Goal: Transaction & Acquisition: Obtain resource

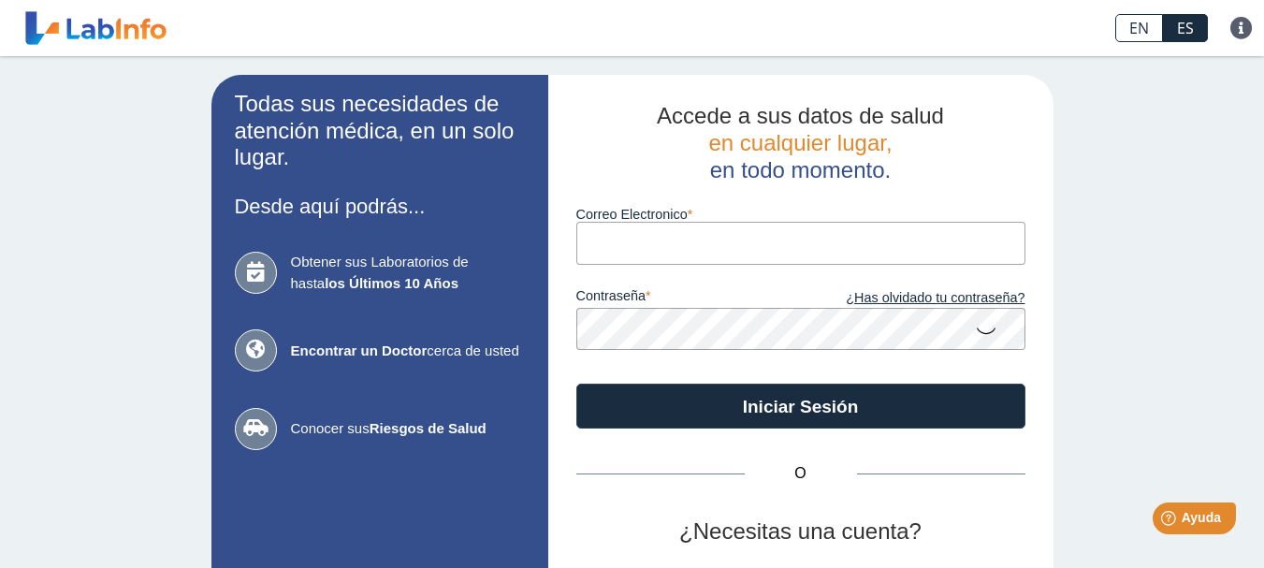
click at [756, 247] on input "Correo Electronico" at bounding box center [800, 243] width 449 height 42
type input "tito70rivera@gmail.com"
click at [977, 298] on link "¿Has olvidado tu contraseña?" at bounding box center [913, 298] width 224 height 21
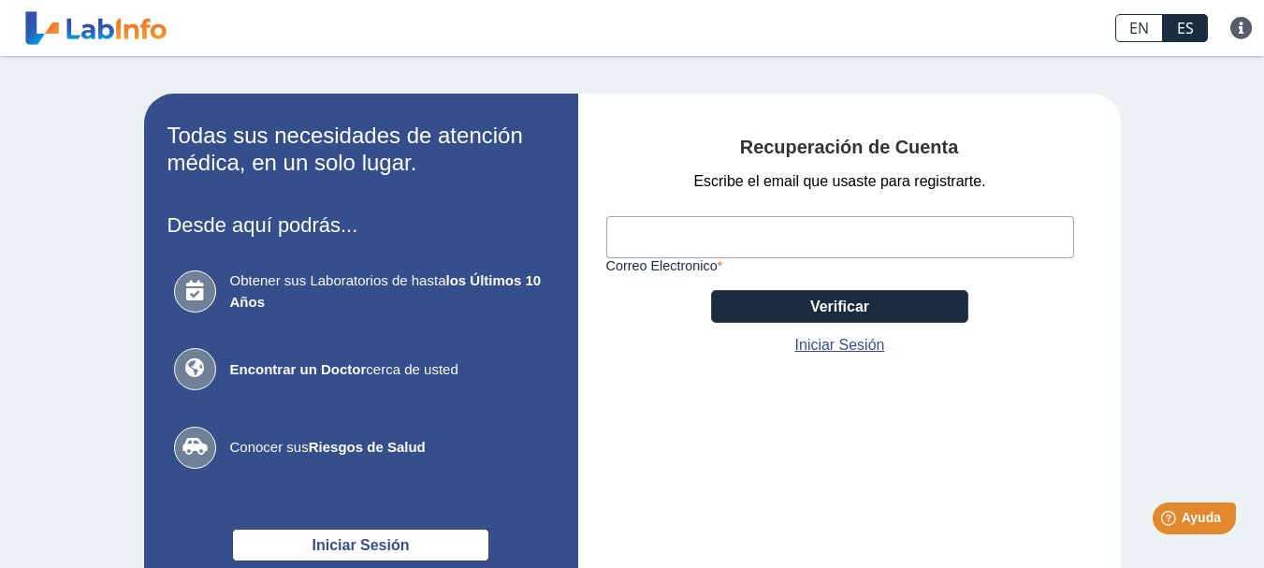
click at [734, 238] on input "Correo Electronico" at bounding box center [840, 237] width 468 height 42
type input "tito70rivera@gmail.com"
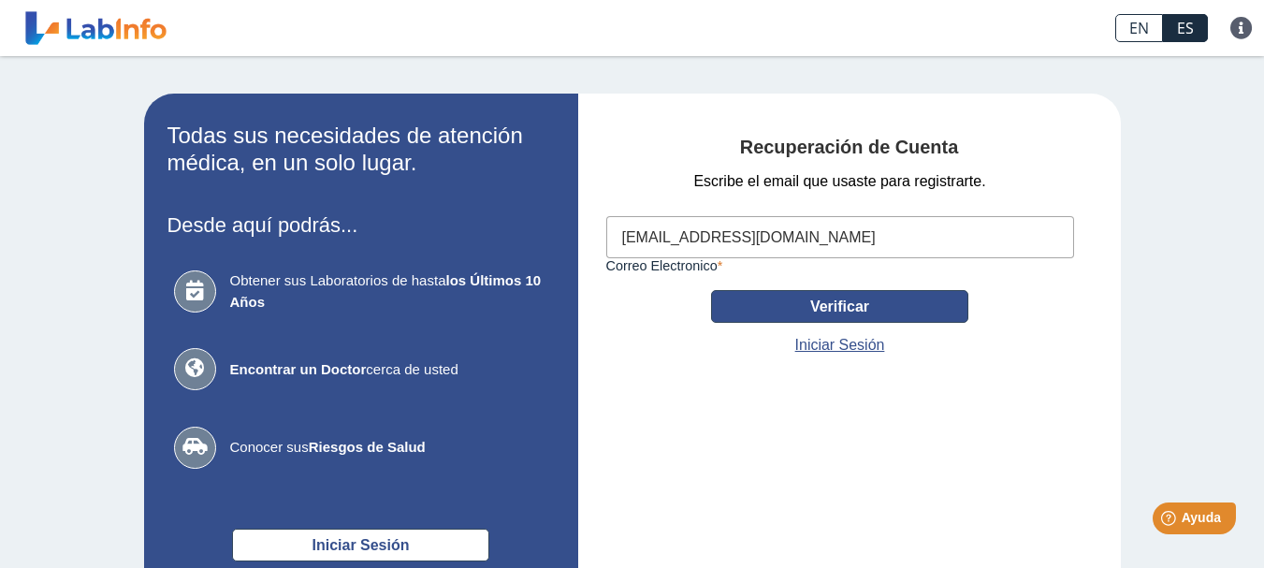
click at [811, 310] on button "Verificar" at bounding box center [839, 306] width 257 height 33
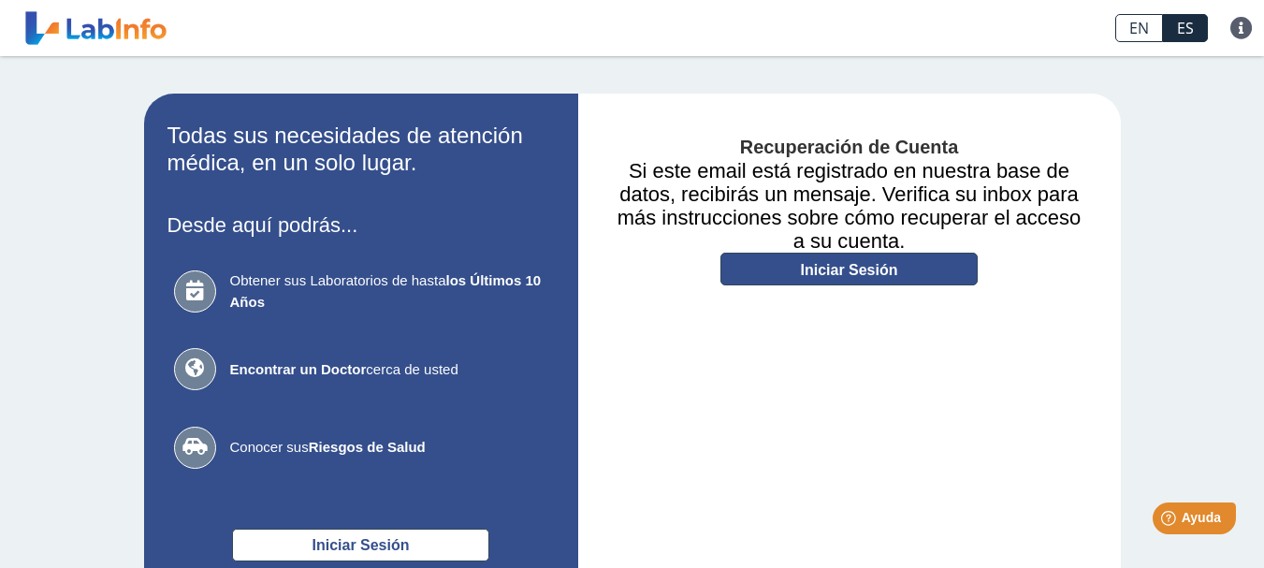
click at [827, 275] on link "Iniciar Sesión" at bounding box center [848, 269] width 257 height 33
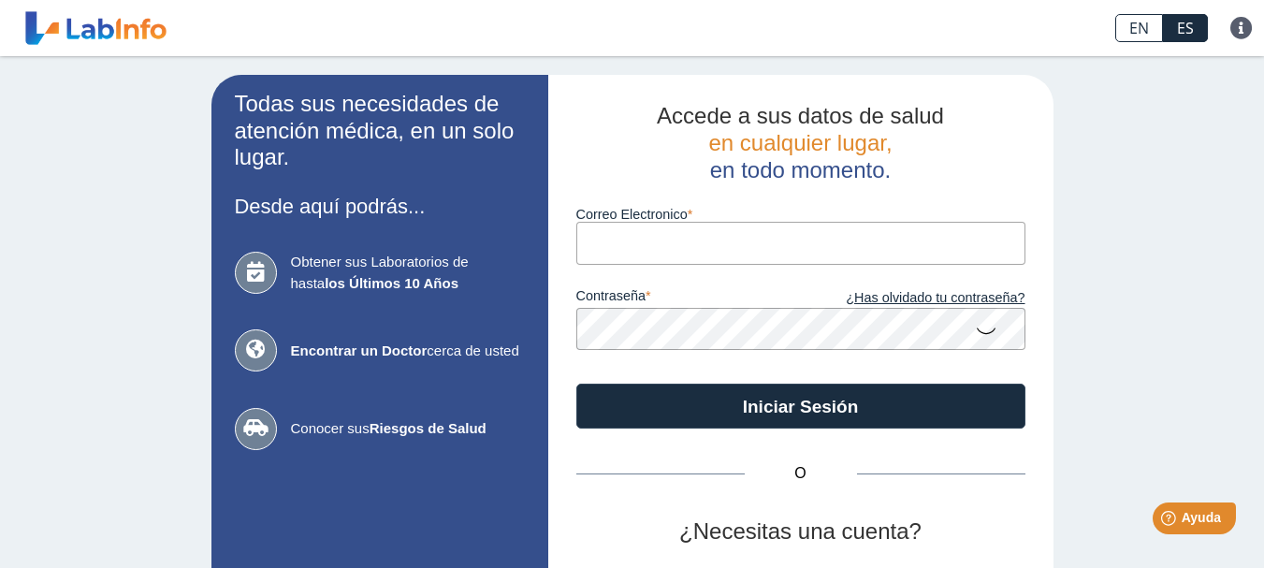
click at [760, 257] on input "Correo Electronico" at bounding box center [800, 243] width 449 height 42
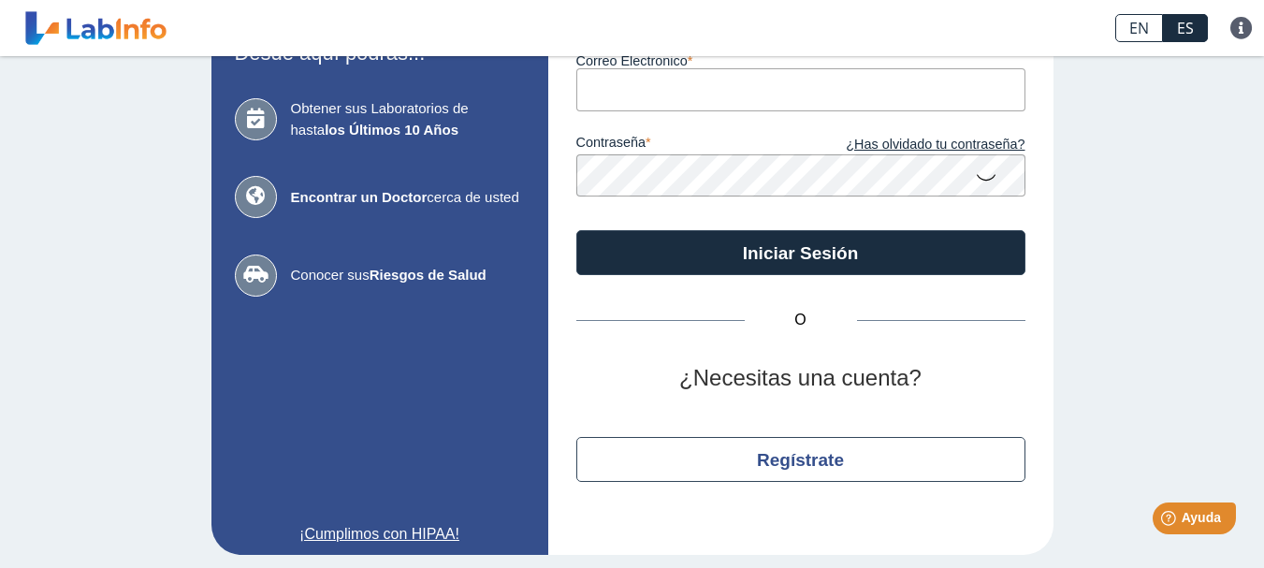
scroll to position [159, 0]
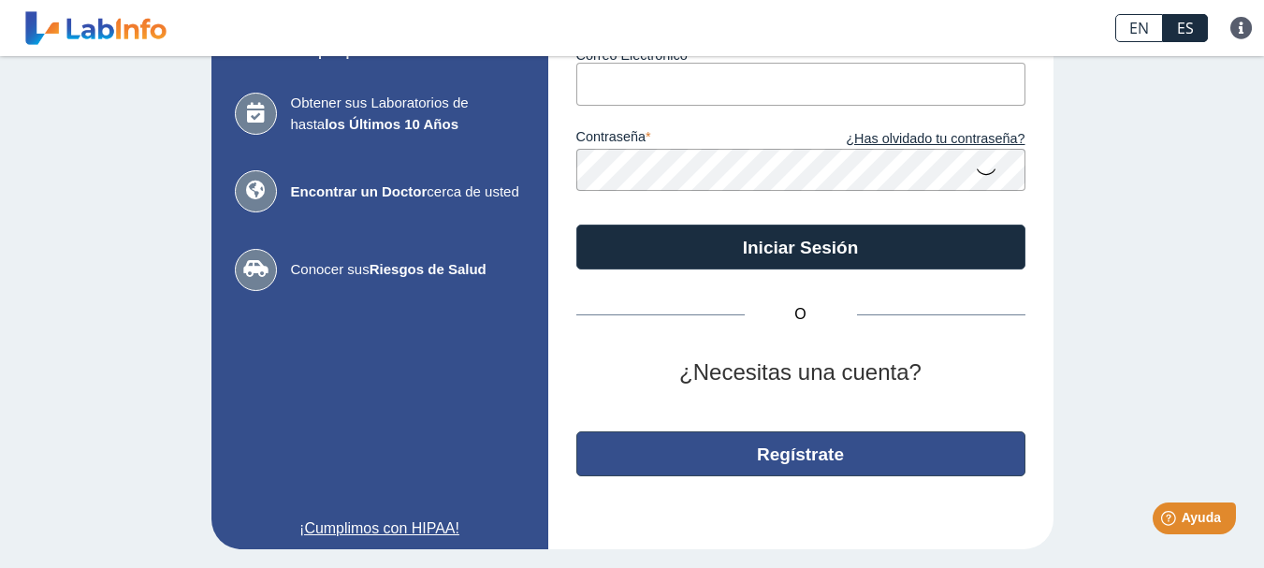
click at [799, 455] on button "Regístrate" at bounding box center [800, 453] width 449 height 45
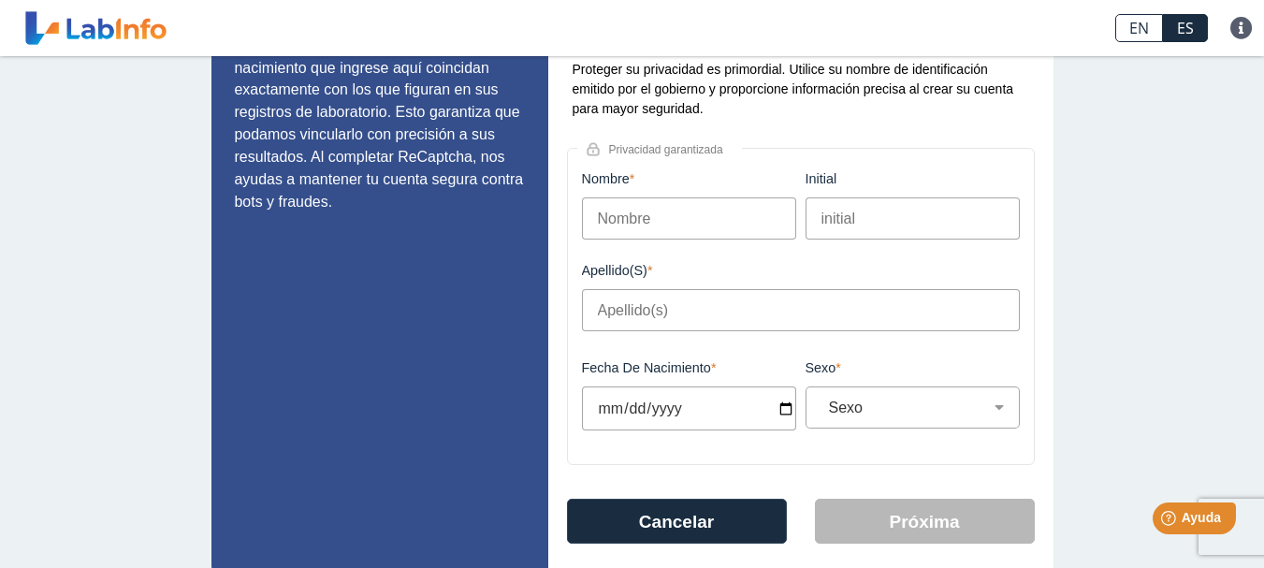
click at [760, 218] on input "Nombre" at bounding box center [689, 218] width 214 height 42
type input "nestor"
click at [776, 314] on input "Apellido(s)" at bounding box center [801, 310] width 438 height 42
type input "rivera diaz"
click at [782, 407] on input "Fecha de Nacimiento" at bounding box center [689, 408] width 214 height 44
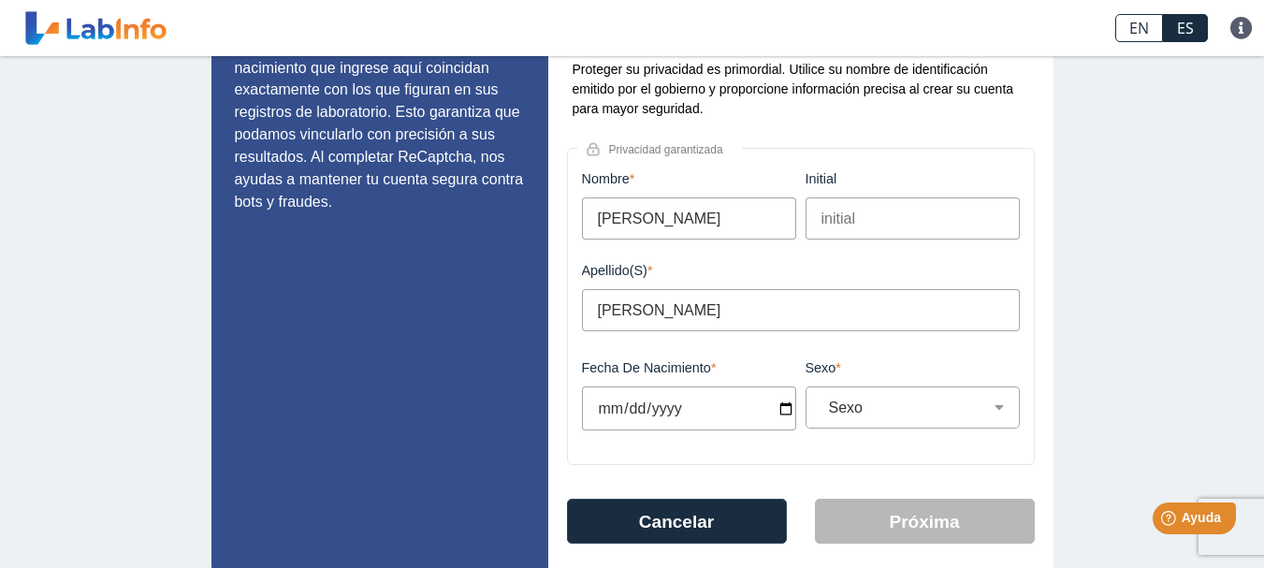
type input "2025-08-27"
select select
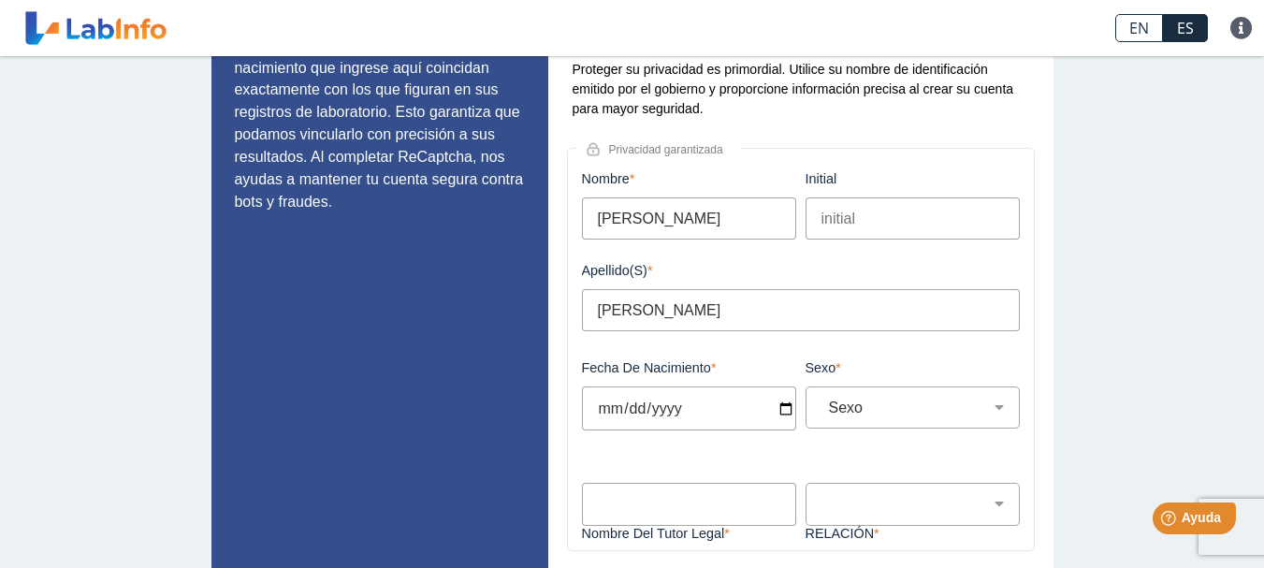
click at [777, 415] on input "2025-09-11" at bounding box center [689, 408] width 214 height 44
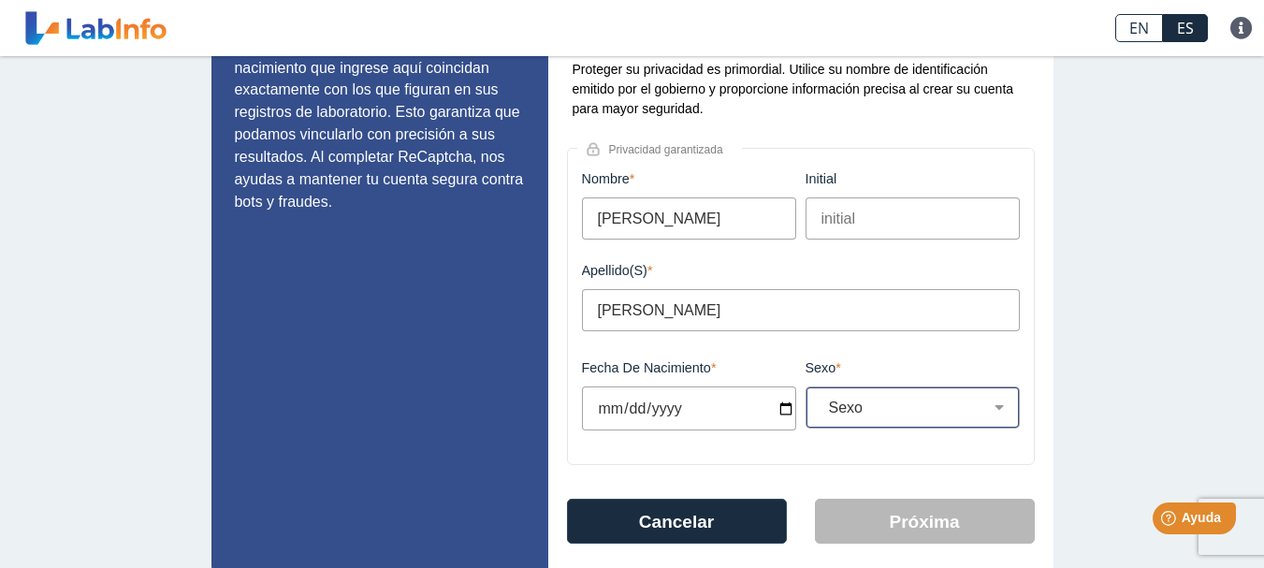
type input "1970-09-11"
click at [995, 414] on select "Sexo Masculino Femenino" at bounding box center [919, 407] width 197 height 18
select select "M"
click at [821, 398] on select "Sexo Masculino Femenino" at bounding box center [919, 407] width 197 height 18
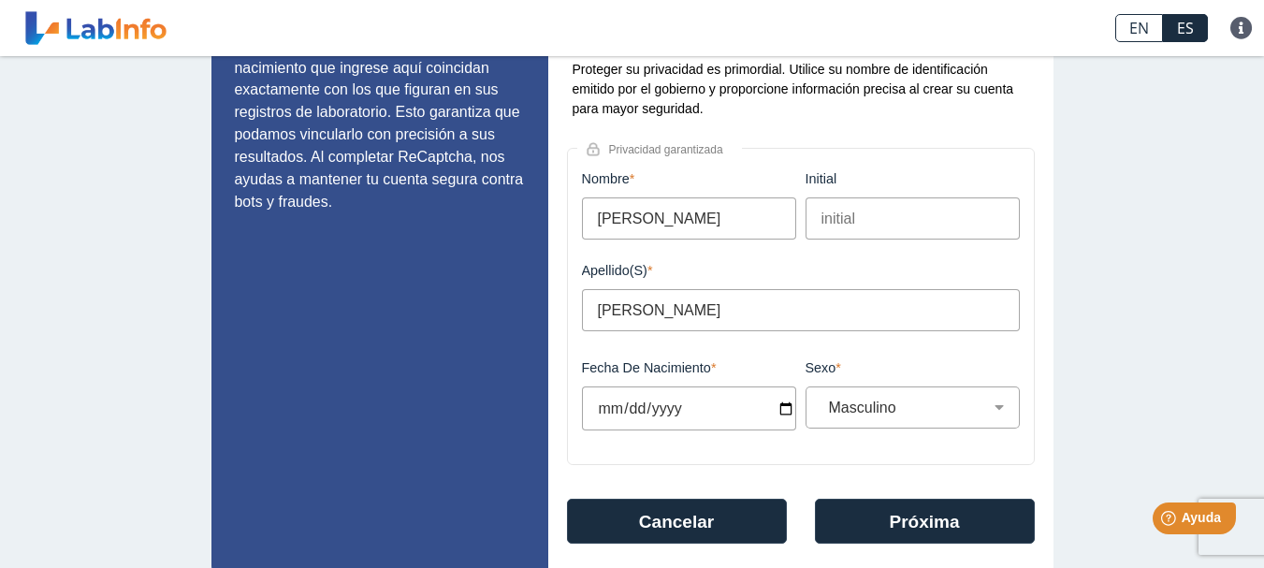
click at [594, 311] on input "rivera diaz" at bounding box center [801, 310] width 438 height 42
click at [648, 310] on input "Rivera diaz" at bounding box center [801, 310] width 438 height 42
click at [647, 310] on input "Rivera diaz" at bounding box center [801, 310] width 438 height 42
type input "Rivera Diaz"
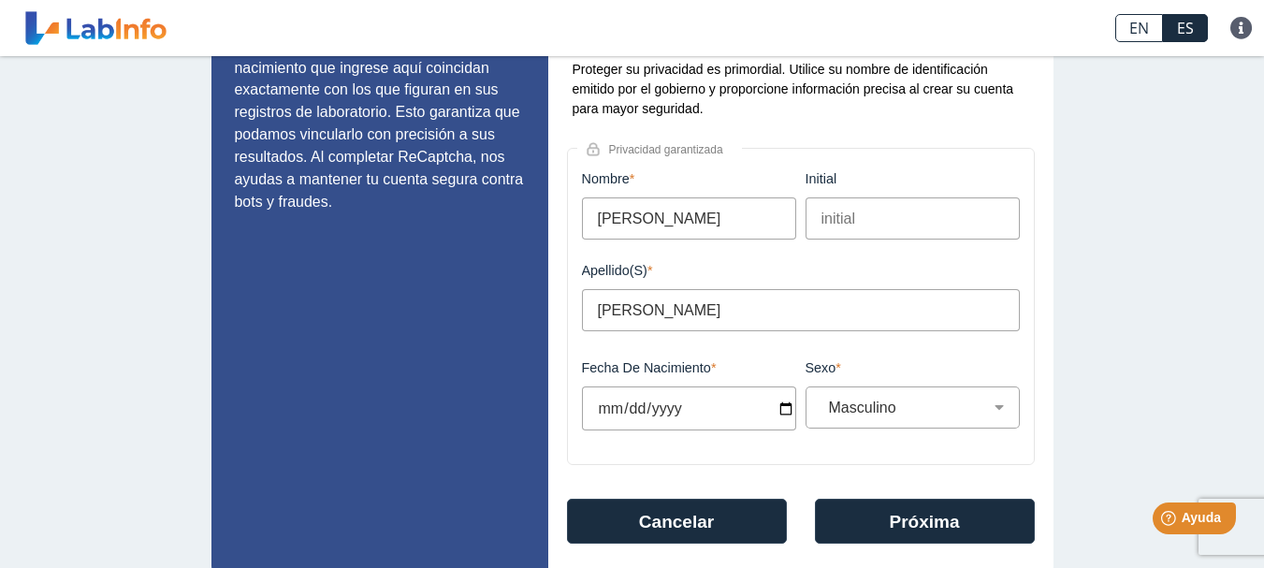
click at [597, 223] on input "nestor" at bounding box center [689, 218] width 214 height 42
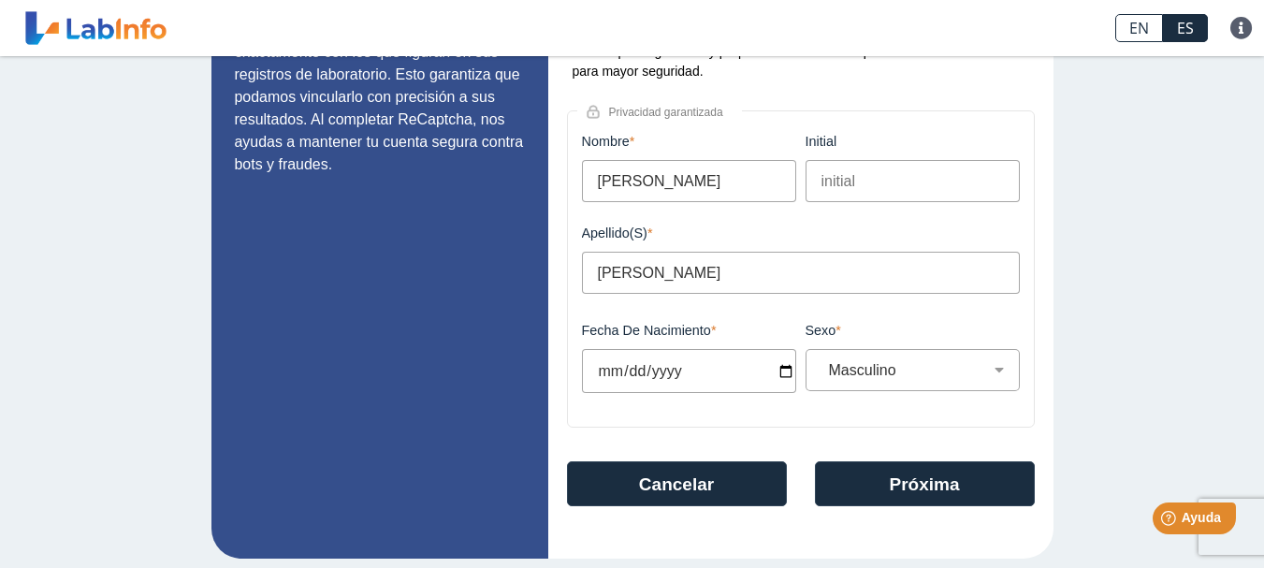
scroll to position [206, 0]
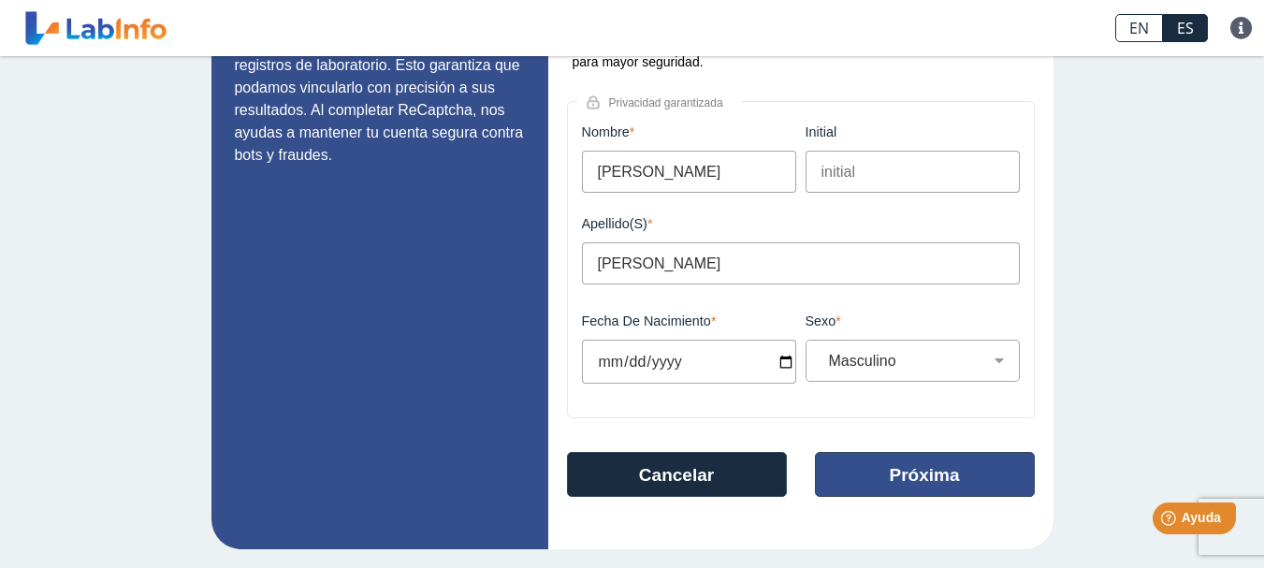
type input "Nestor"
click at [947, 470] on button "Próxima" at bounding box center [925, 474] width 220 height 45
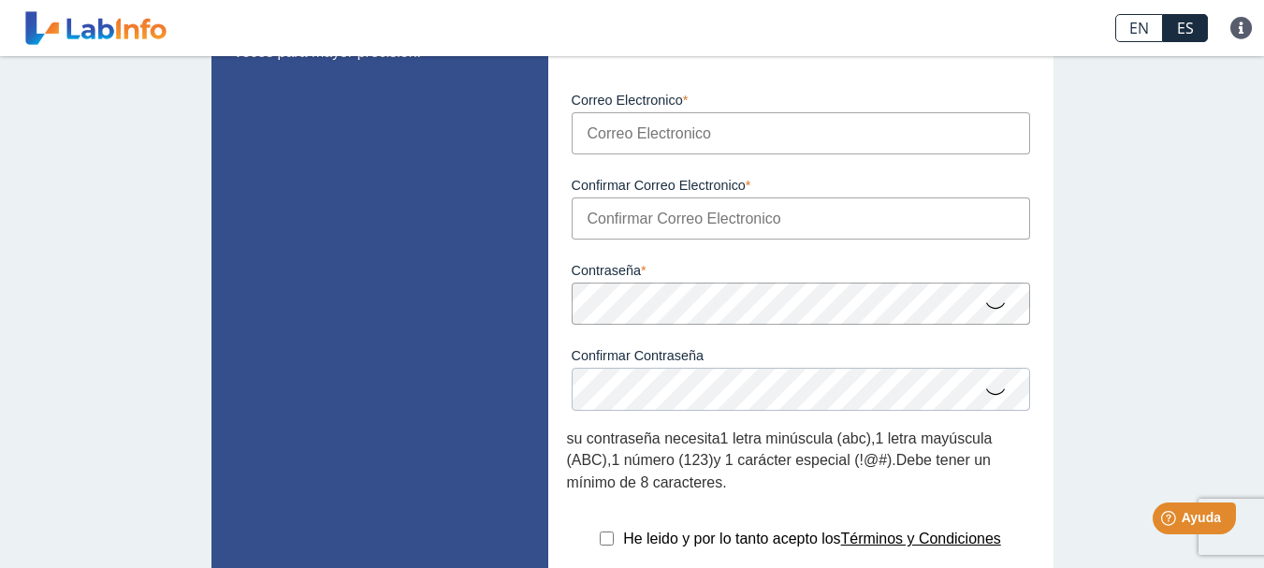
scroll to position [169, 0]
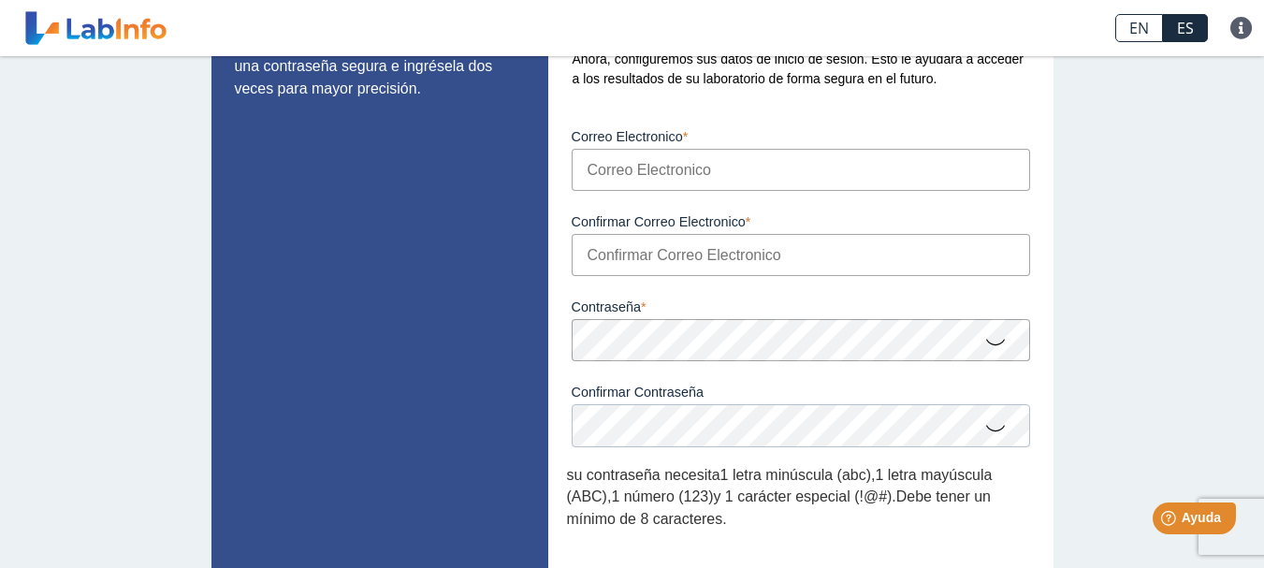
click at [866, 168] on input "Correo Electronico" at bounding box center [800, 170] width 458 height 42
type input "tito70rivera@gmail.com"
click at [774, 247] on input "Confirmar Correo Electronico" at bounding box center [800, 255] width 458 height 42
type input "tito70rivera@gmail.com"
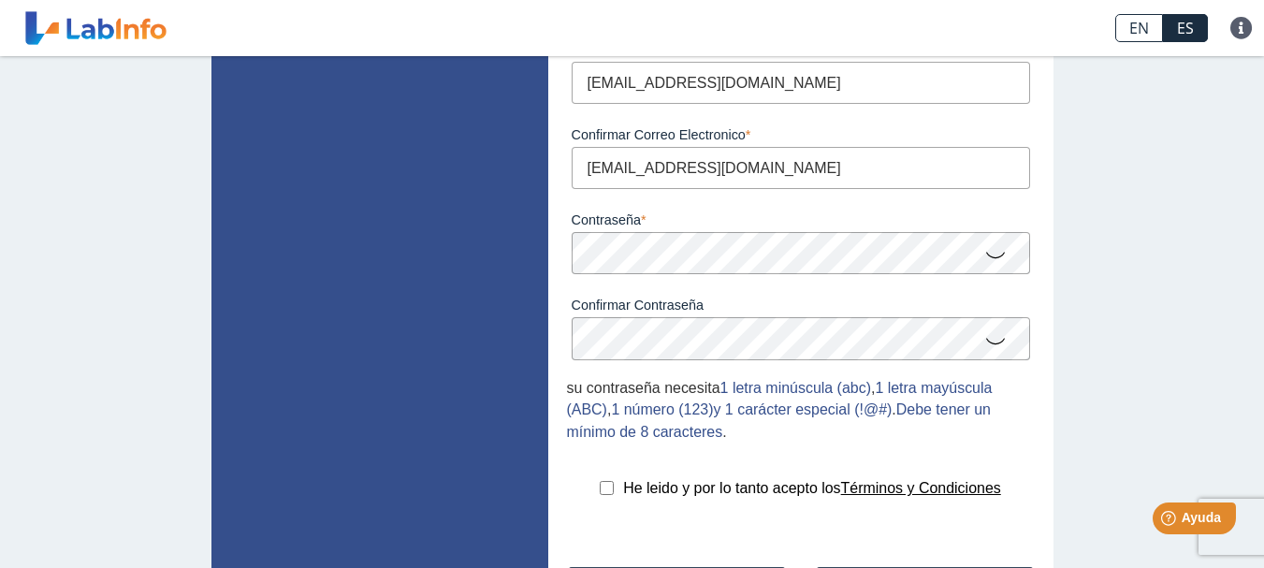
scroll to position [268, 0]
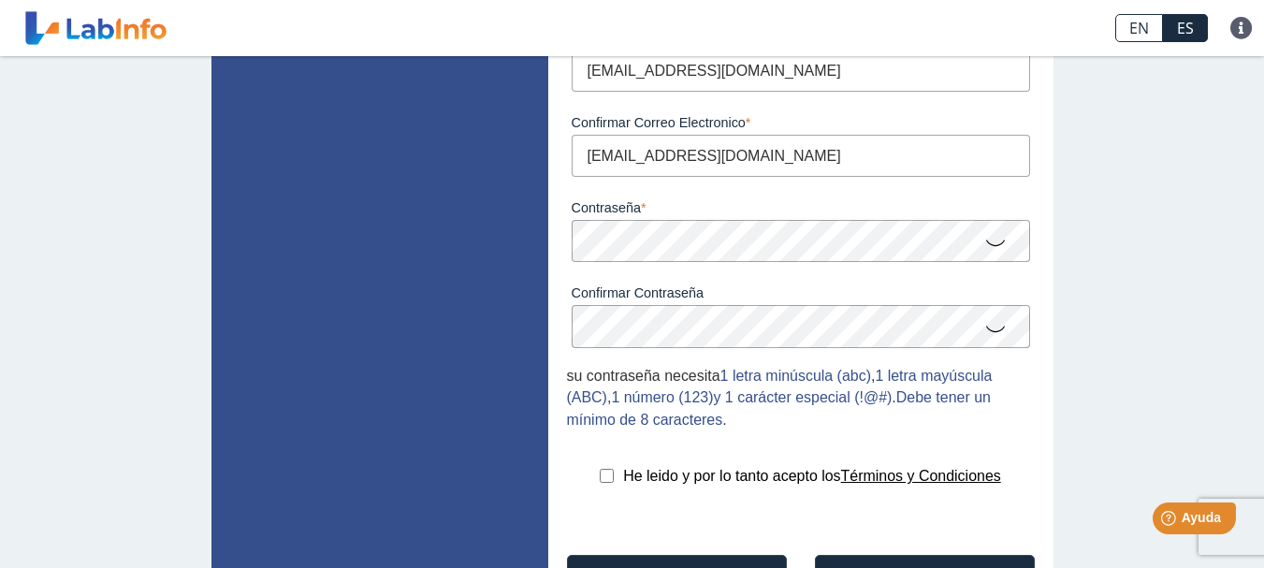
click at [600, 479] on input "checkbox" at bounding box center [607, 476] width 14 height 14
checkbox input "true"
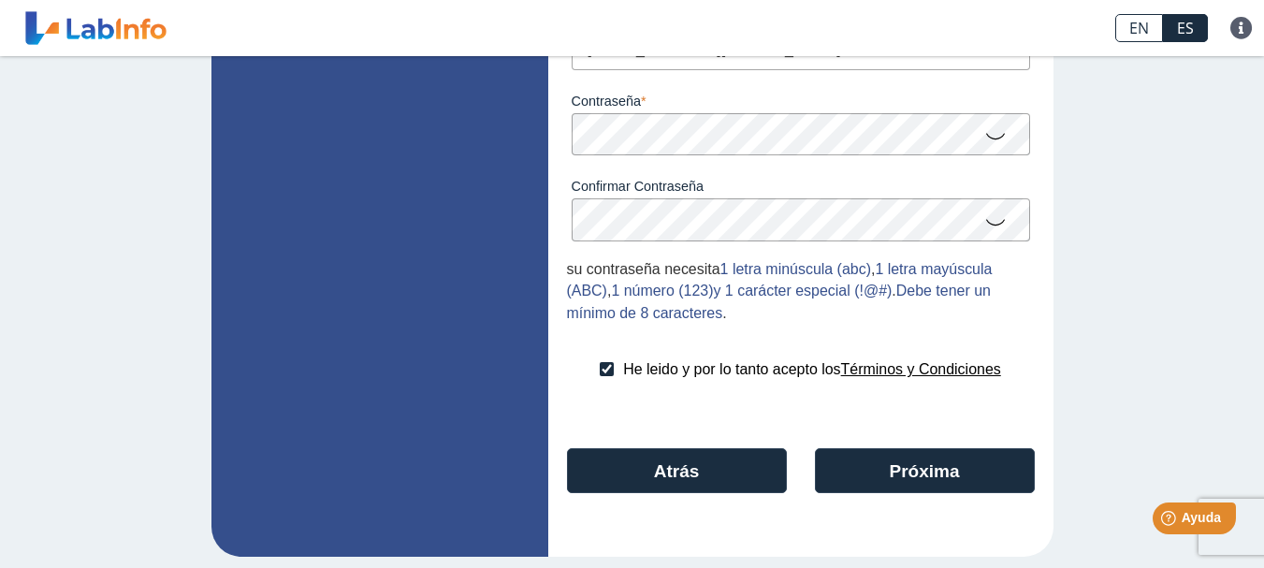
scroll to position [383, 0]
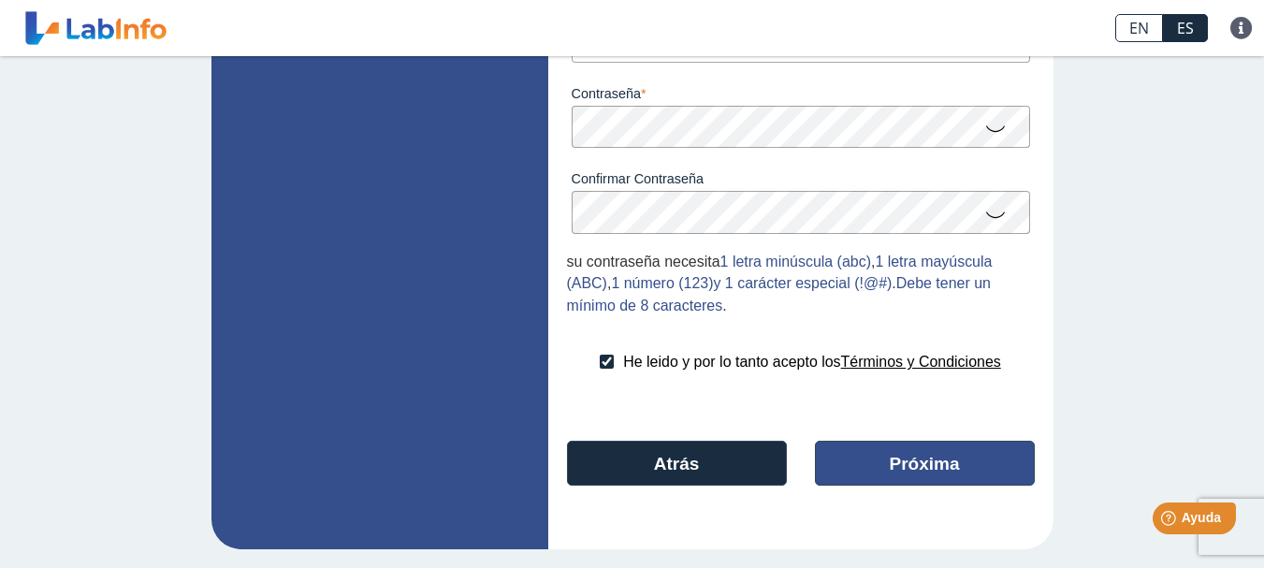
click at [976, 471] on button "Próxima" at bounding box center [925, 463] width 220 height 45
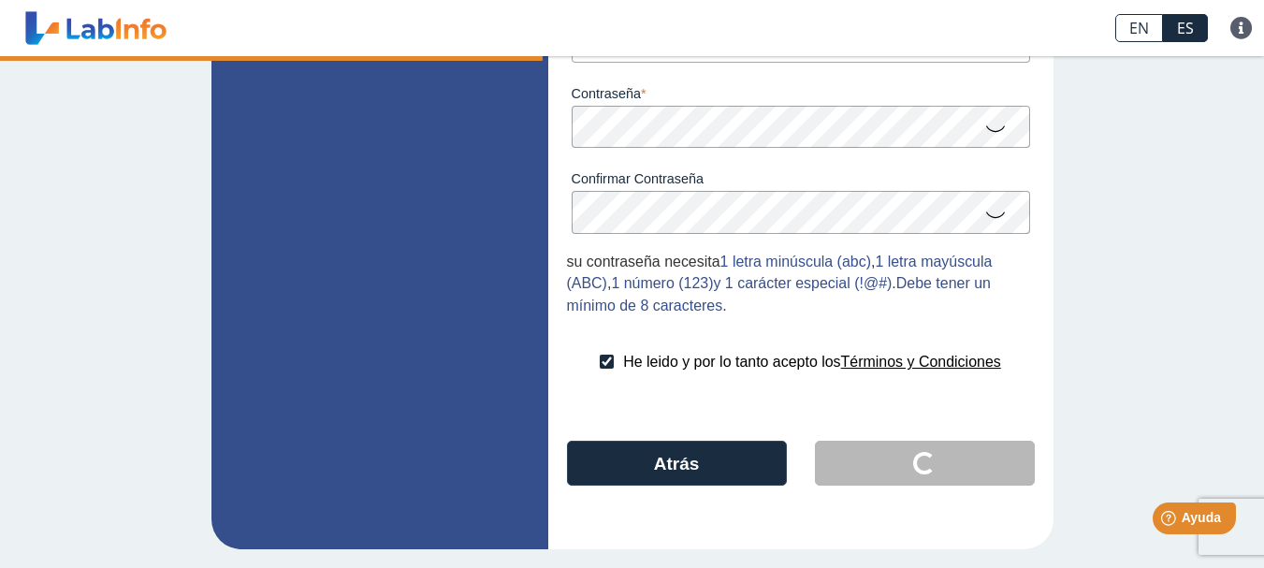
scroll to position [28, 0]
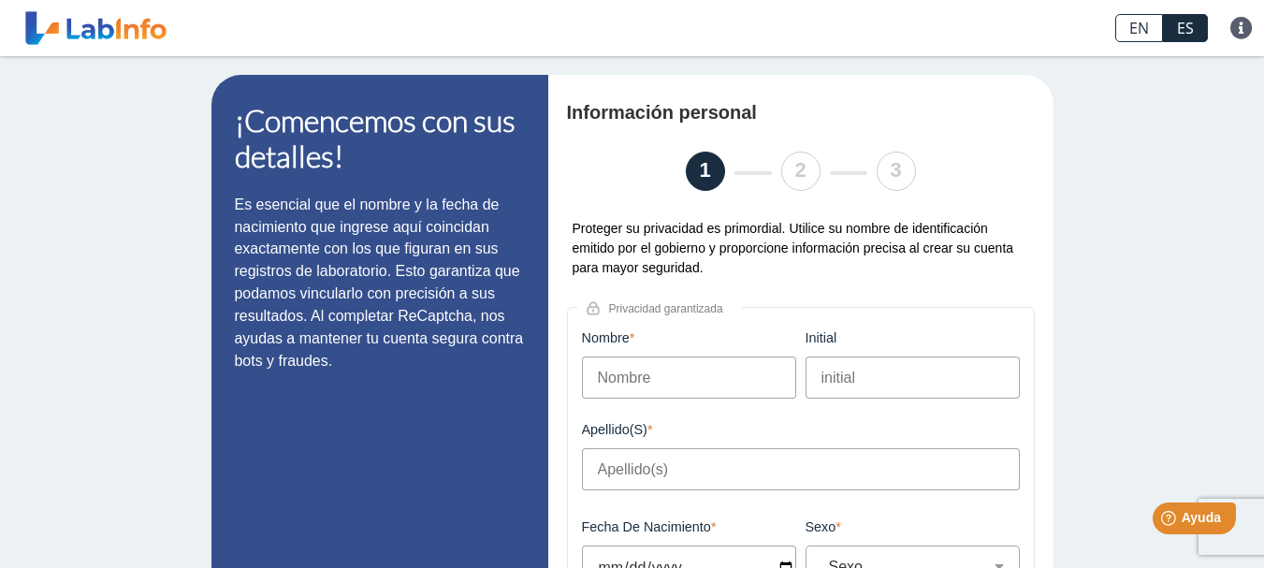
click at [673, 378] on input "Nombre" at bounding box center [689, 377] width 214 height 42
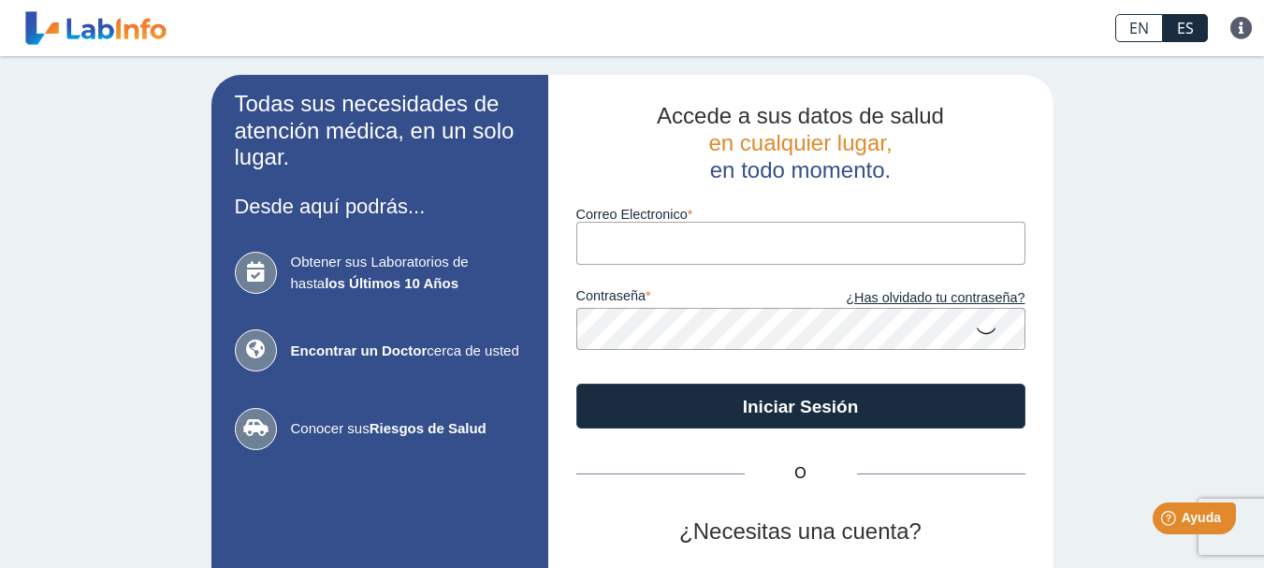
click at [599, 234] on input "Correo Electronico" at bounding box center [800, 243] width 449 height 42
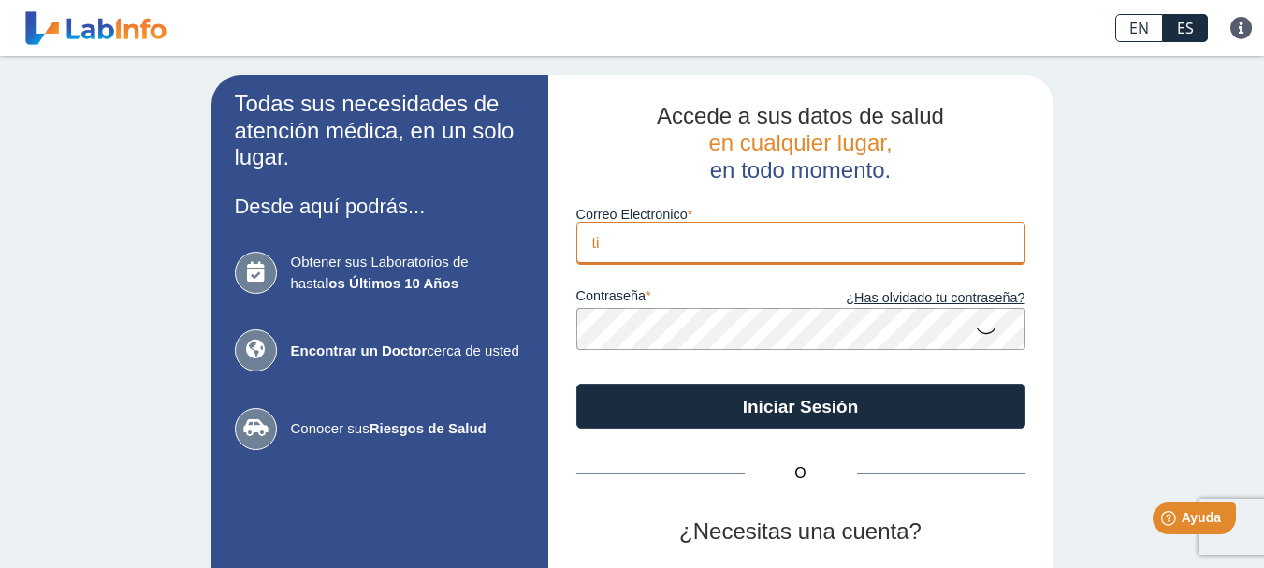
type input "[EMAIL_ADDRESS][DOMAIN_NAME]"
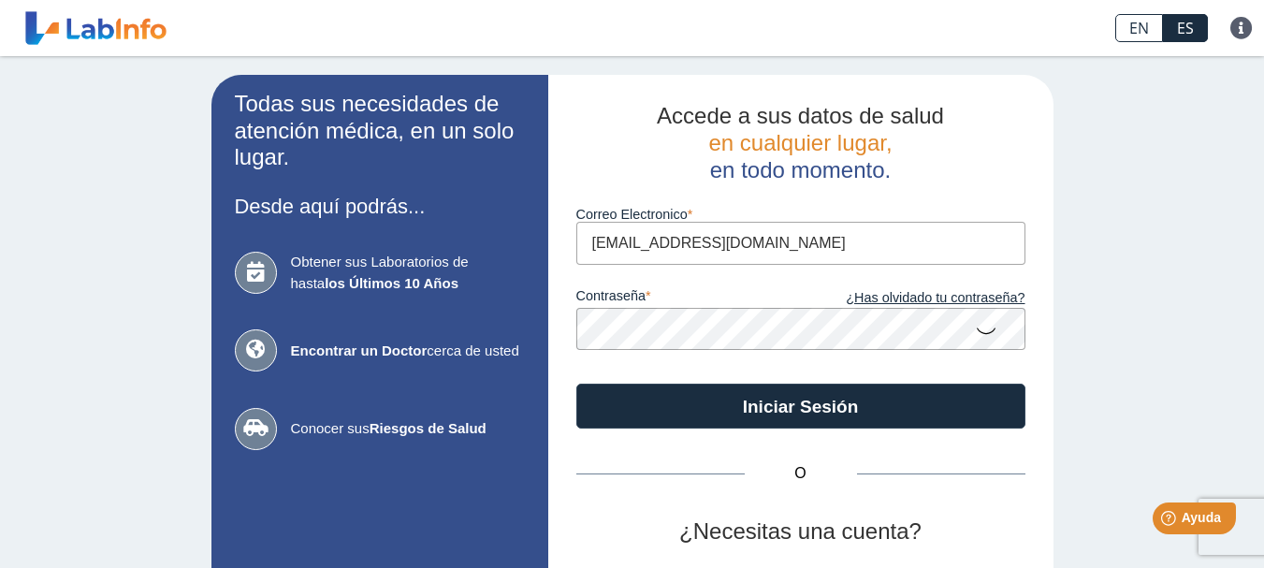
click at [576, 383] on button "Iniciar Sesión" at bounding box center [800, 405] width 449 height 45
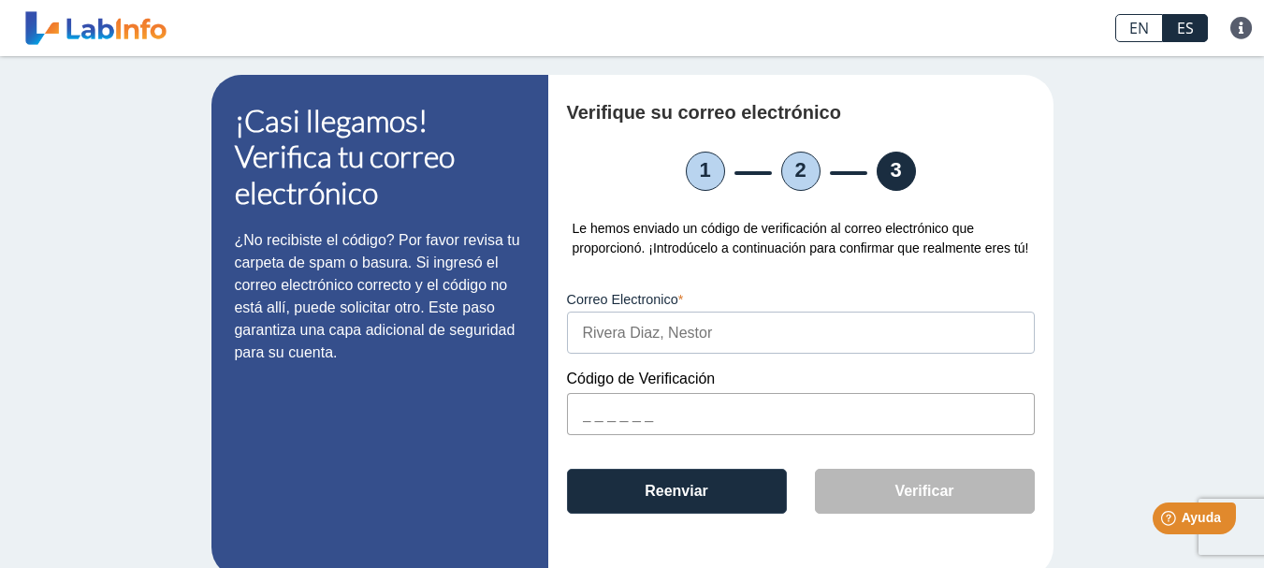
click at [600, 411] on input "text" at bounding box center [801, 414] width 468 height 42
click at [608, 412] on input "text" at bounding box center [801, 414] width 468 height 42
click at [693, 422] on input "text" at bounding box center [801, 414] width 468 height 42
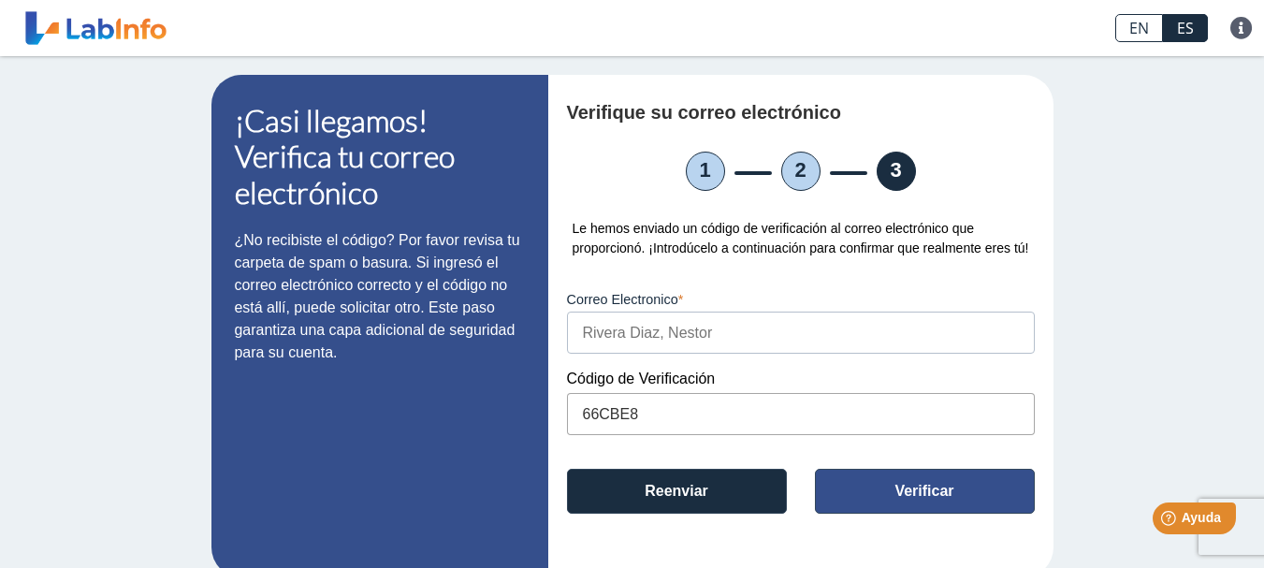
type input "66CBE8"
click at [908, 492] on button "Verificar" at bounding box center [925, 491] width 220 height 45
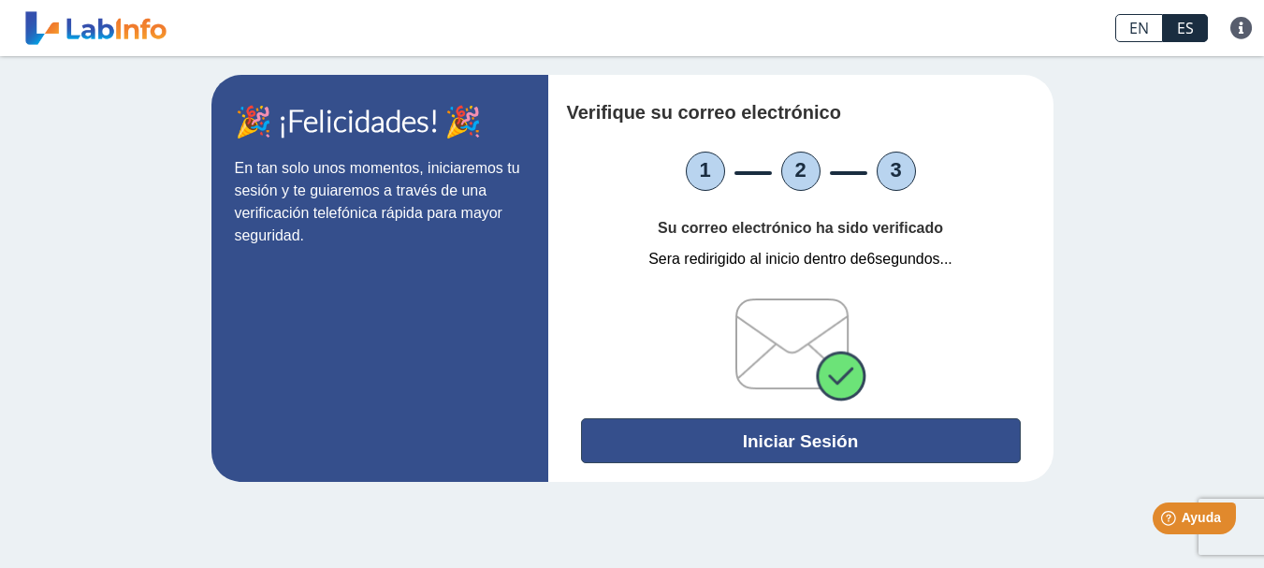
click at [875, 442] on button "Iniciar Sesión" at bounding box center [801, 440] width 440 height 45
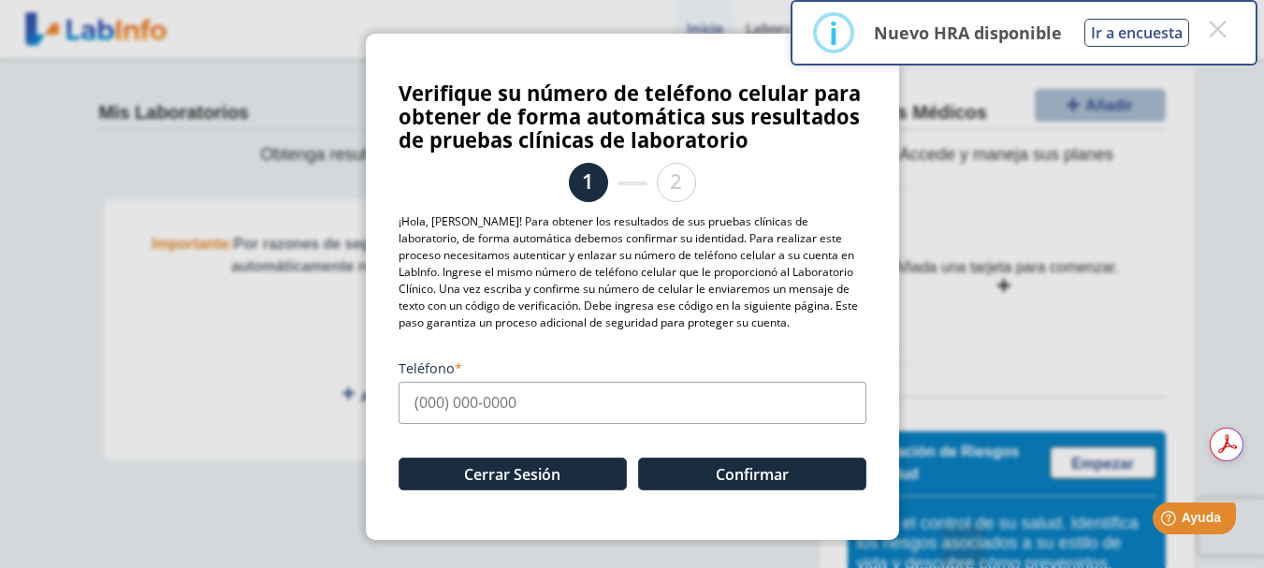
click at [528, 409] on input "Teléfono" at bounding box center [632, 403] width 468 height 42
type input "(787) 648-1234"
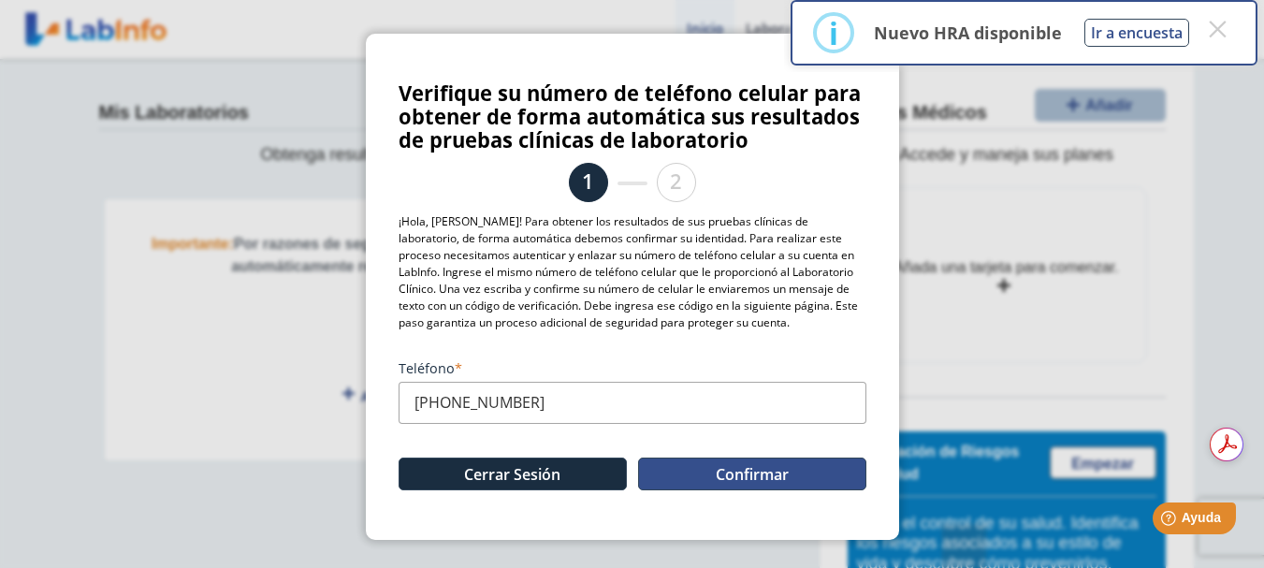
click at [699, 465] on button "Confirmar" at bounding box center [752, 473] width 228 height 33
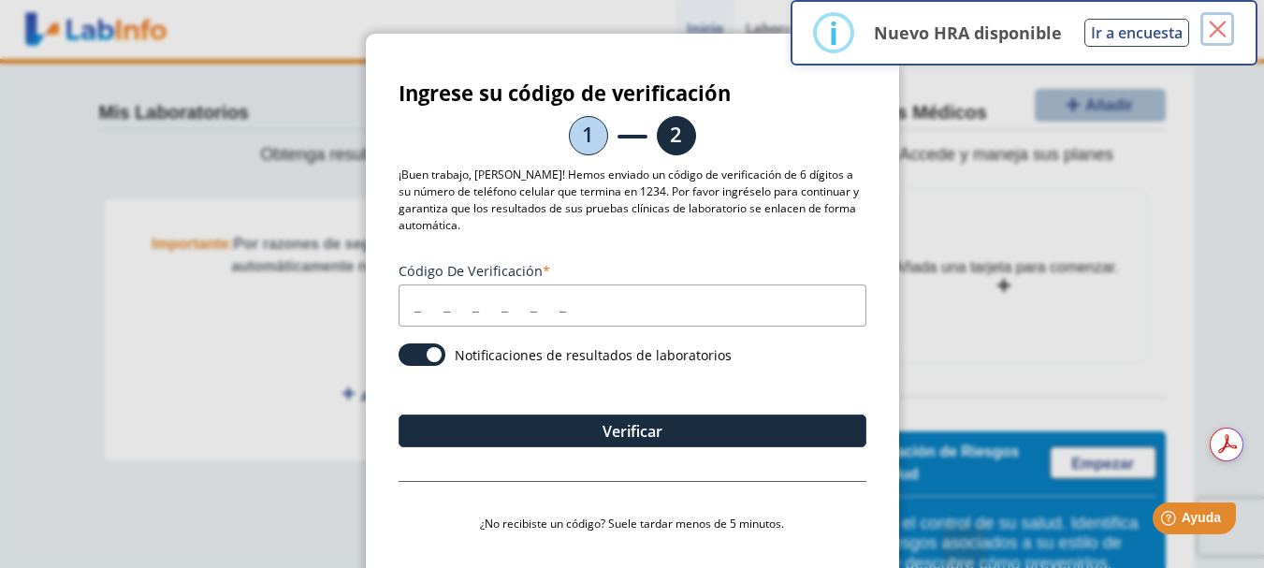
click at [1213, 25] on button "×" at bounding box center [1217, 29] width 34 height 34
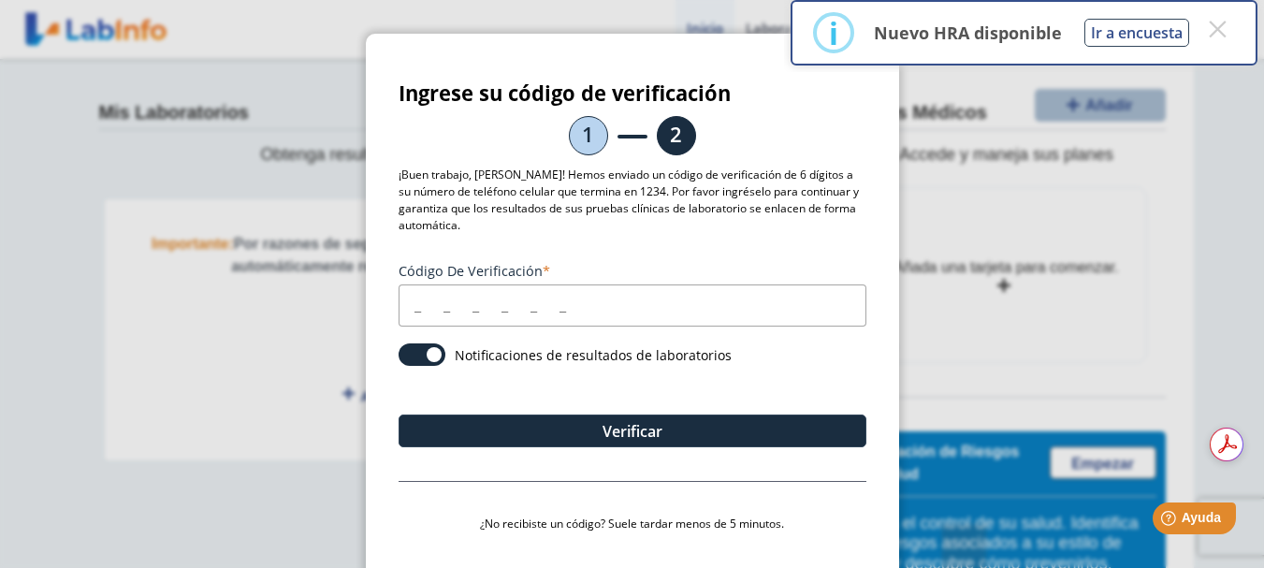
click at [412, 305] on input "Código de verificación" at bounding box center [632, 305] width 468 height 42
type input "661639"
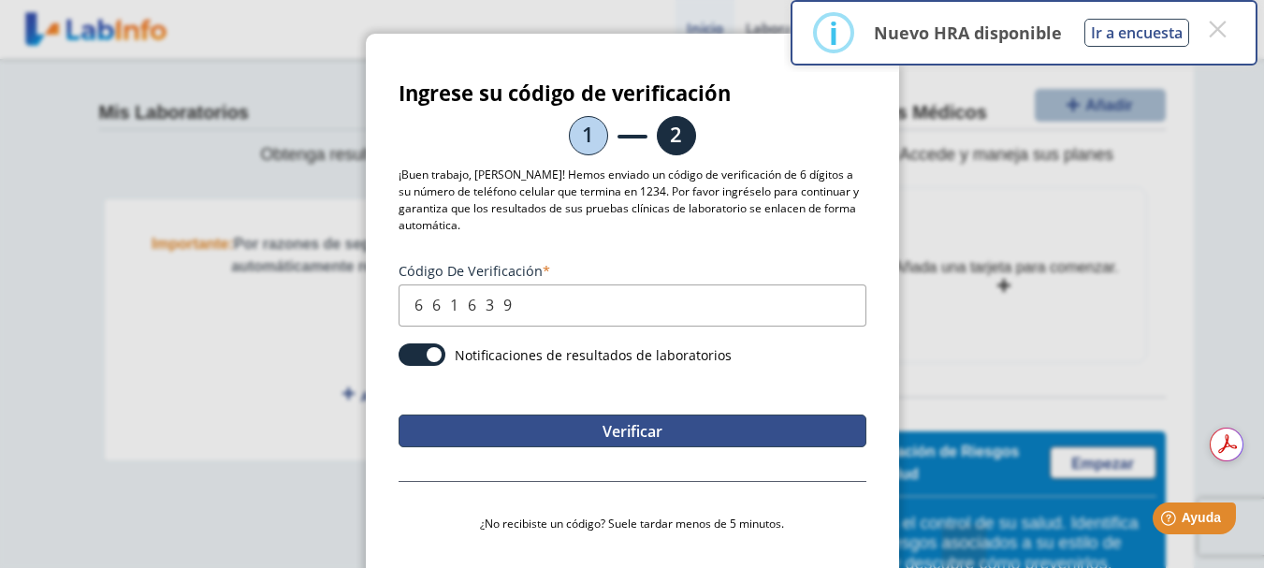
click at [658, 441] on button "Verificar" at bounding box center [632, 430] width 468 height 33
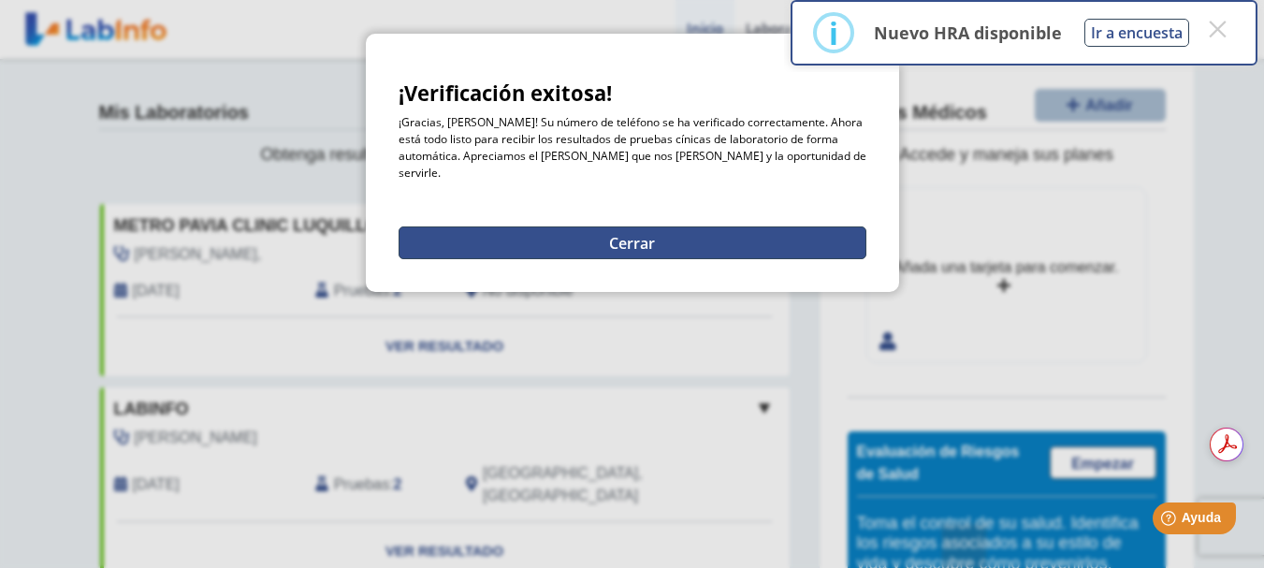
click at [738, 226] on button "Cerrar" at bounding box center [632, 242] width 468 height 33
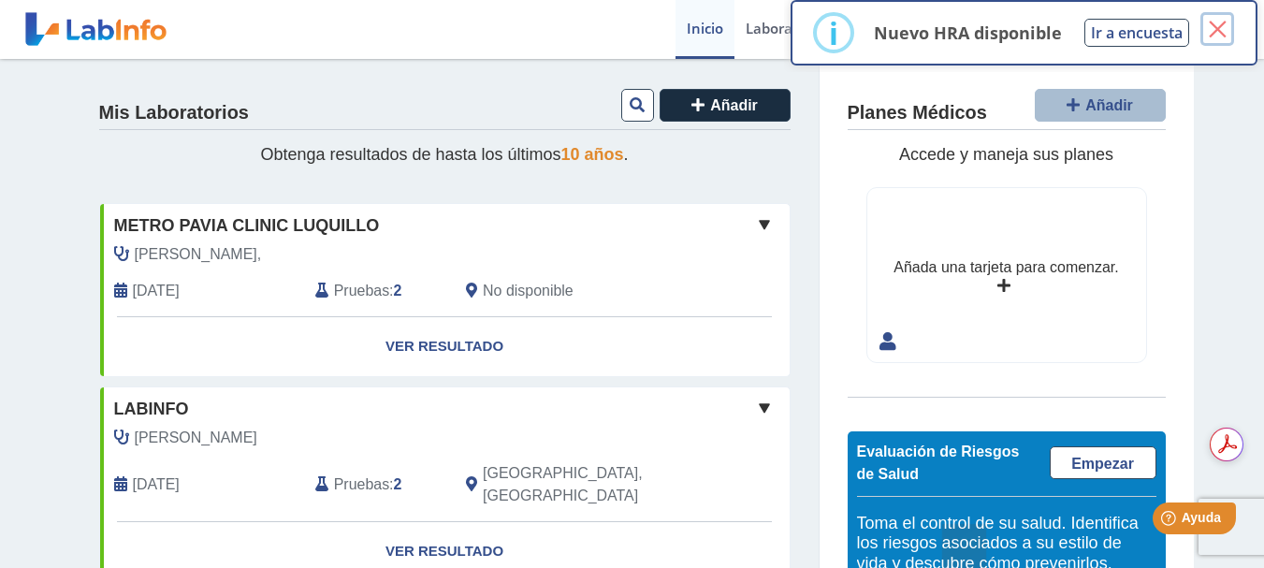
click at [1219, 29] on button "×" at bounding box center [1217, 29] width 34 height 34
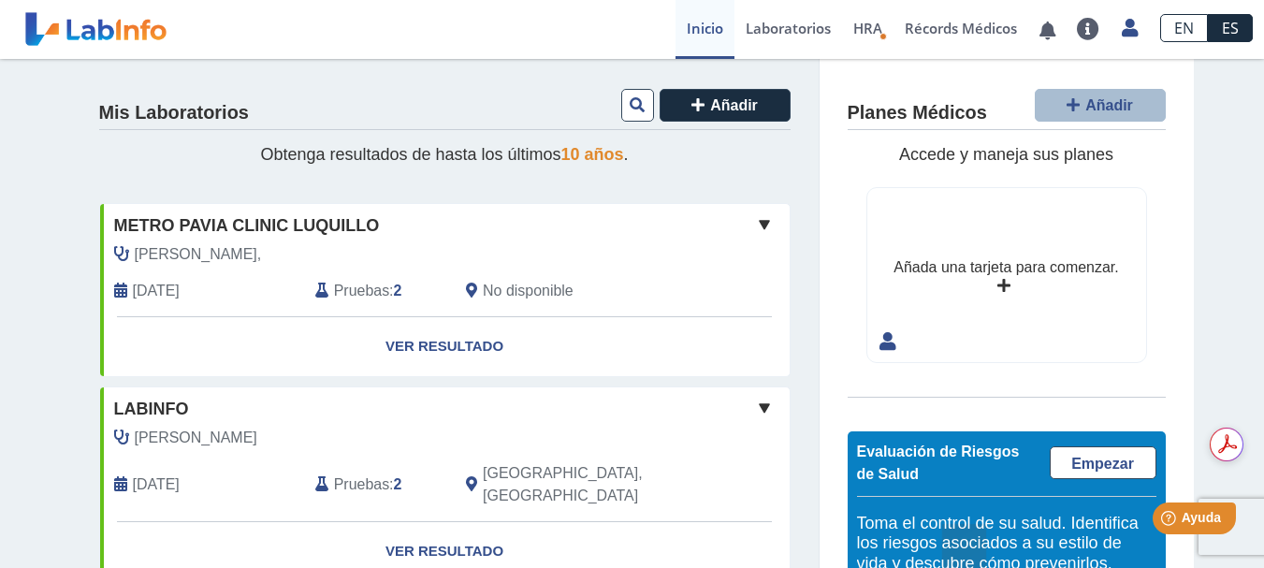
click at [756, 224] on span at bounding box center [764, 224] width 22 height 22
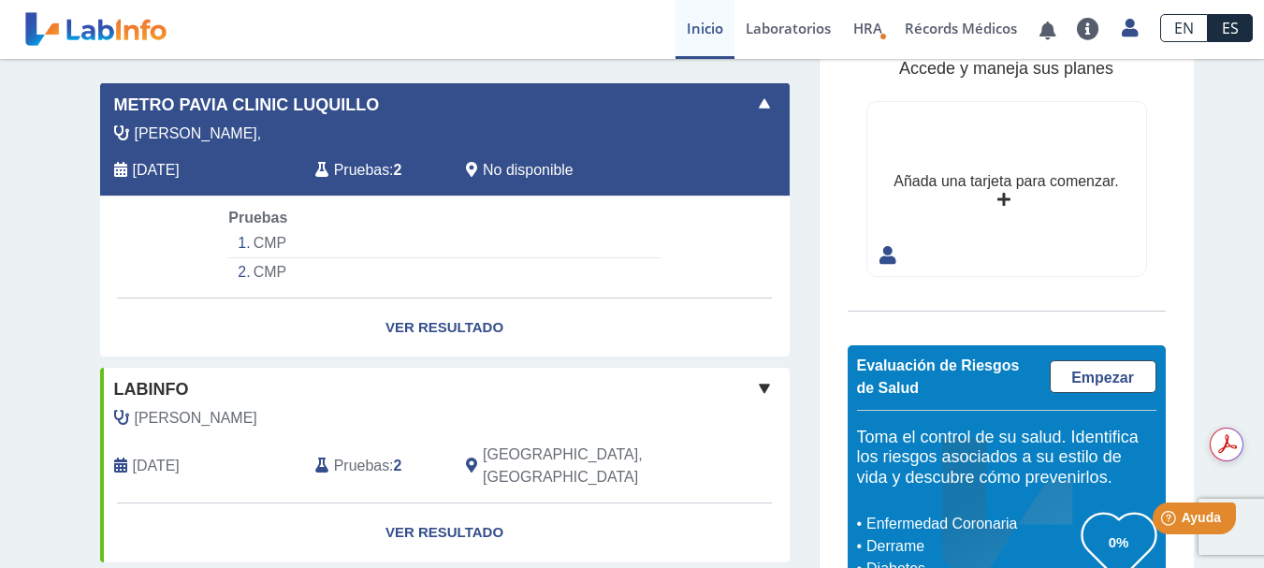
scroll to position [160, 0]
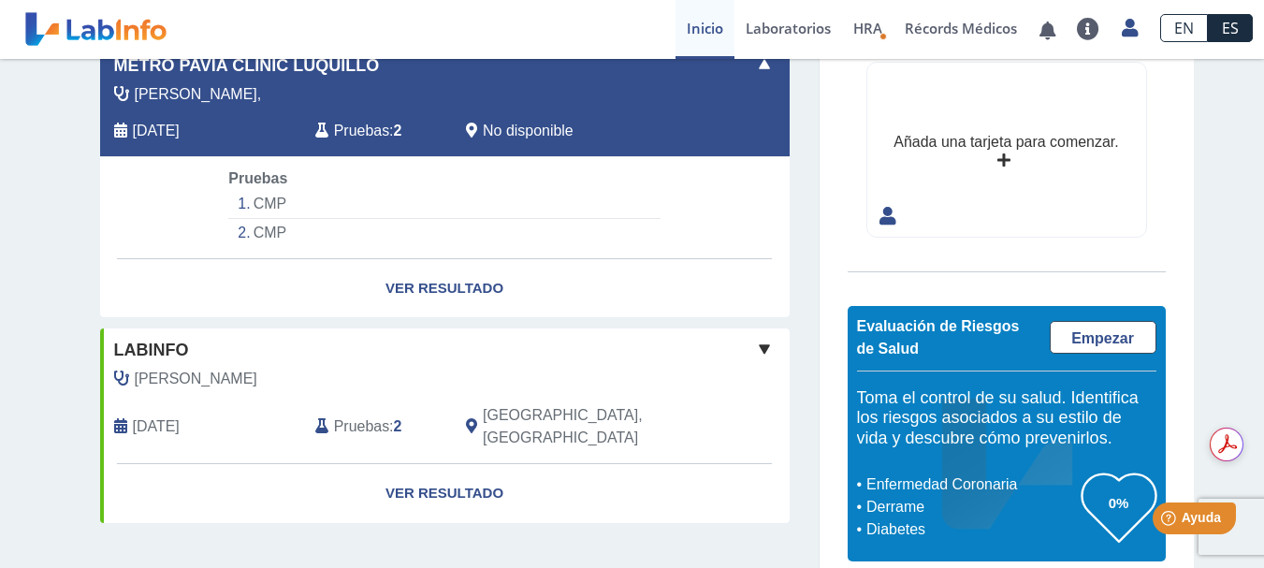
click at [756, 351] on span at bounding box center [764, 349] width 22 height 22
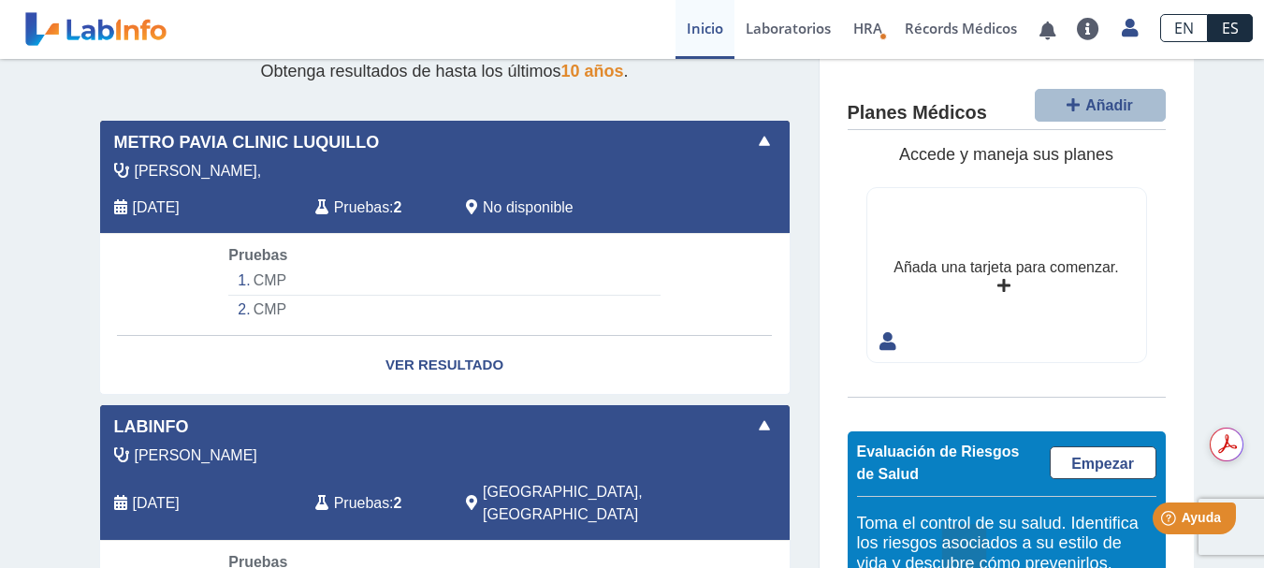
scroll to position [0, 0]
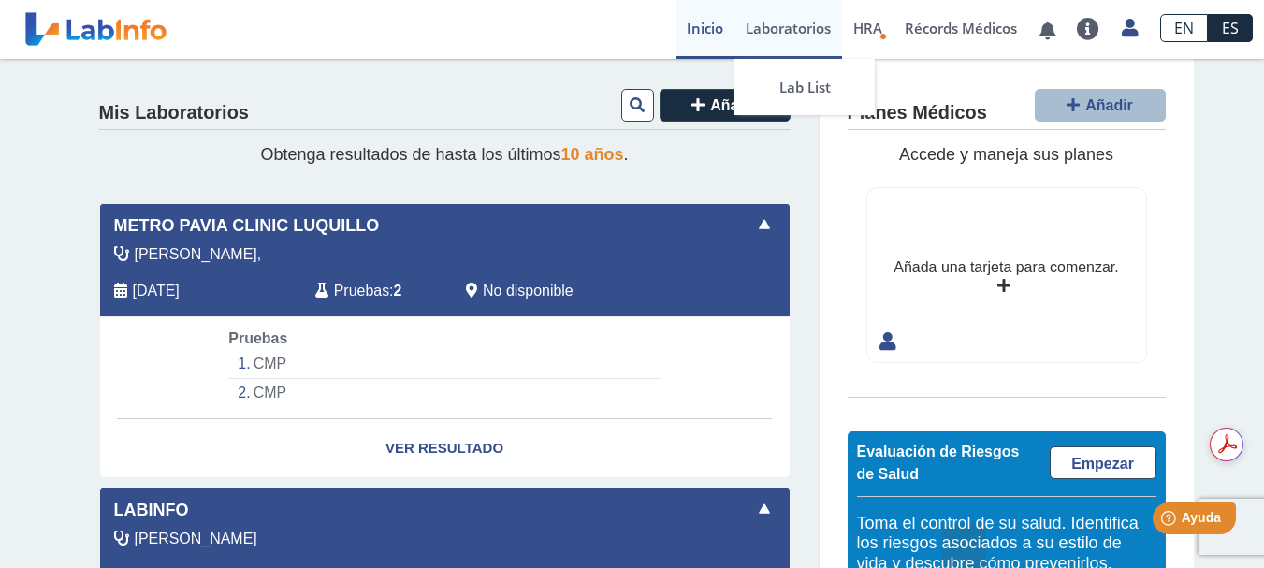
click at [800, 31] on link "Laboratorios" at bounding box center [788, 29] width 108 height 59
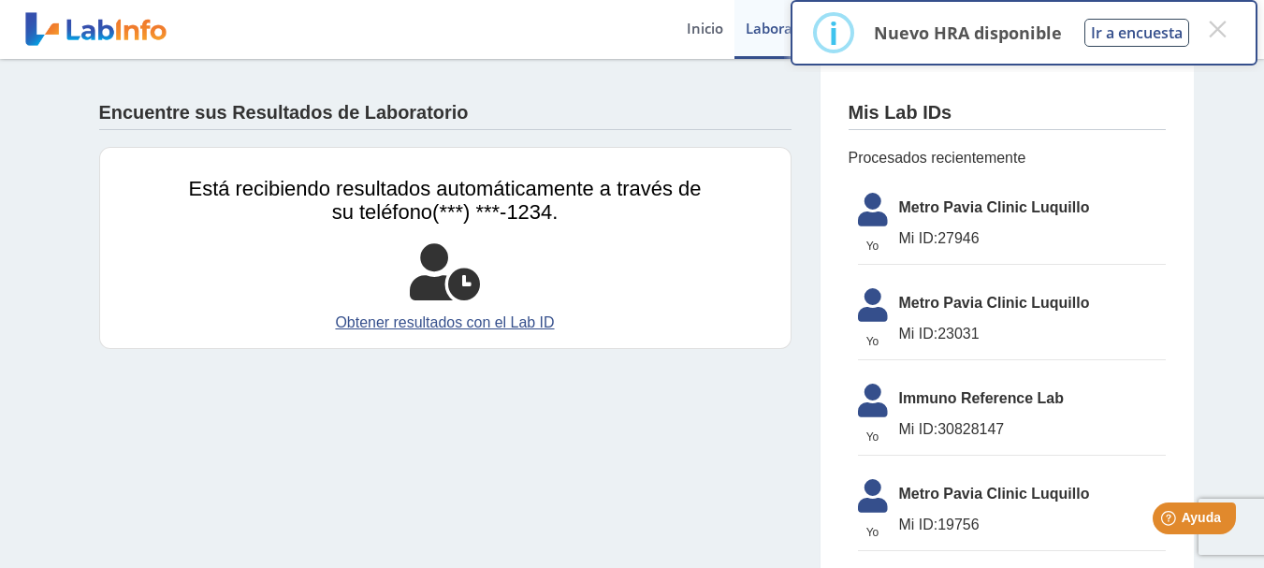
click at [955, 203] on span "Metro Pavia Clinic Luquillo" at bounding box center [1032, 207] width 267 height 22
click at [537, 321] on link "Obtener resultados con el Lab ID" at bounding box center [445, 322] width 513 height 22
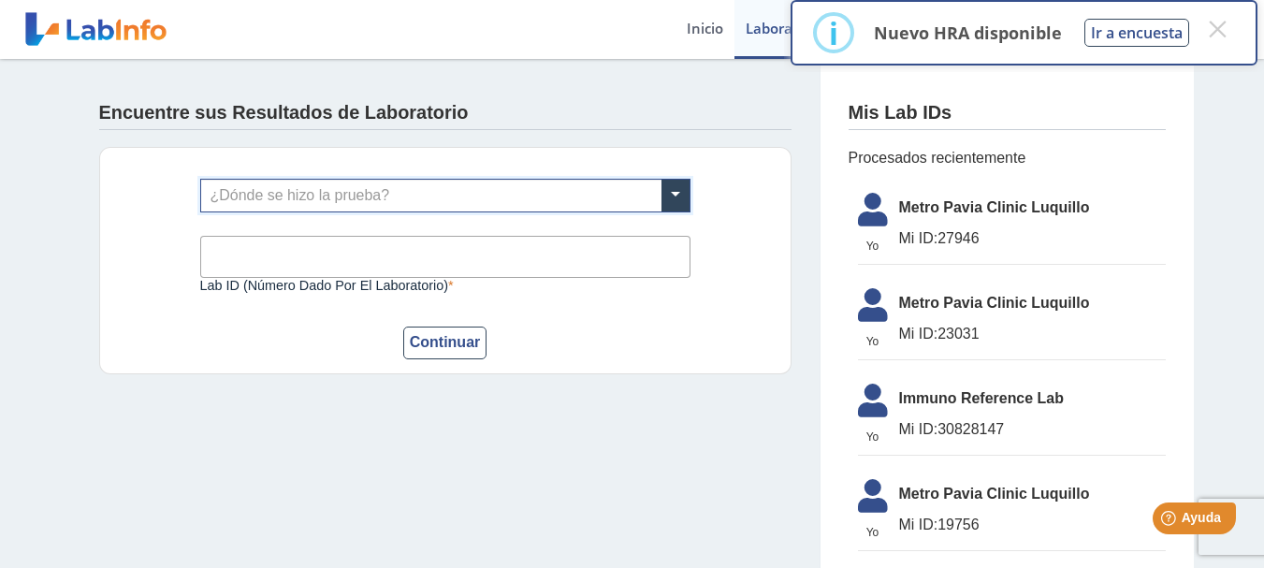
click at [421, 244] on input "Lab ID (número dado por el laboratorio)" at bounding box center [445, 257] width 490 height 42
click at [680, 188] on span at bounding box center [675, 196] width 28 height 32
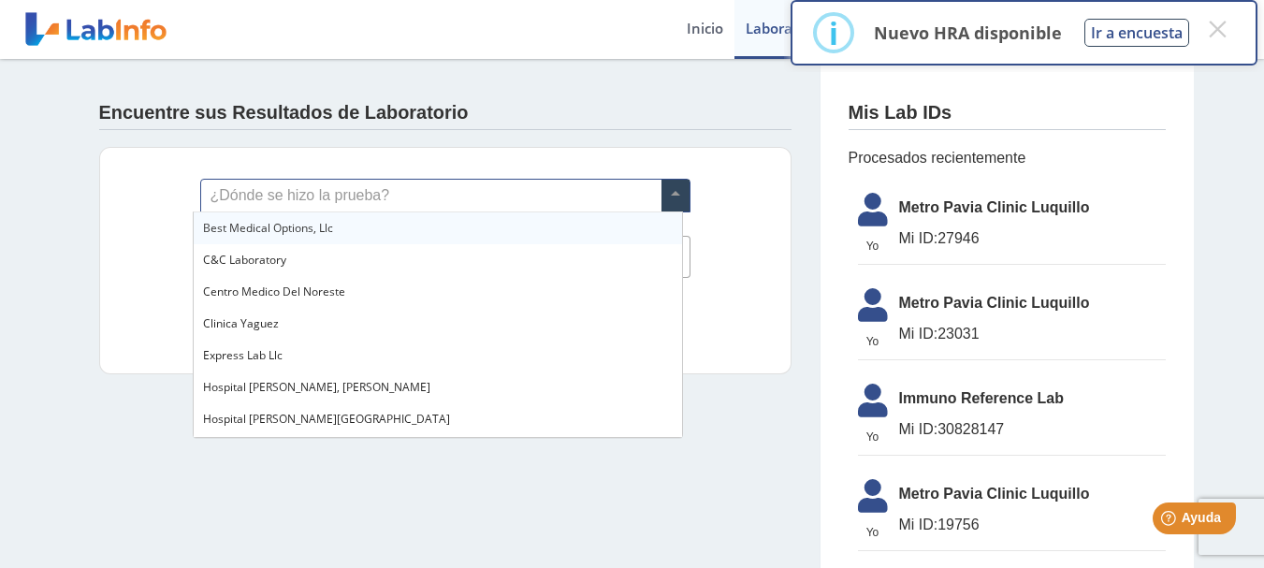
click at [282, 196] on input "text" at bounding box center [445, 196] width 488 height 32
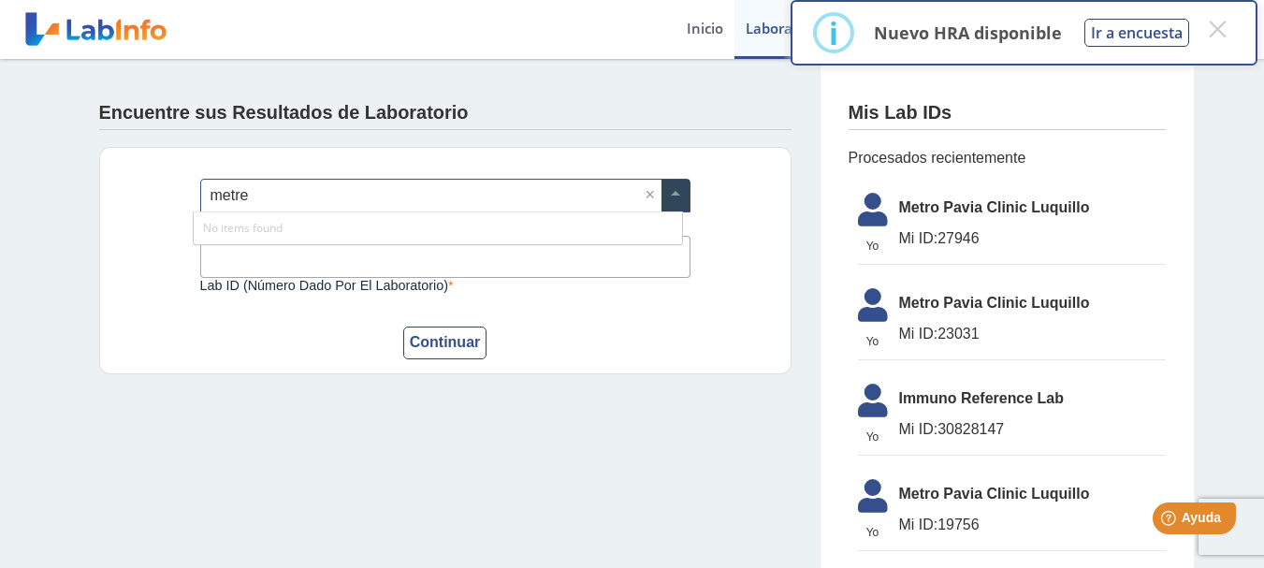
type input "metr"
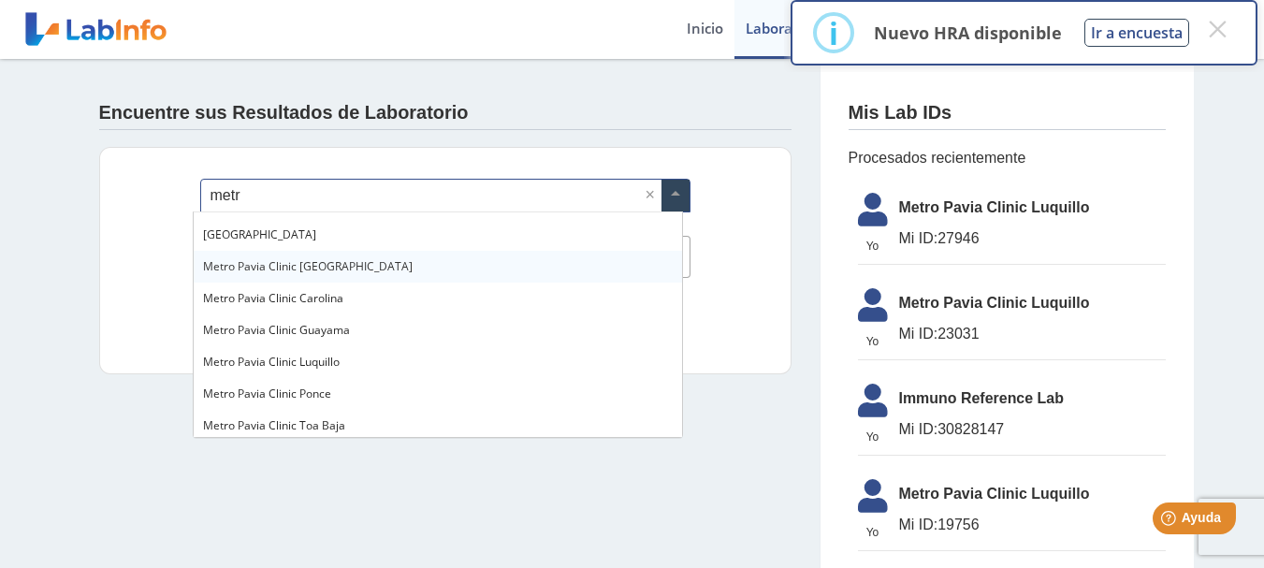
scroll to position [112, 0]
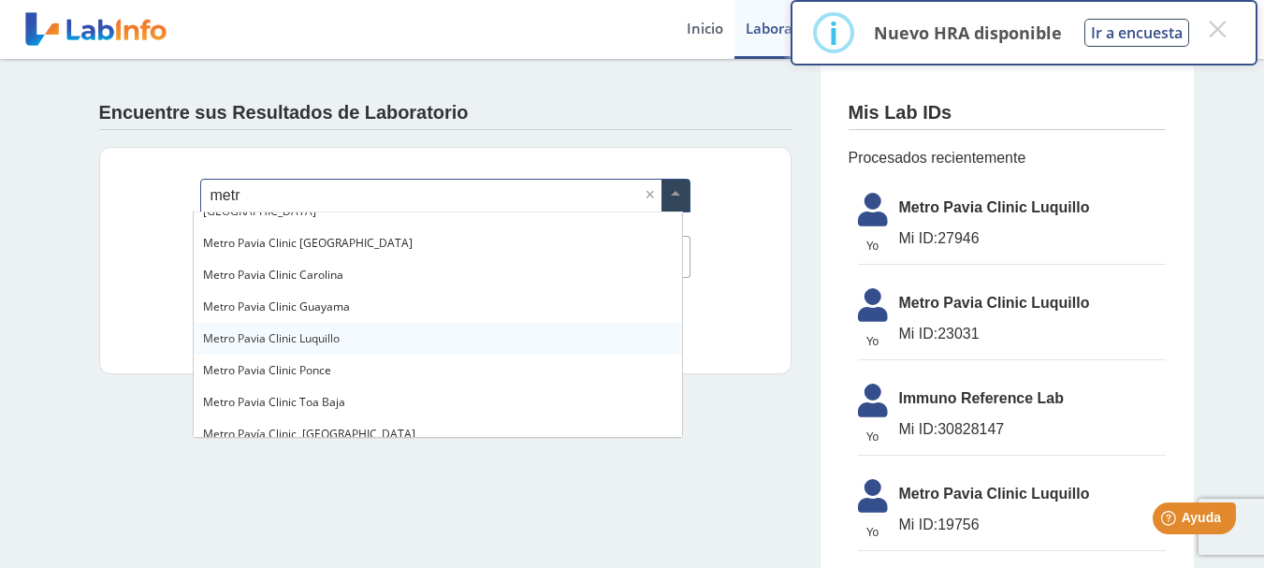
click at [331, 338] on span "Metro Pavia Clinic Luquillo" at bounding box center [271, 338] width 137 height 16
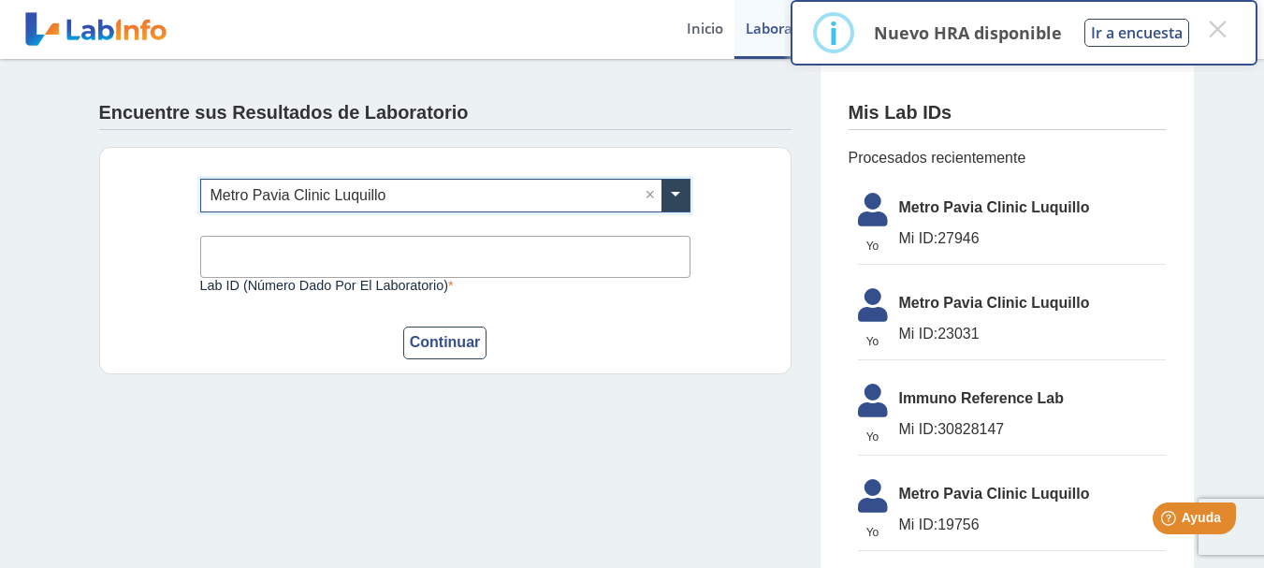
click at [276, 252] on input "Lab ID (número dado por el laboratorio)" at bounding box center [445, 257] width 490 height 42
type input "27946"
click at [430, 338] on button "Continuar" at bounding box center [445, 342] width 84 height 33
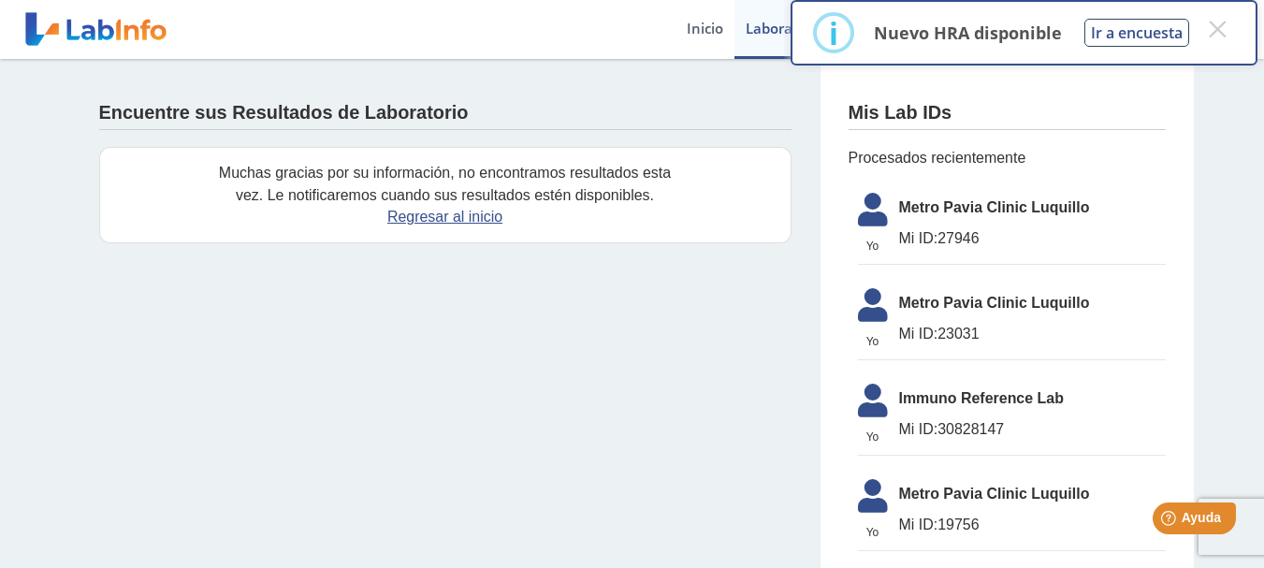
click at [956, 232] on span "Mi ID: 27946" at bounding box center [1032, 238] width 267 height 22
click at [942, 209] on span "Metro Pavia Clinic Luquillo" at bounding box center [1032, 207] width 267 height 22
click at [946, 233] on span "Mi ID: 27946" at bounding box center [1032, 238] width 267 height 22
click at [1217, 28] on button "×" at bounding box center [1217, 29] width 34 height 34
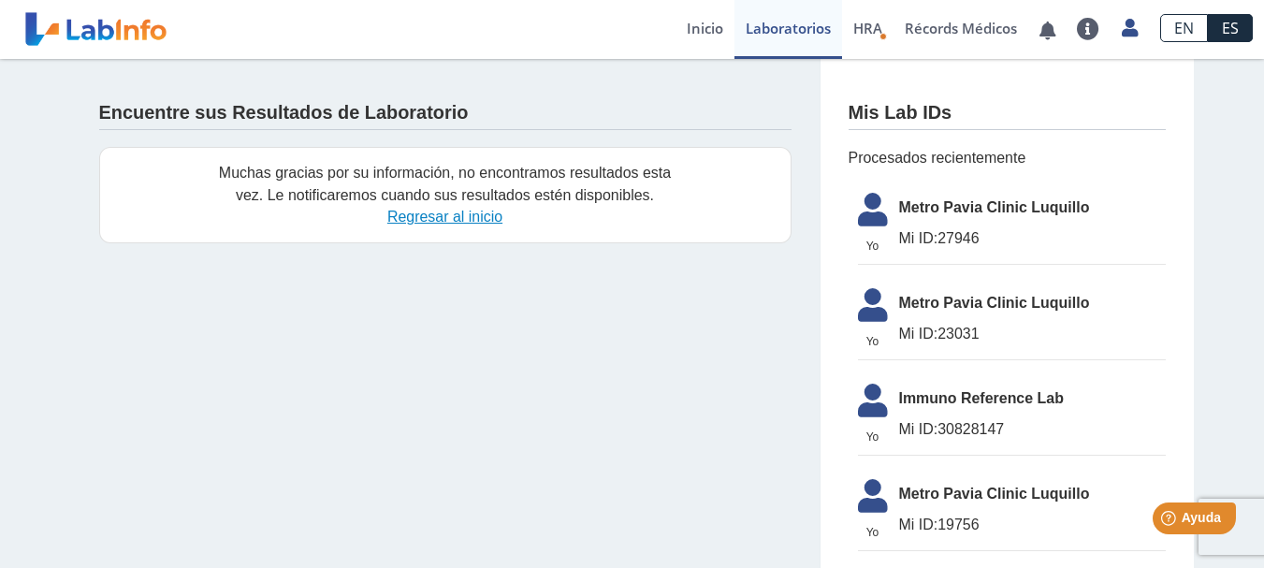
click at [412, 219] on link "Regresar al inicio" at bounding box center [444, 217] width 115 height 16
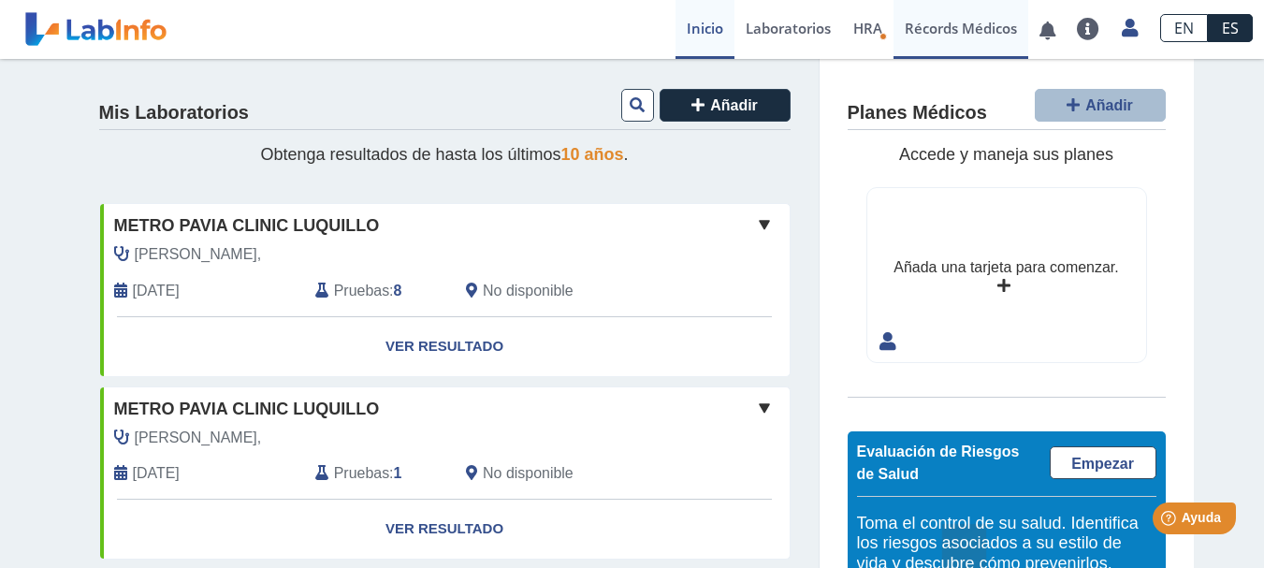
click at [934, 35] on link "Récords Médicos" at bounding box center [960, 29] width 135 height 59
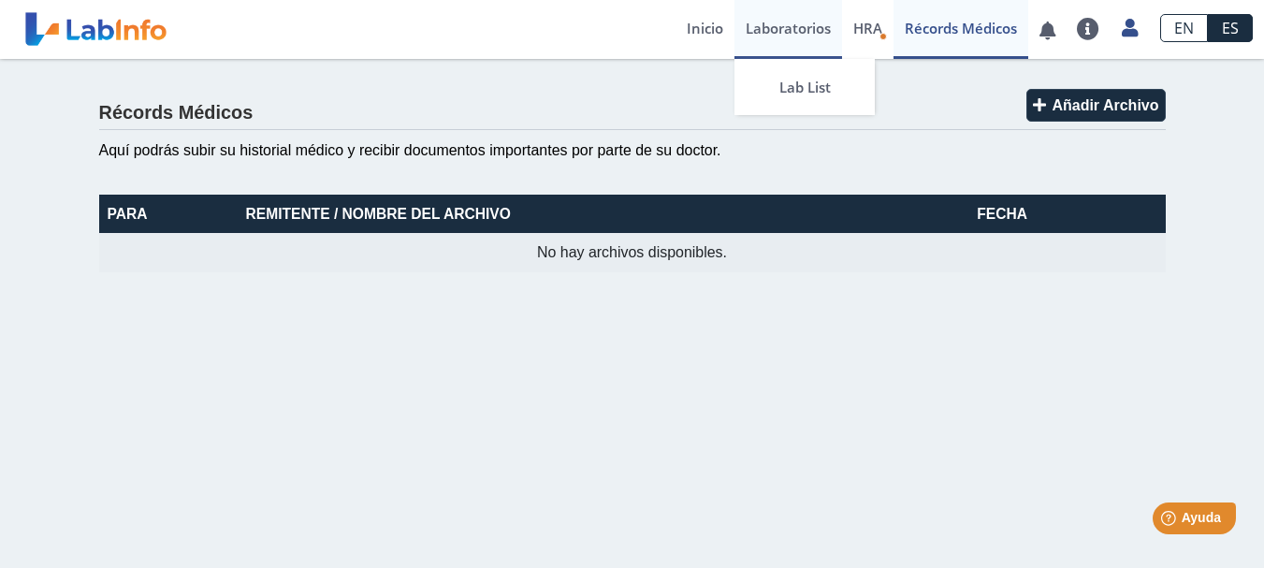
click at [765, 19] on link "Laboratorios" at bounding box center [788, 29] width 108 height 59
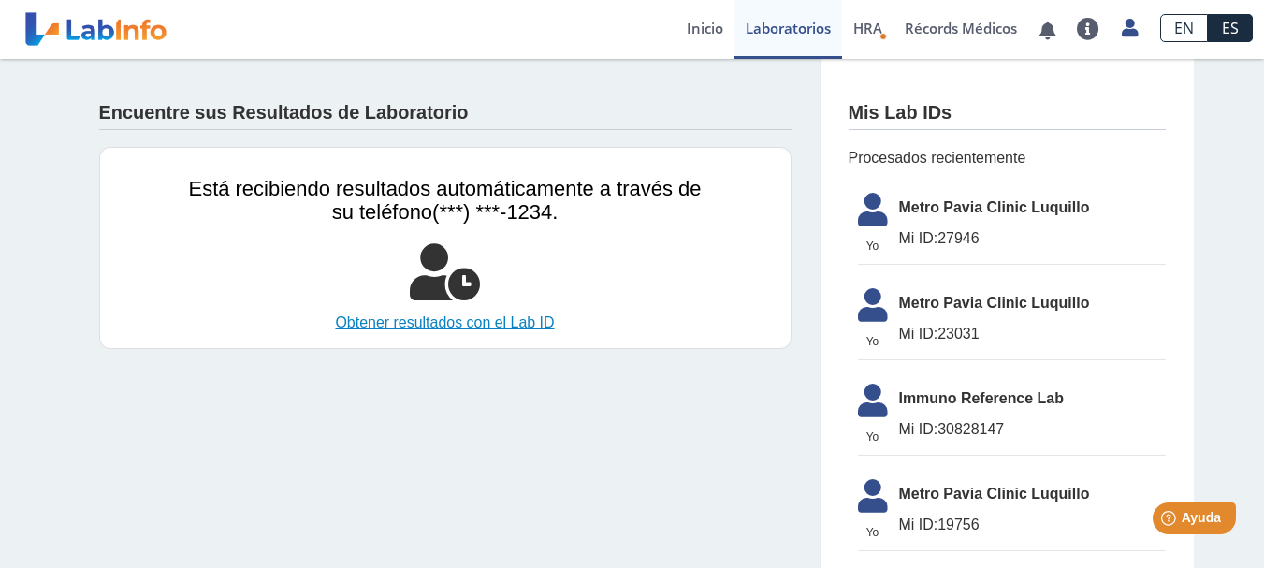
click at [501, 326] on link "Obtener resultados con el Lab ID" at bounding box center [445, 322] width 513 height 22
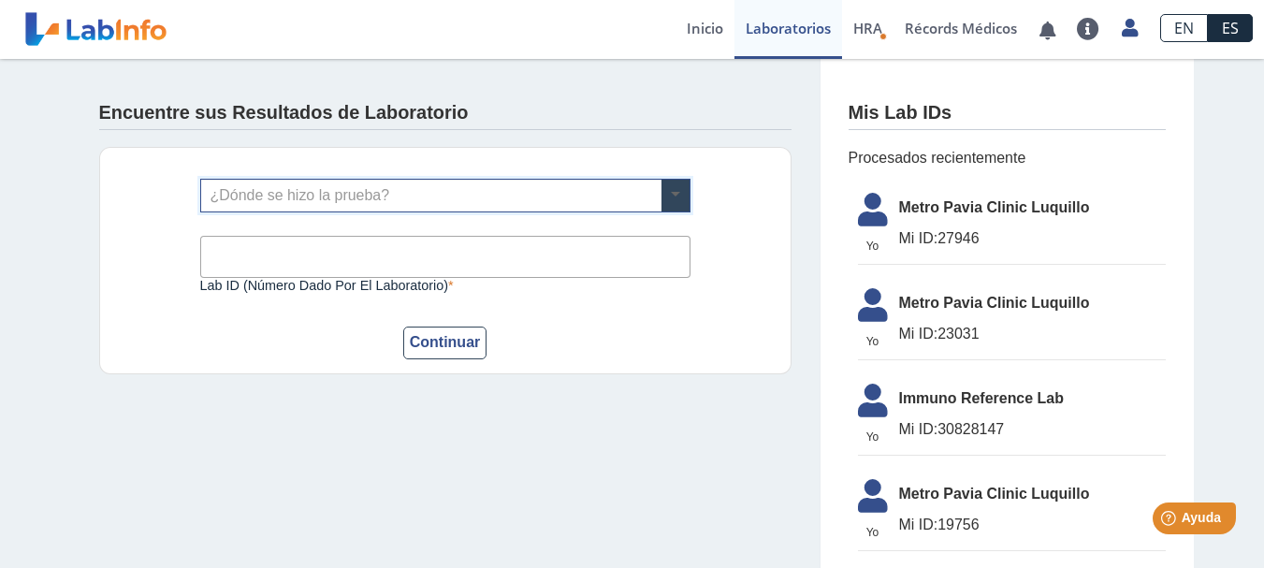
click at [672, 202] on span at bounding box center [675, 196] width 28 height 32
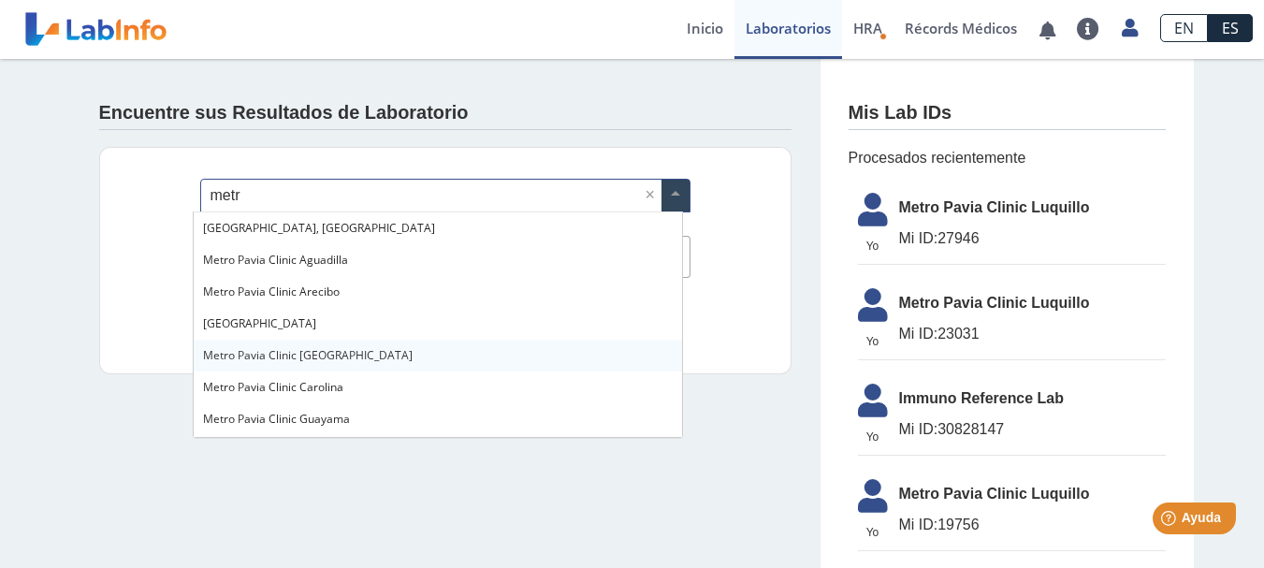
type input "metro"
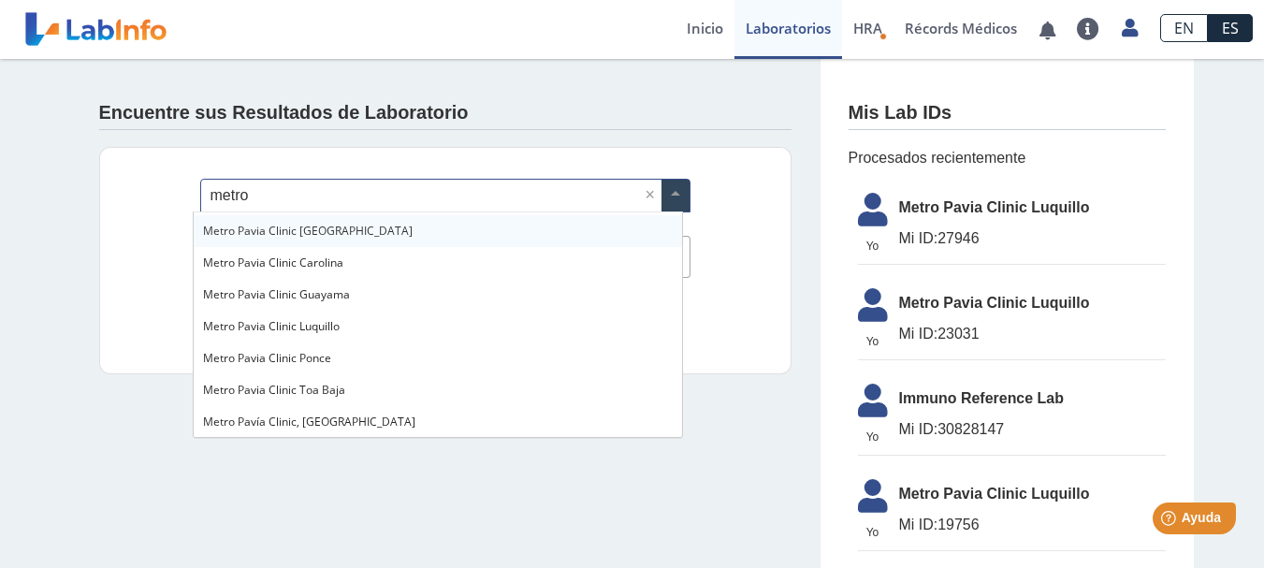
scroll to position [125, 0]
click at [340, 324] on span "Metro Pavia Clinic Luquillo" at bounding box center [271, 325] width 137 height 16
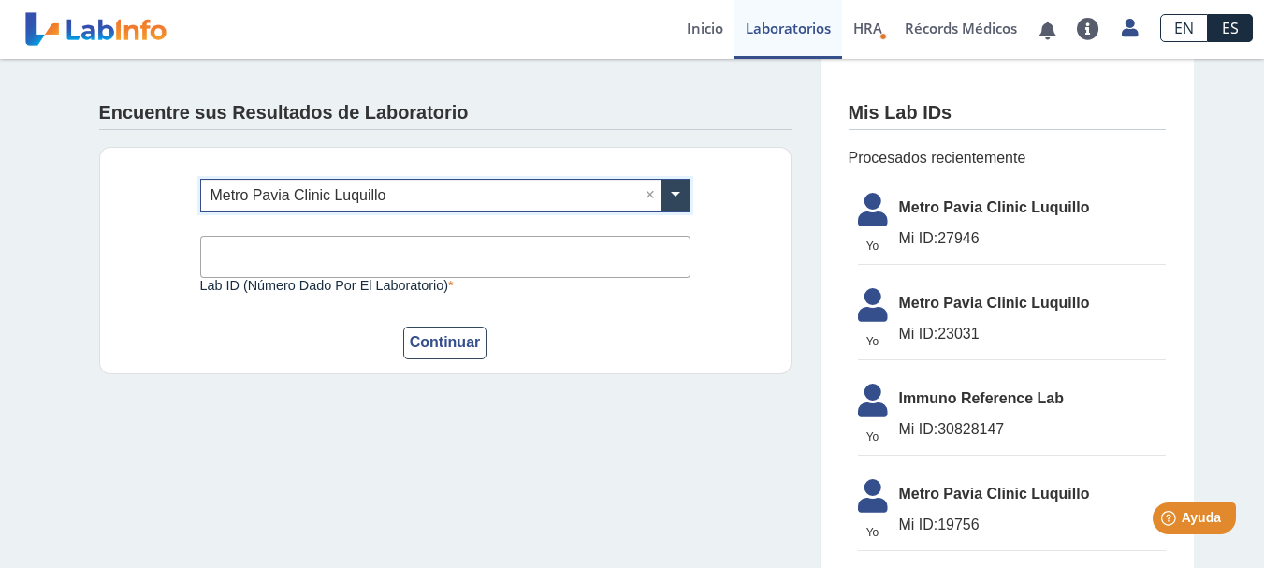
click at [261, 244] on input "Lab ID (número dado por el laboratorio)" at bounding box center [445, 257] width 490 height 42
type input "27946"
click at [441, 354] on button "Continuar" at bounding box center [445, 342] width 84 height 33
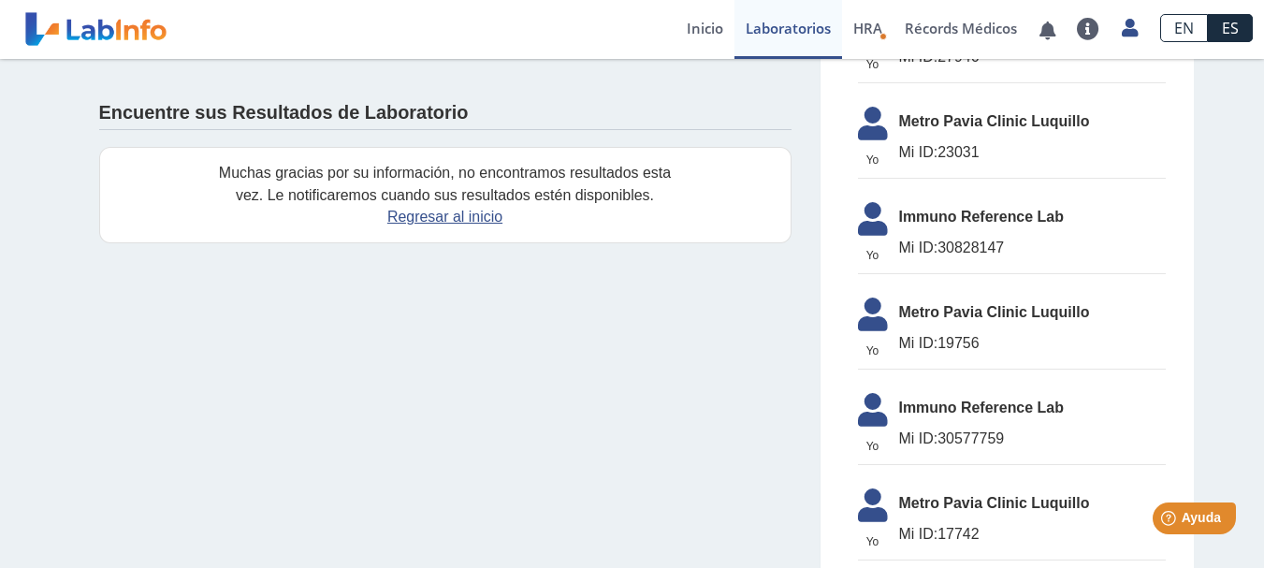
scroll to position [0, 0]
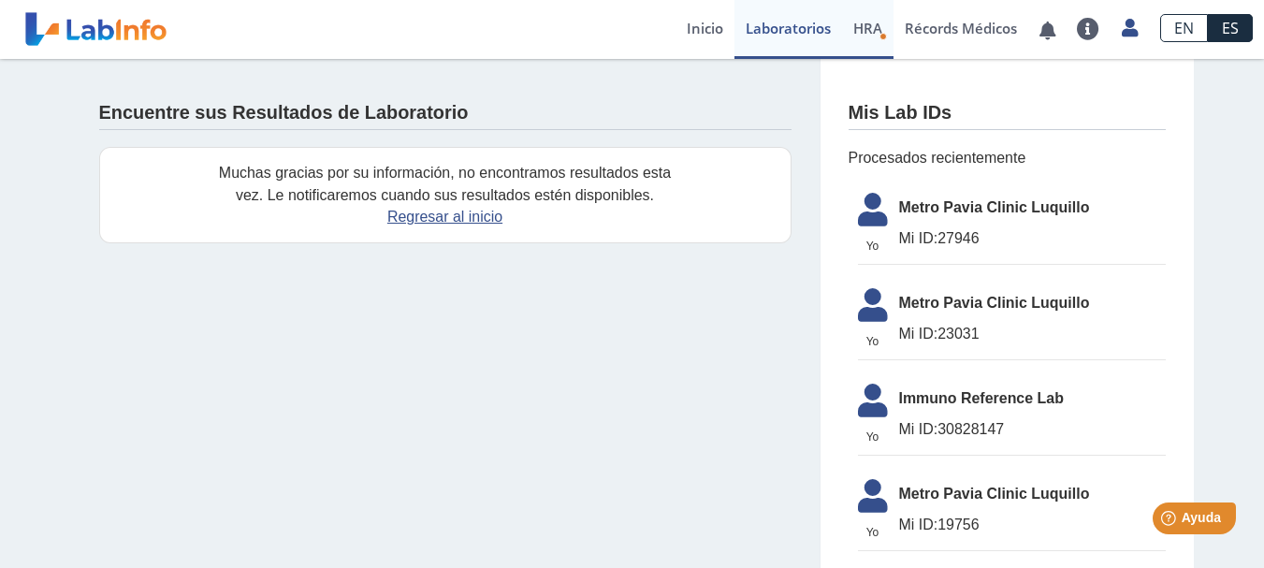
click at [879, 30] on span "HRA" at bounding box center [867, 28] width 29 height 19
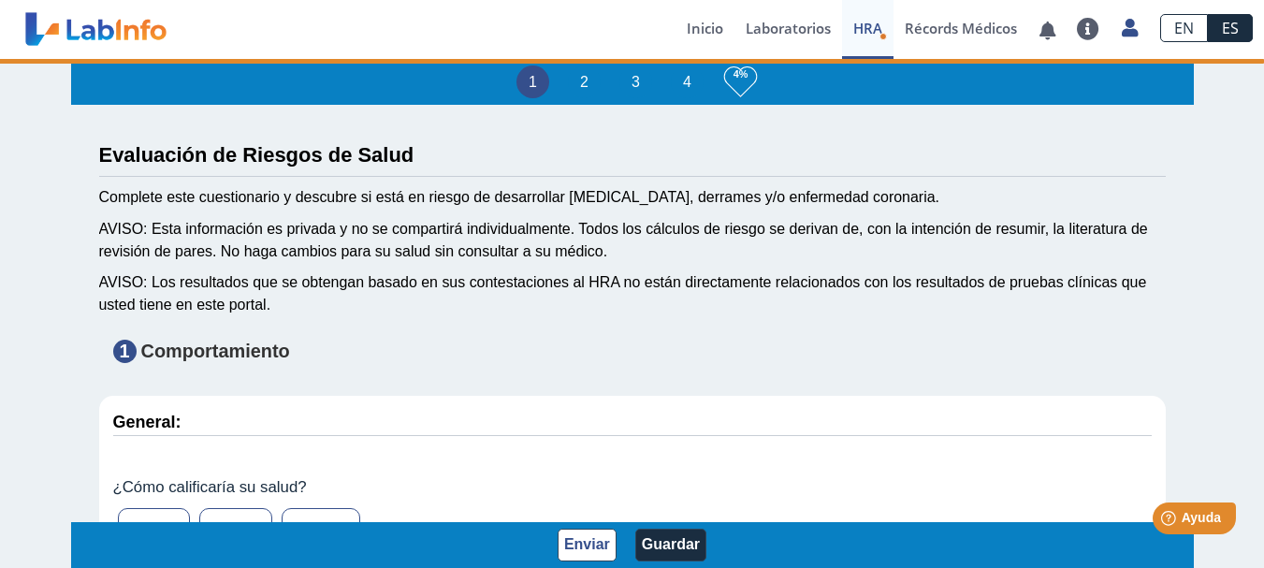
type input "Nestor Rivera Diaz"
type input "1970-09-11"
select select
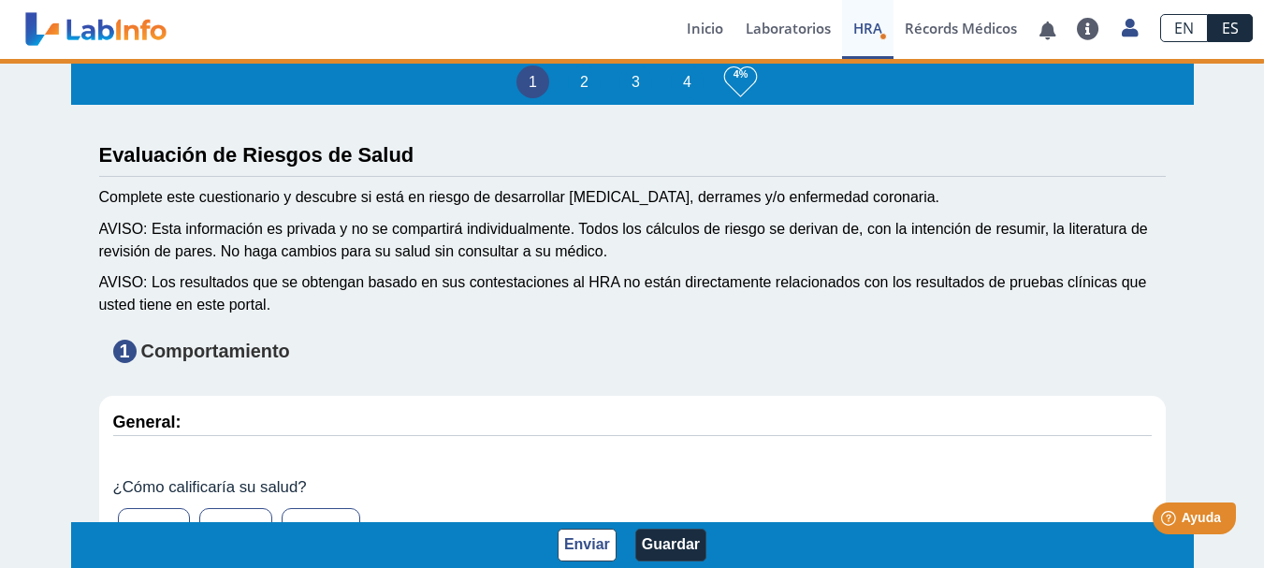
select select
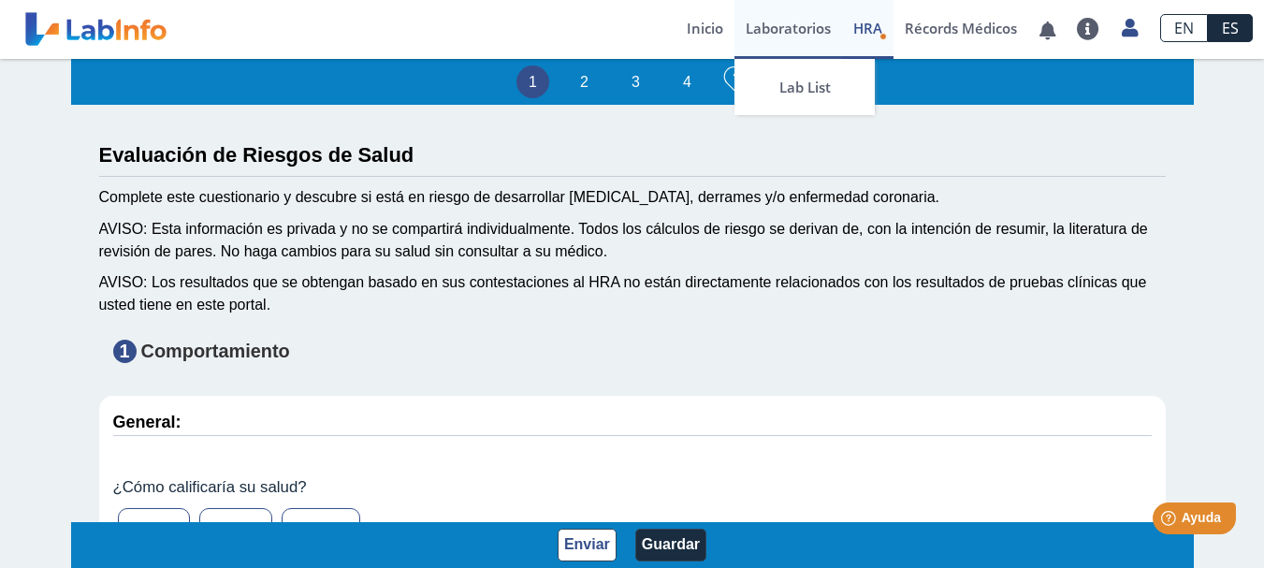
click at [763, 27] on link "Laboratorios" at bounding box center [788, 29] width 108 height 59
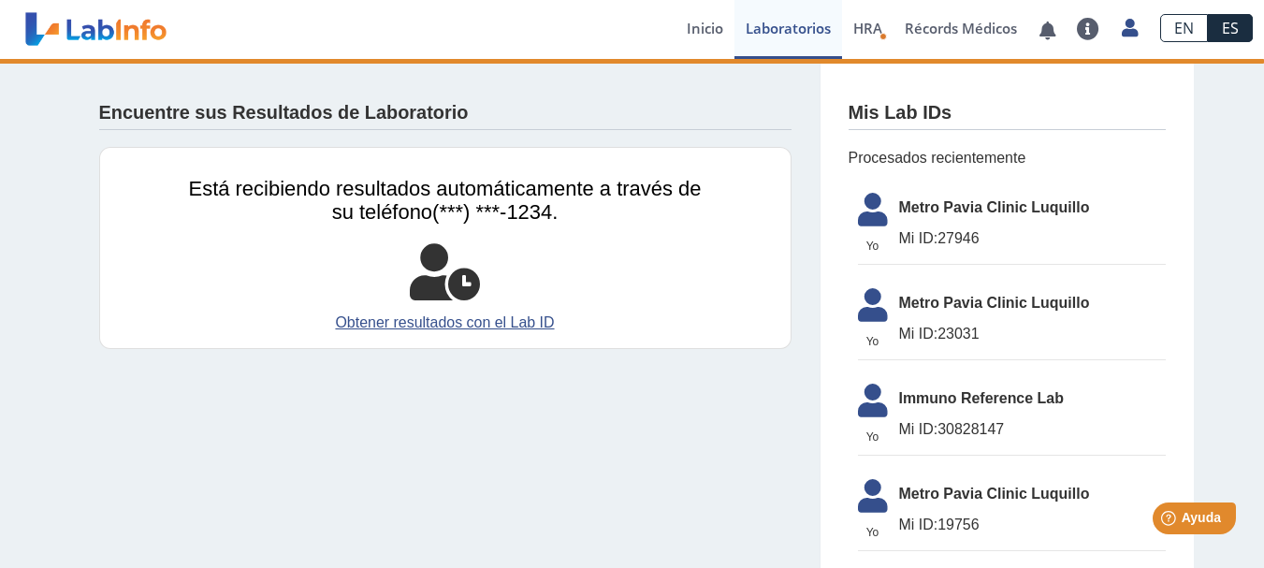
click at [951, 241] on span "Mi ID: 27946" at bounding box center [1032, 238] width 267 height 22
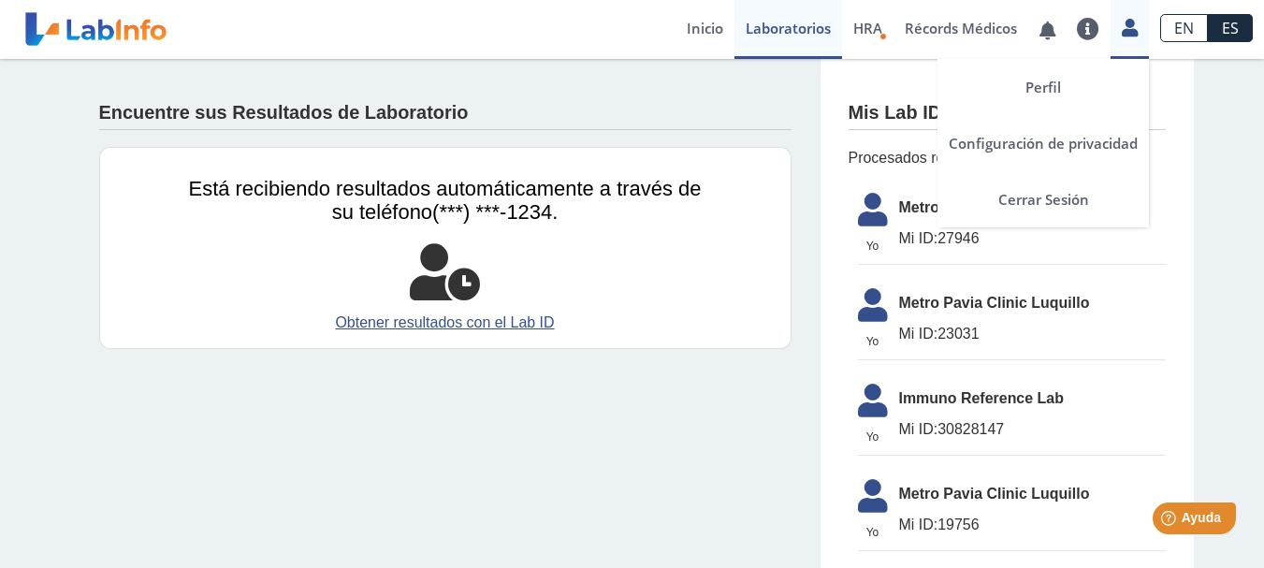
click at [1115, 26] on link at bounding box center [1129, 25] width 38 height 24
click at [1063, 86] on link "Perfil" at bounding box center [1042, 87] width 211 height 56
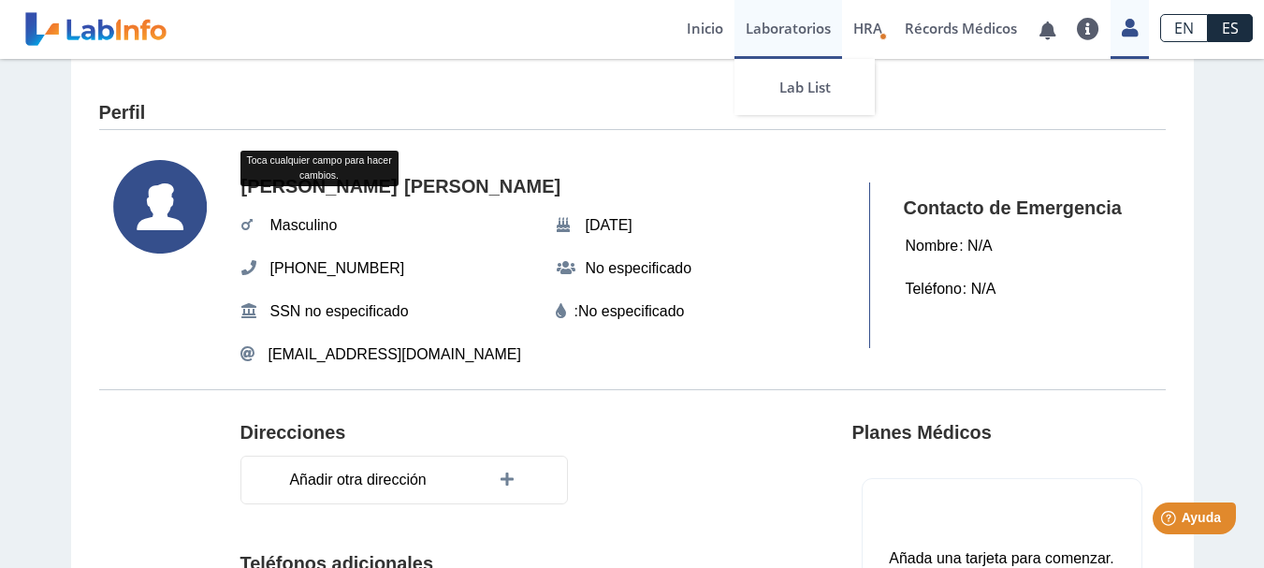
click at [804, 40] on link "Laboratorios" at bounding box center [788, 29] width 108 height 59
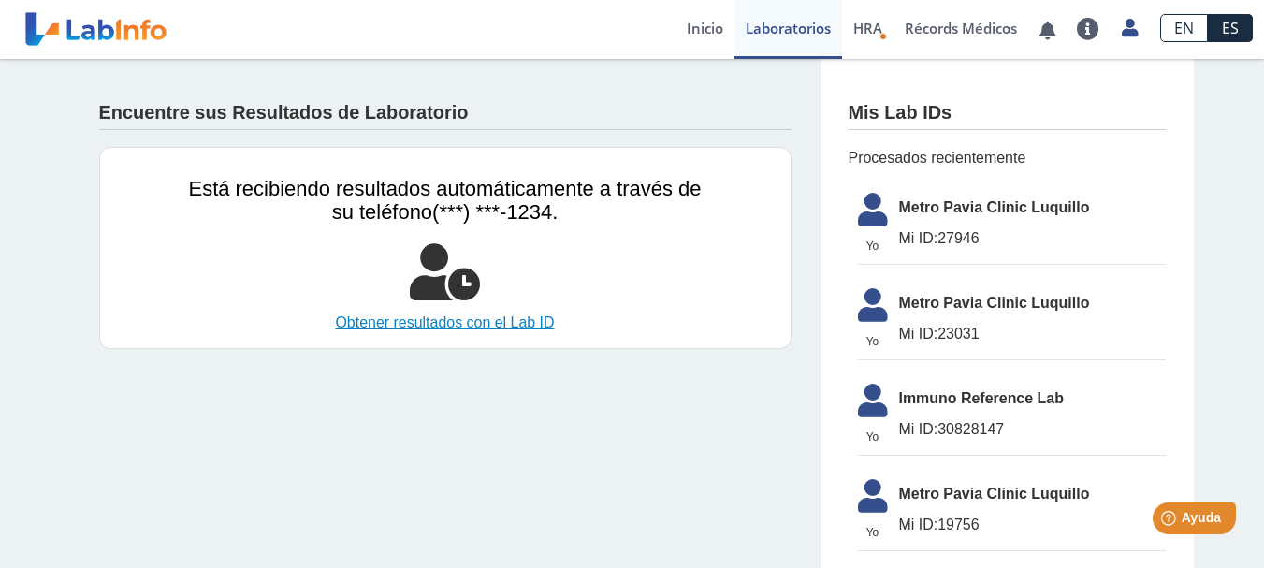
click at [471, 314] on link "Obtener resultados con el Lab ID" at bounding box center [445, 322] width 513 height 22
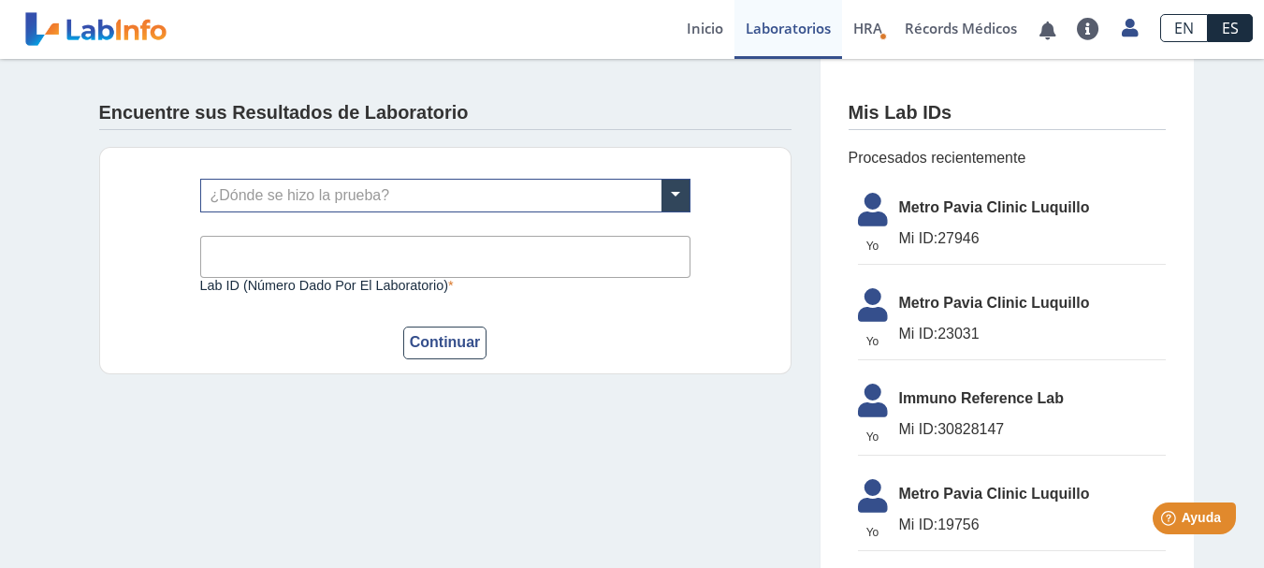
click at [471, 314] on form "¿Dónde se hizo la prueba? Lab ID (número dado por el laboratorio) Este campo es…" at bounding box center [445, 269] width 490 height 181
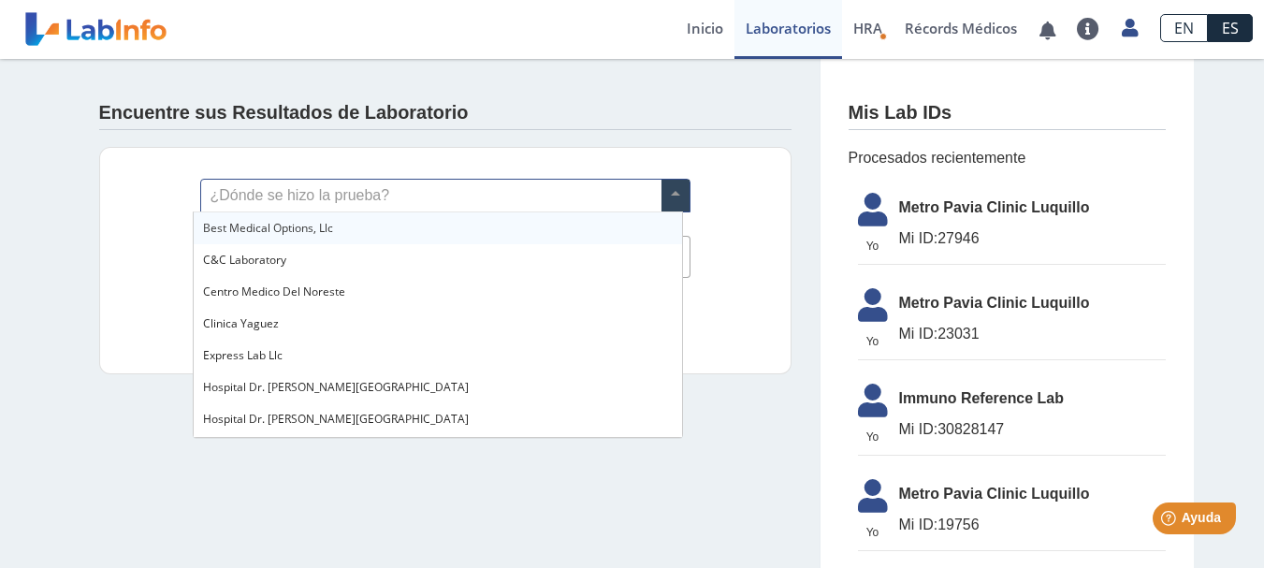
click at [675, 190] on span at bounding box center [675, 196] width 28 height 32
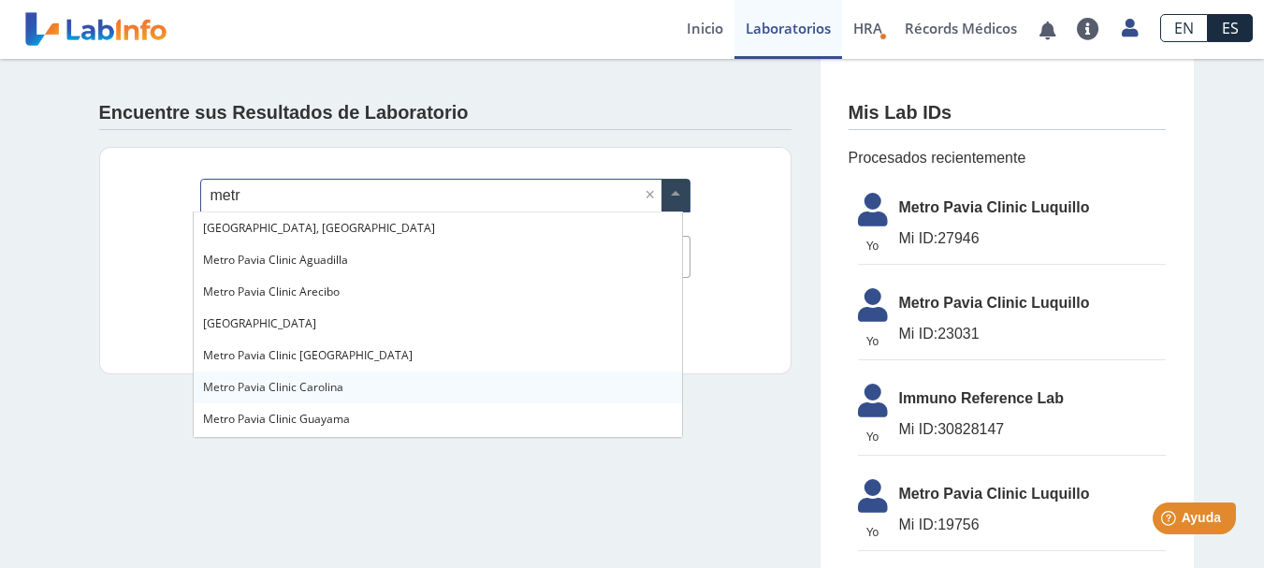
type input "metro"
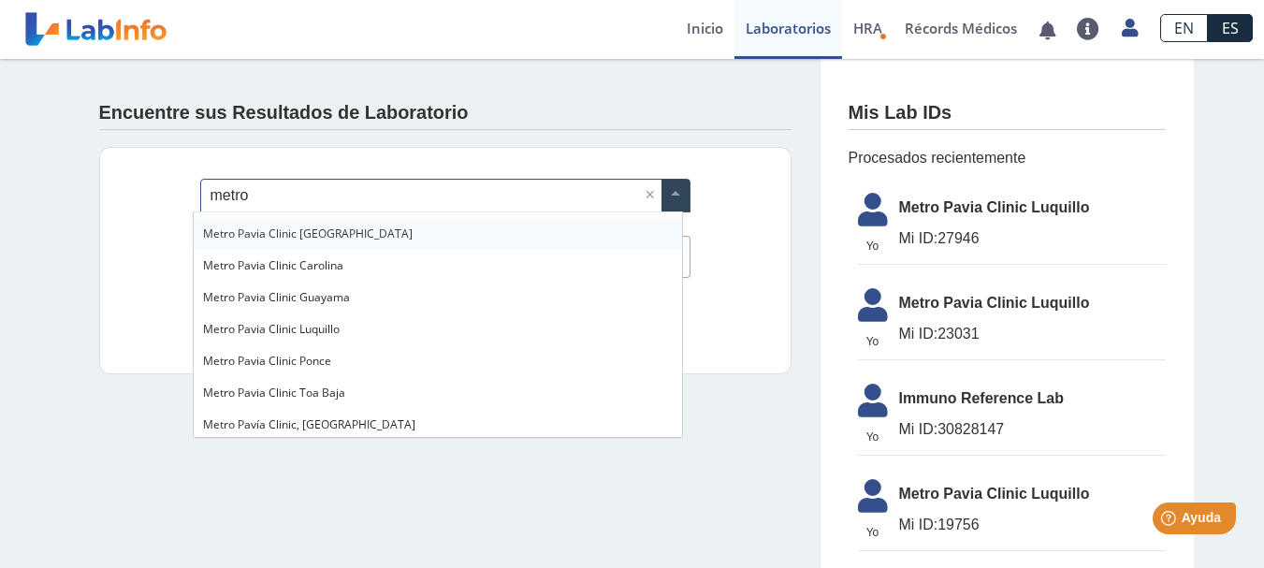
scroll to position [125, 0]
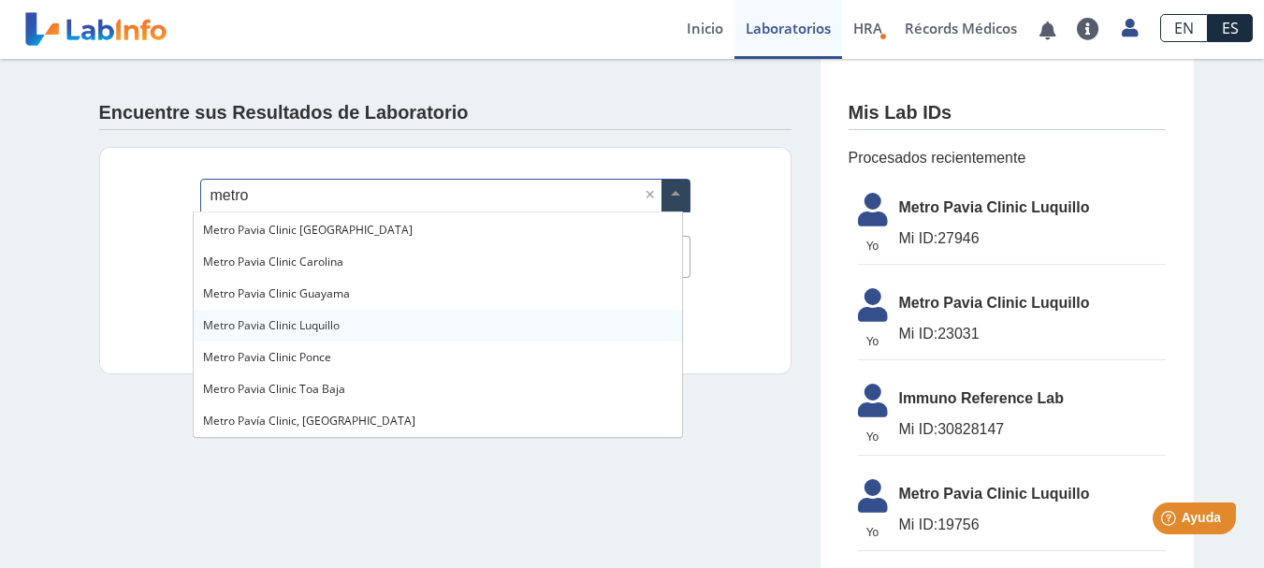
click at [298, 328] on span "Metro Pavia Clinic Luquillo" at bounding box center [271, 325] width 137 height 16
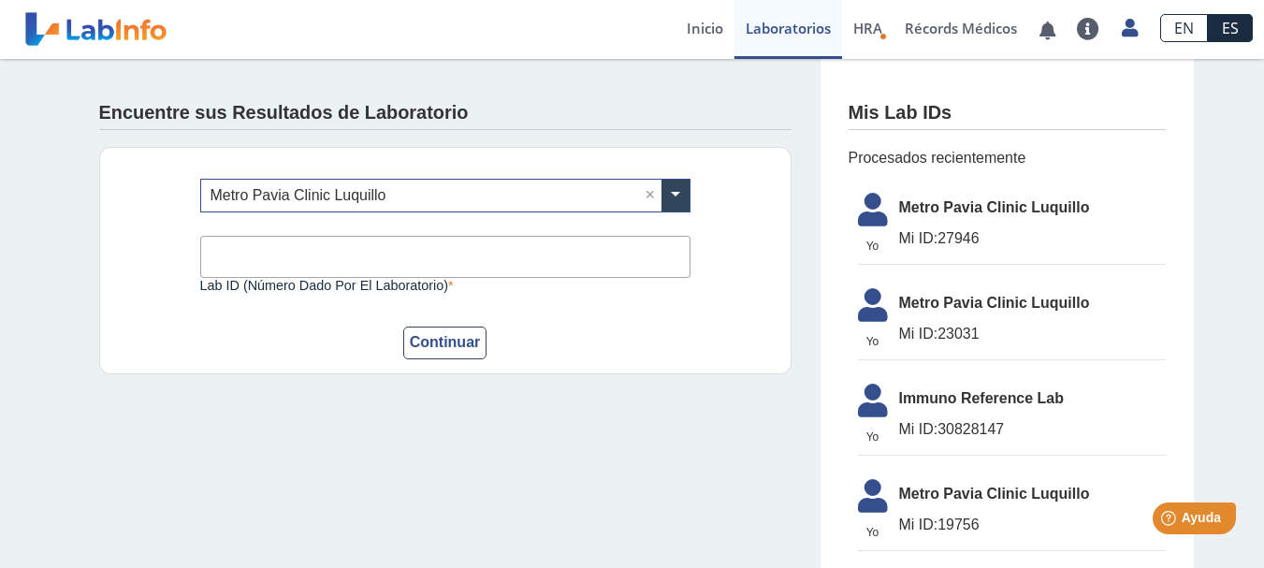
click at [255, 257] on input "Lab ID (número dado por el laboratorio)" at bounding box center [445, 257] width 490 height 42
type input "2"
type input "2137961"
click at [438, 343] on button "Continuar" at bounding box center [445, 342] width 84 height 33
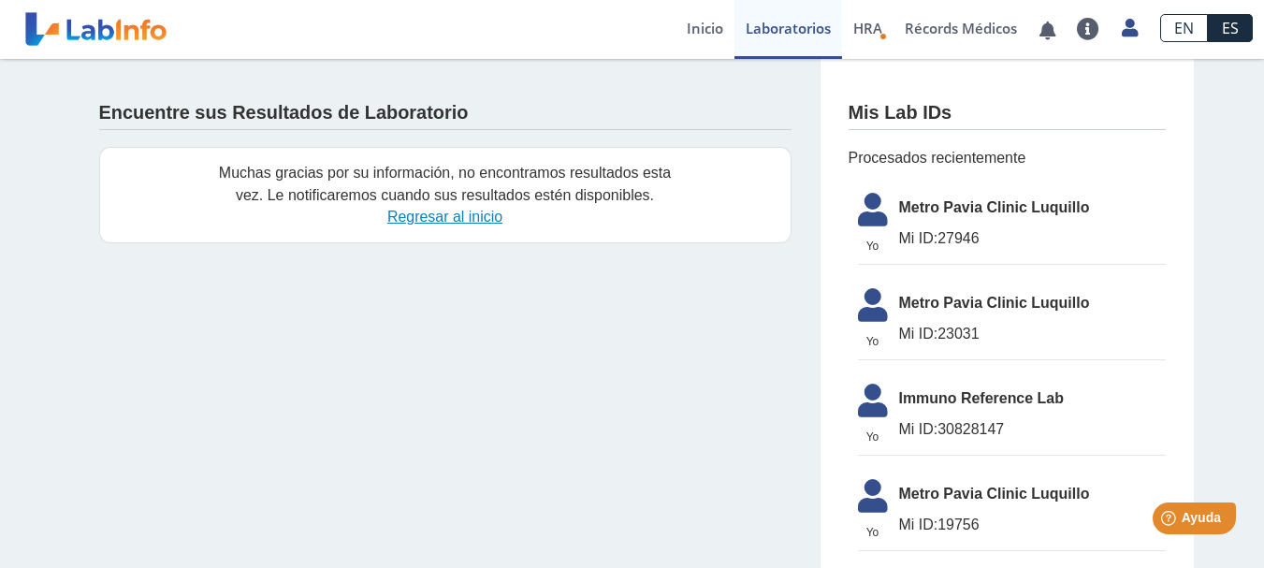
click at [448, 222] on link "Regresar al inicio" at bounding box center [444, 217] width 115 height 16
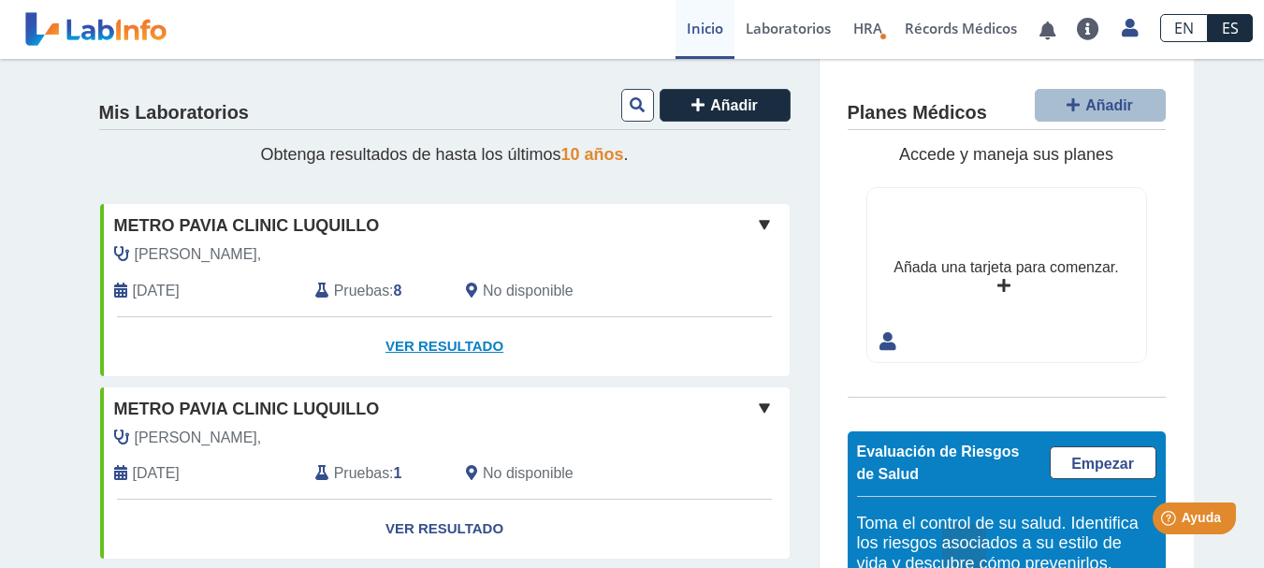
click at [451, 352] on link "Ver Resultado" at bounding box center [444, 346] width 689 height 59
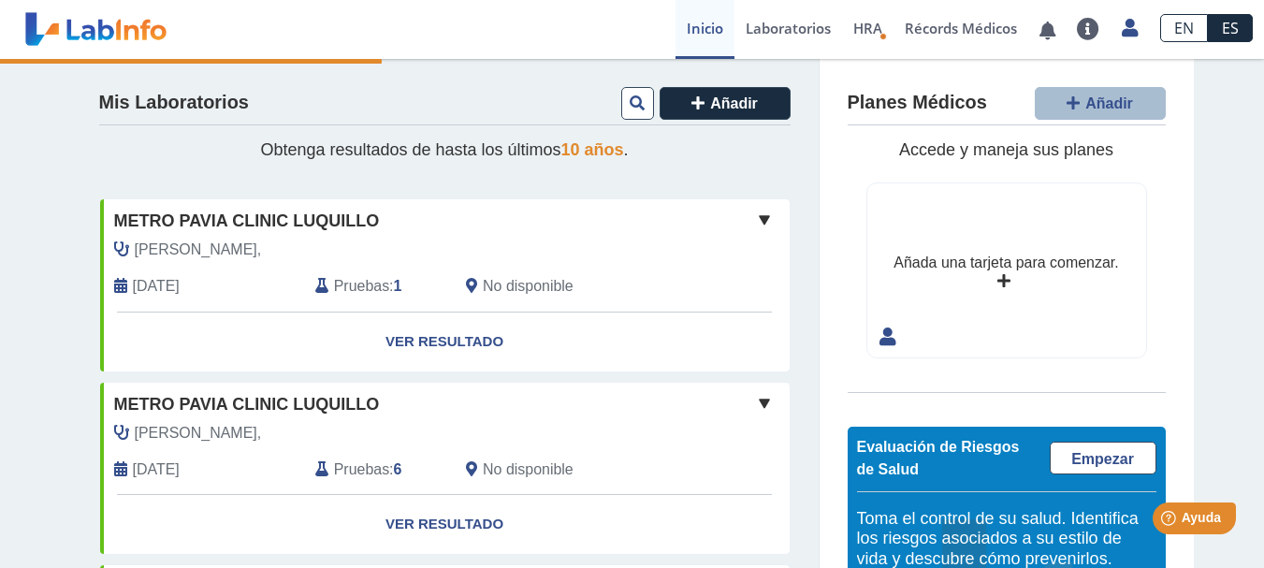
click at [586, 152] on span "10 años" at bounding box center [592, 149] width 63 height 19
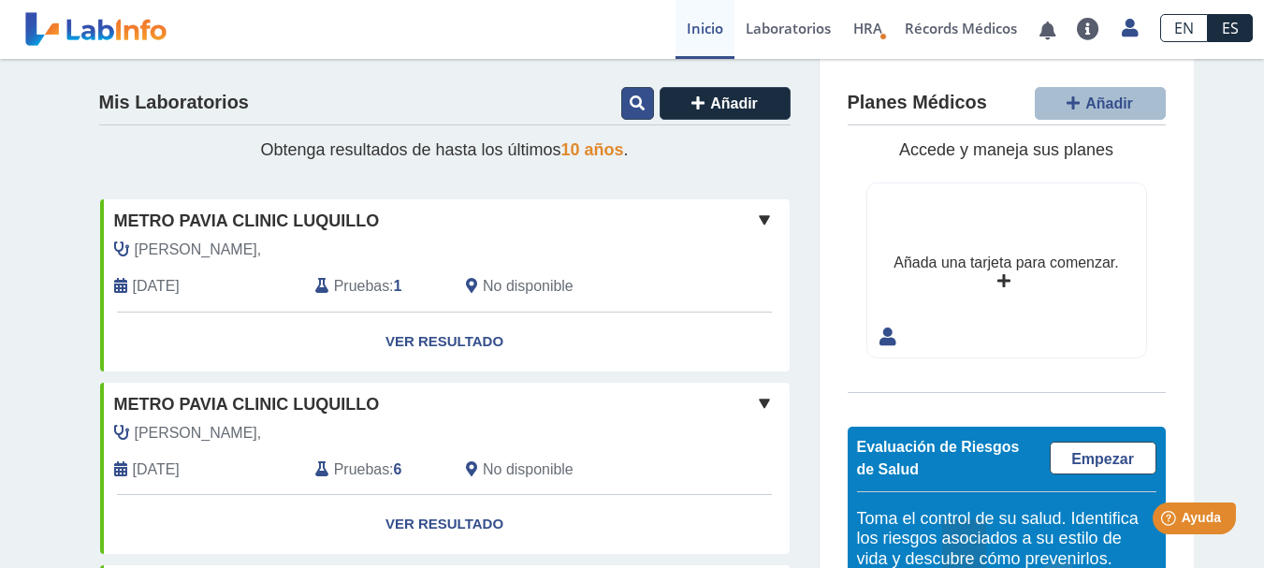
click at [632, 109] on icon at bounding box center [636, 102] width 15 height 15
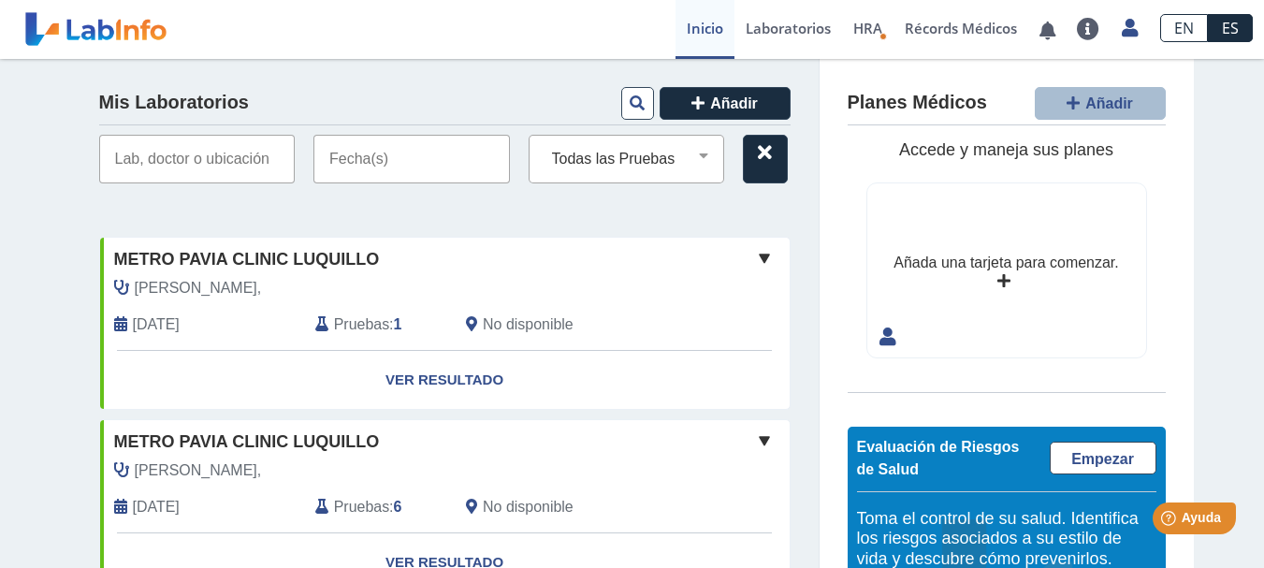
click at [230, 168] on input "text" at bounding box center [197, 159] width 196 height 49
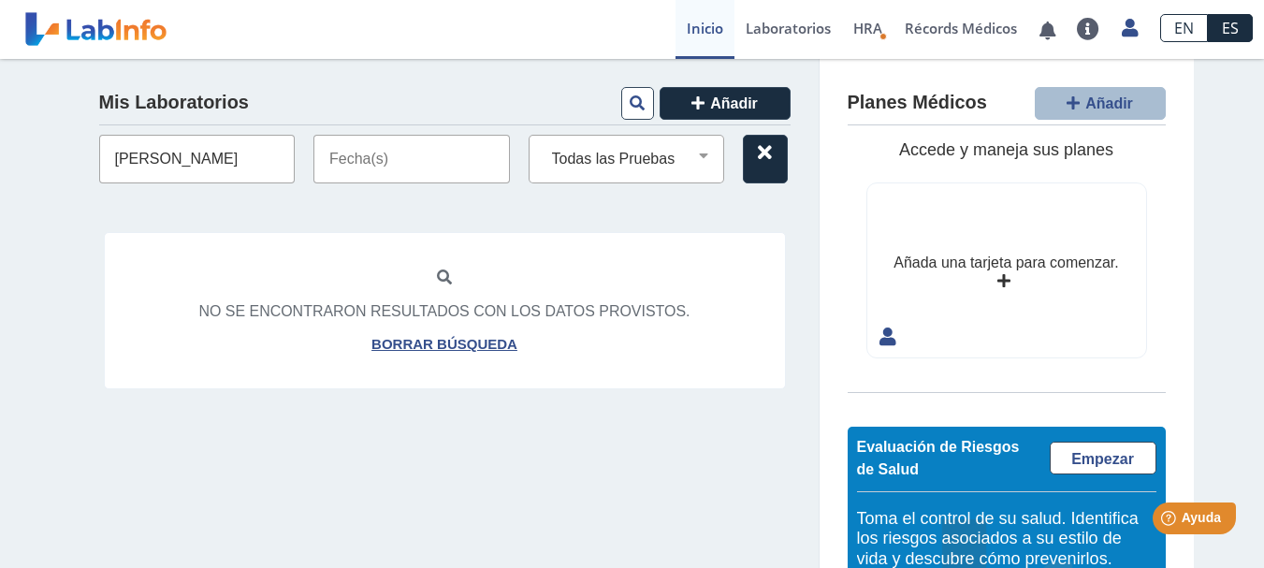
type input "[PERSON_NAME]"
click at [399, 157] on input "text" at bounding box center [411, 159] width 196 height 49
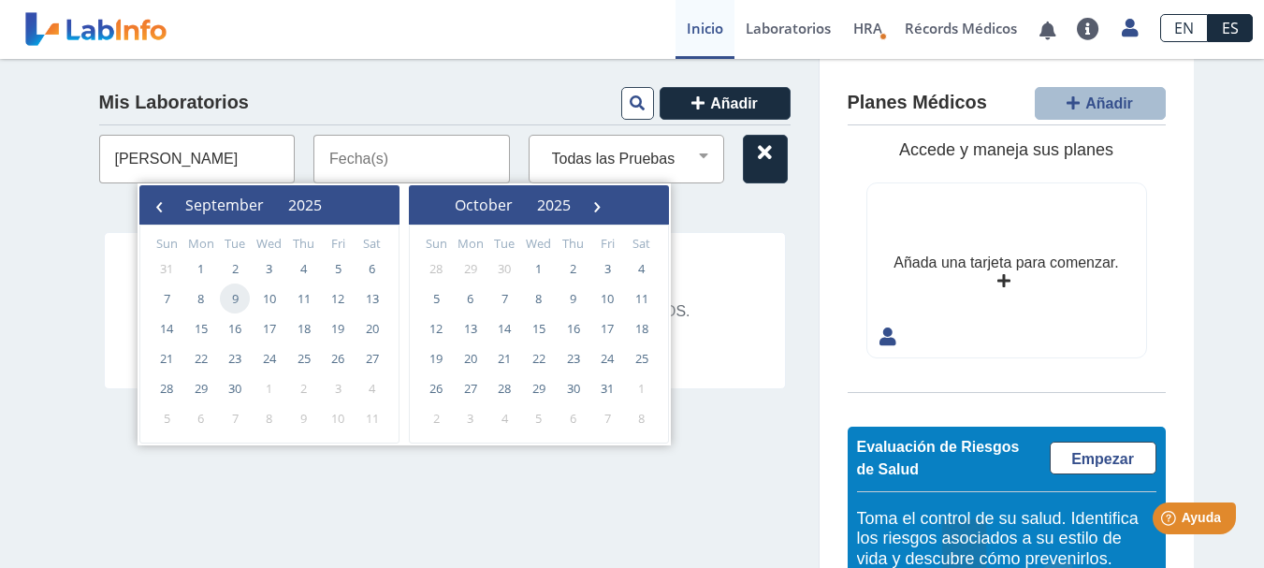
click at [242, 295] on span "9" at bounding box center [235, 298] width 30 height 30
click at [697, 207] on div "Mis Laboratorios Añadir [PERSON_NAME] Todas las Pruebas cbc cbc with diff: auto…" at bounding box center [445, 385] width 748 height 652
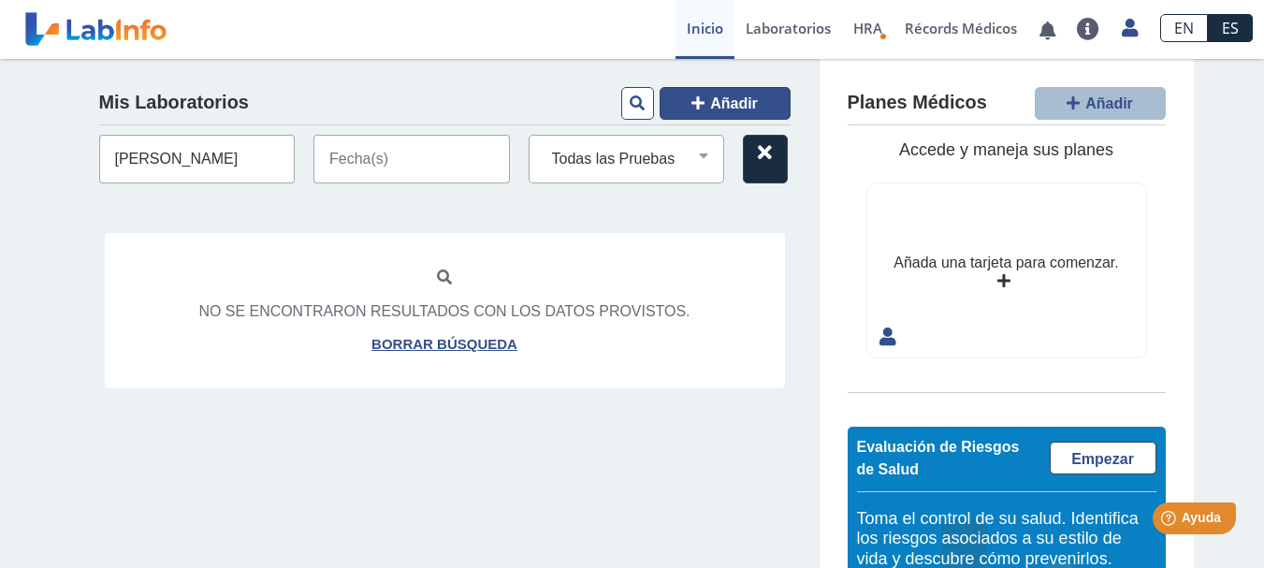
click at [727, 108] on span "Añadir" at bounding box center [734, 103] width 48 height 16
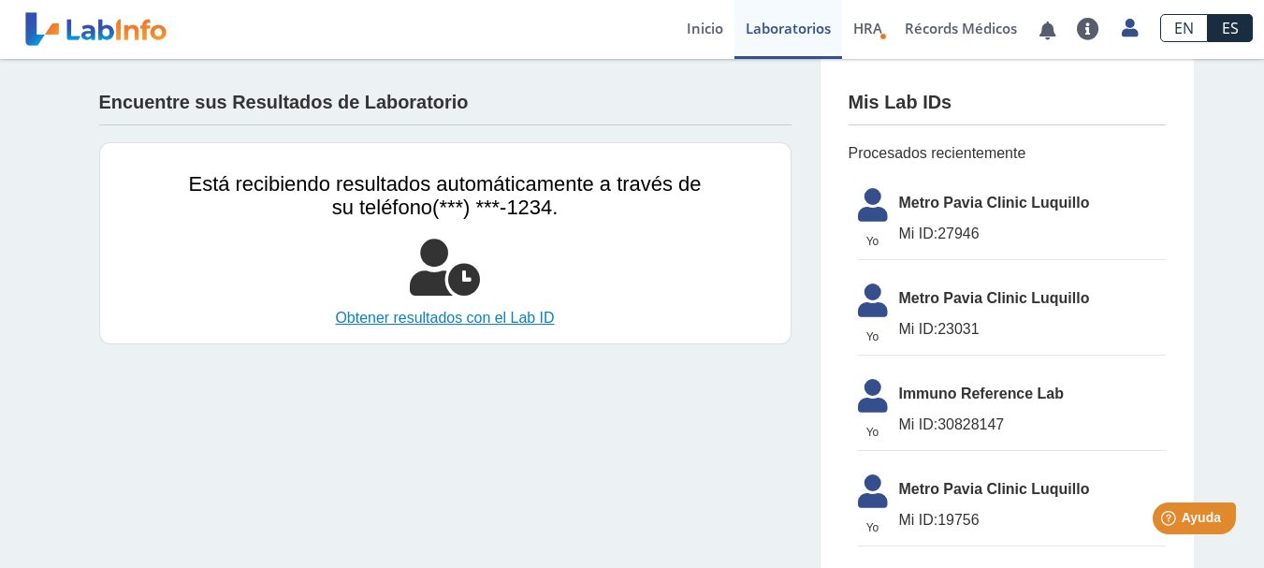
click at [519, 323] on link "Obtener resultados con el Lab ID" at bounding box center [445, 318] width 513 height 22
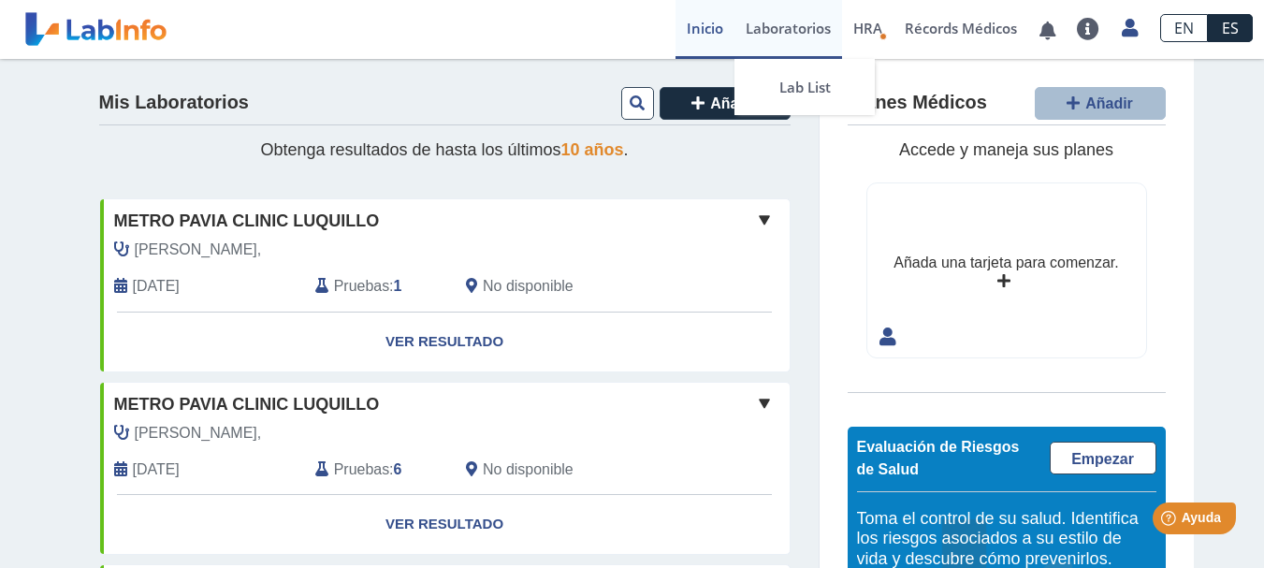
click at [776, 27] on link "Laboratorios" at bounding box center [788, 29] width 108 height 59
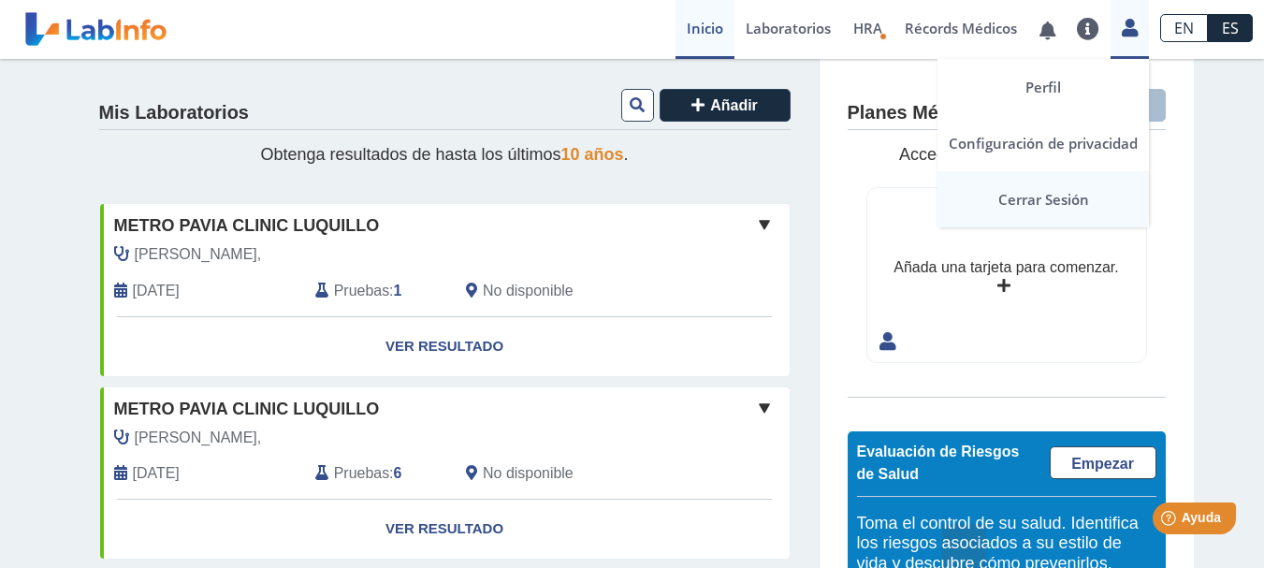
click at [1078, 195] on link "Cerrar Sesión" at bounding box center [1042, 199] width 211 height 56
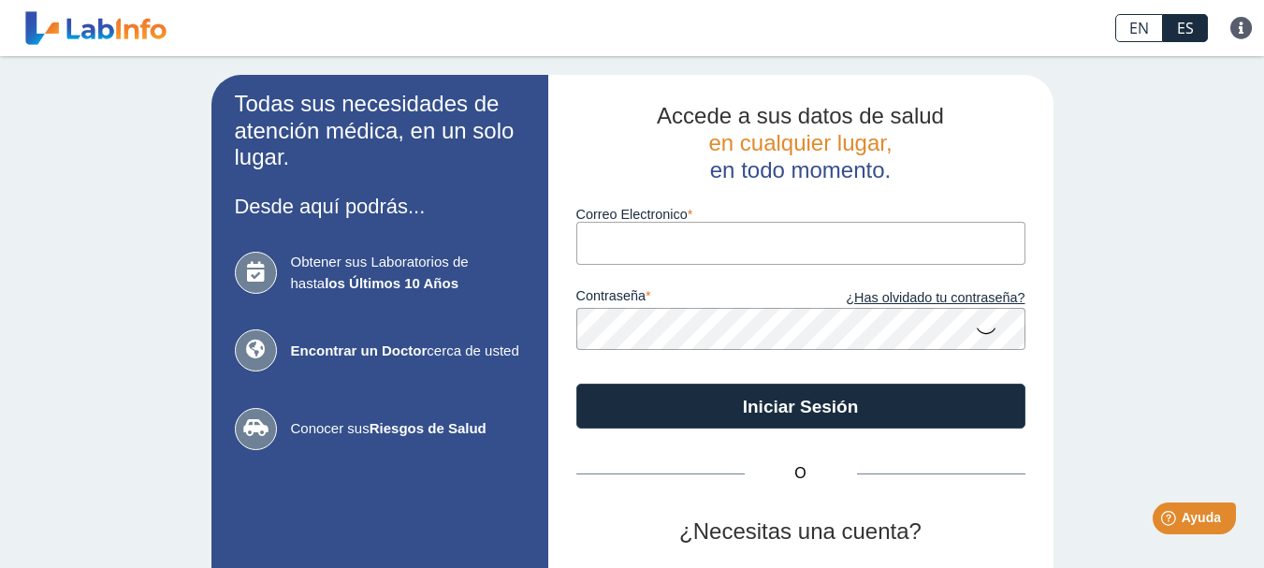
click at [657, 253] on input "Correo Electronico" at bounding box center [800, 243] width 449 height 42
type input "[EMAIL_ADDRESS][DOMAIN_NAME]"
click at [985, 325] on icon at bounding box center [986, 329] width 22 height 36
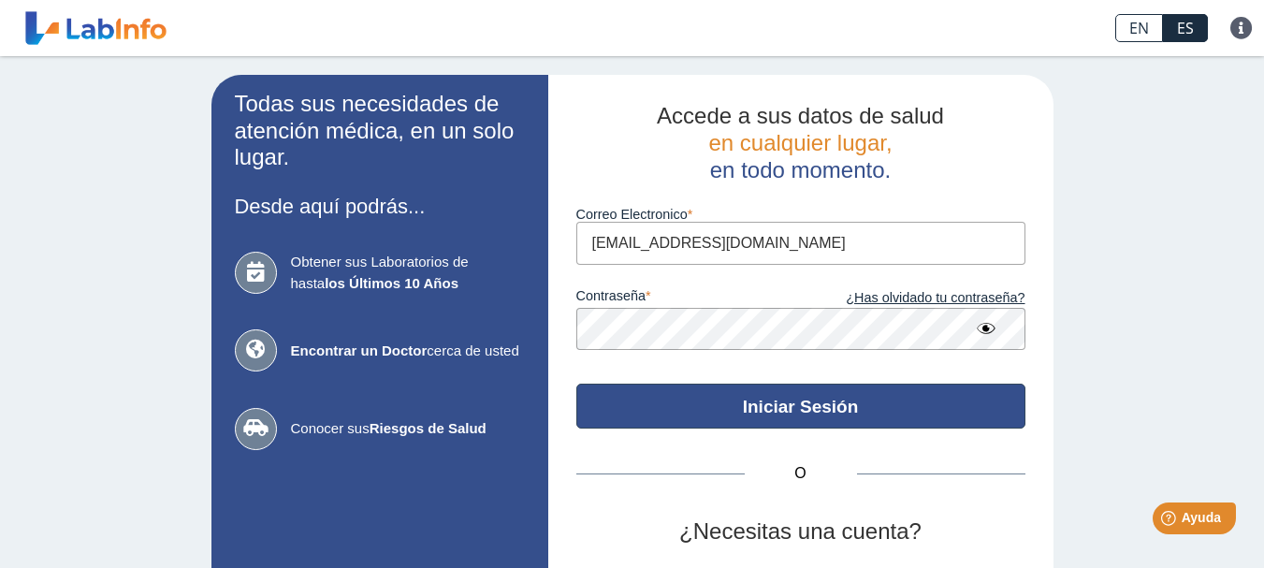
drag, startPoint x: 938, startPoint y: 395, endPoint x: 822, endPoint y: 423, distance: 119.3
click at [822, 423] on button "Iniciar Sesión" at bounding box center [800, 405] width 449 height 45
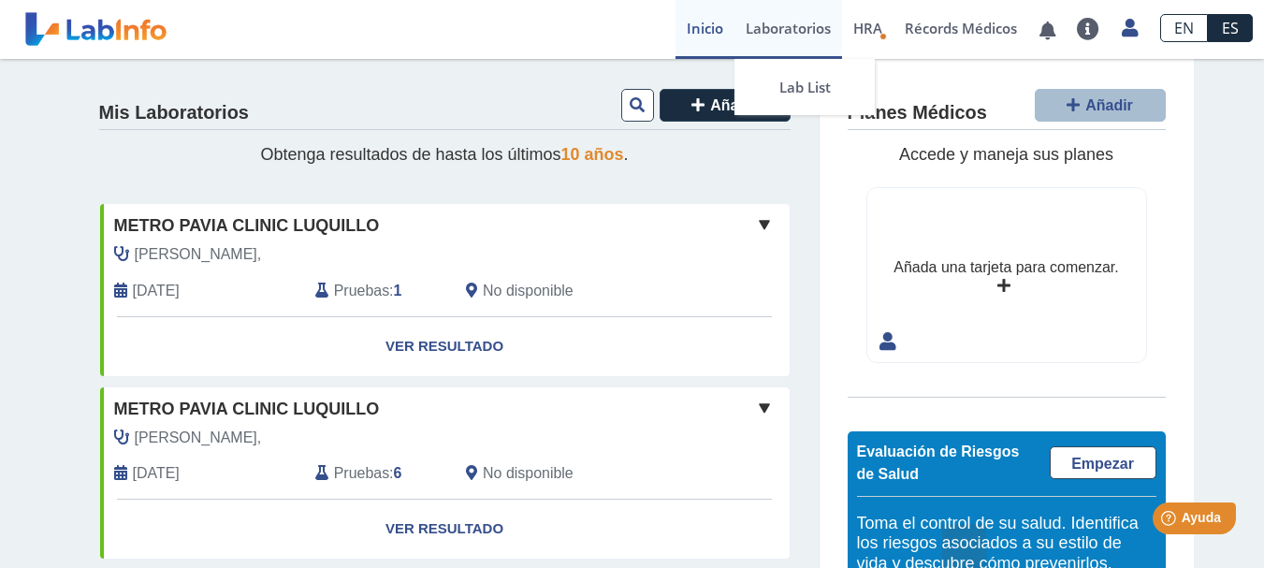
click at [784, 22] on link "Laboratorios" at bounding box center [788, 29] width 108 height 59
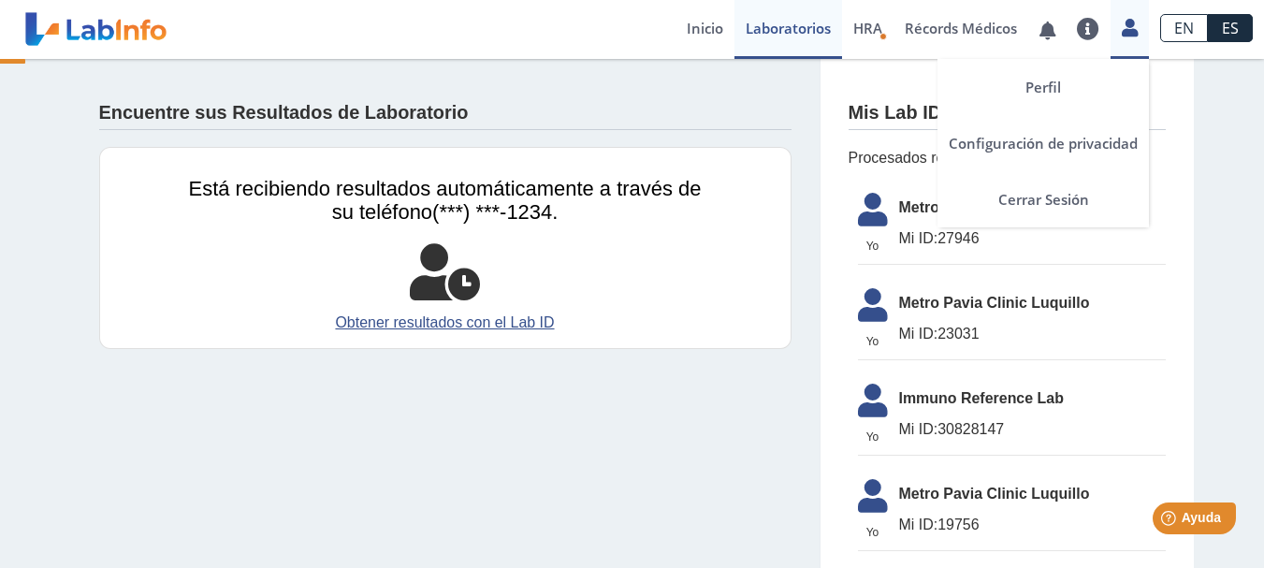
click at [1128, 27] on icon at bounding box center [1129, 28] width 16 height 14
click at [1059, 84] on link "Perfil" at bounding box center [1042, 87] width 211 height 56
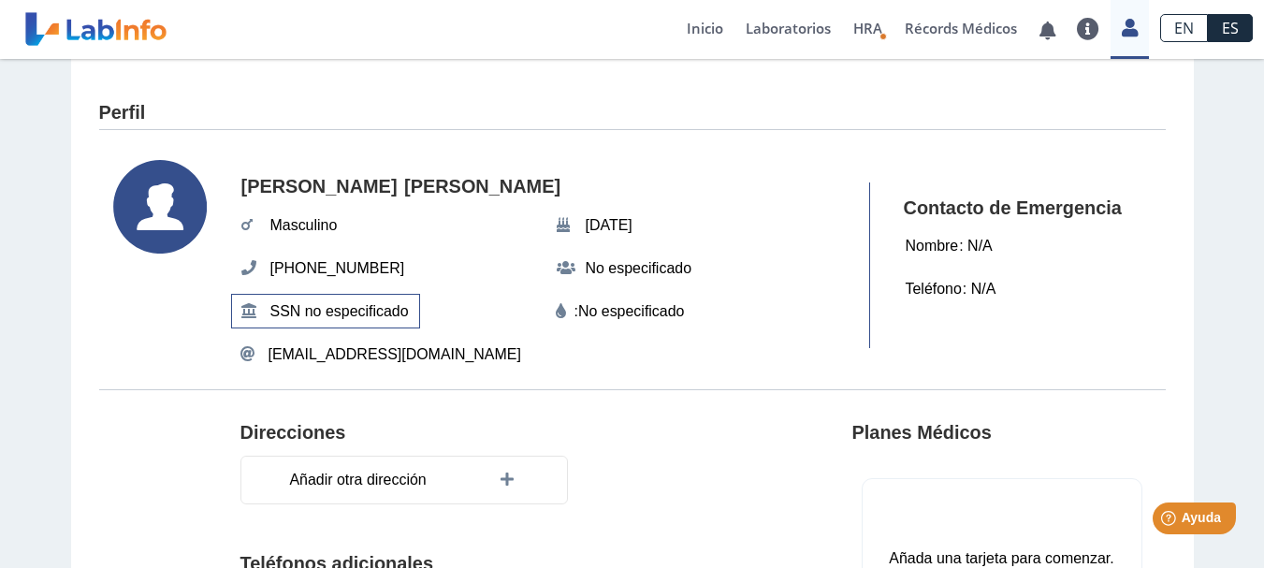
click at [352, 305] on span "SSN no especificado" at bounding box center [340, 312] width 150 height 34
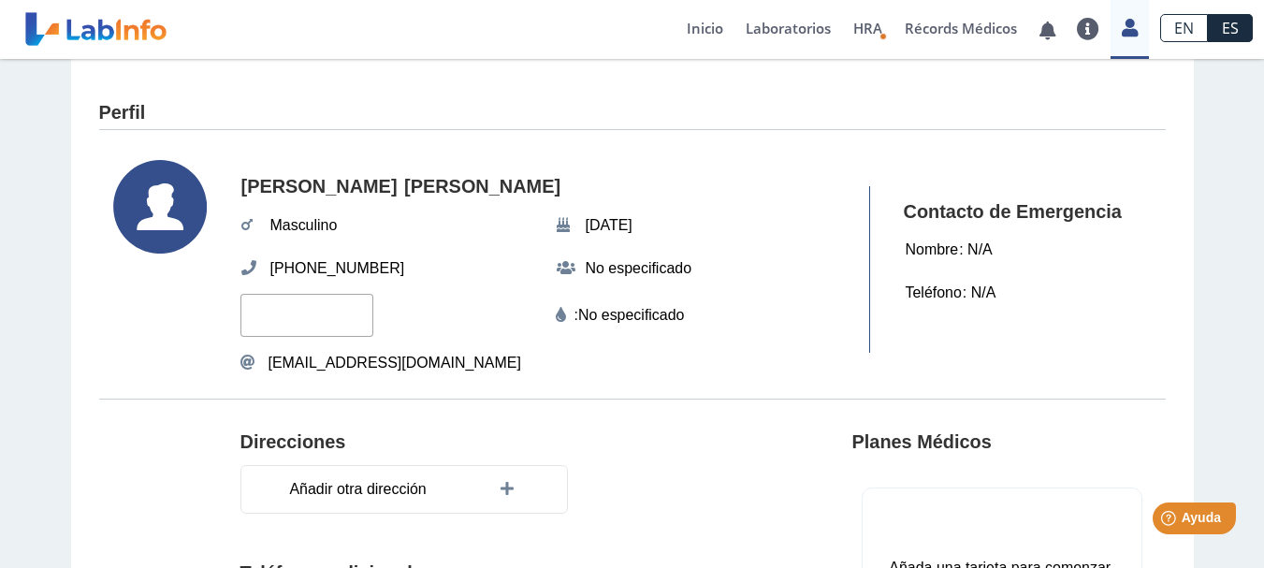
click at [328, 311] on input "text" at bounding box center [306, 315] width 133 height 42
type input "9690"
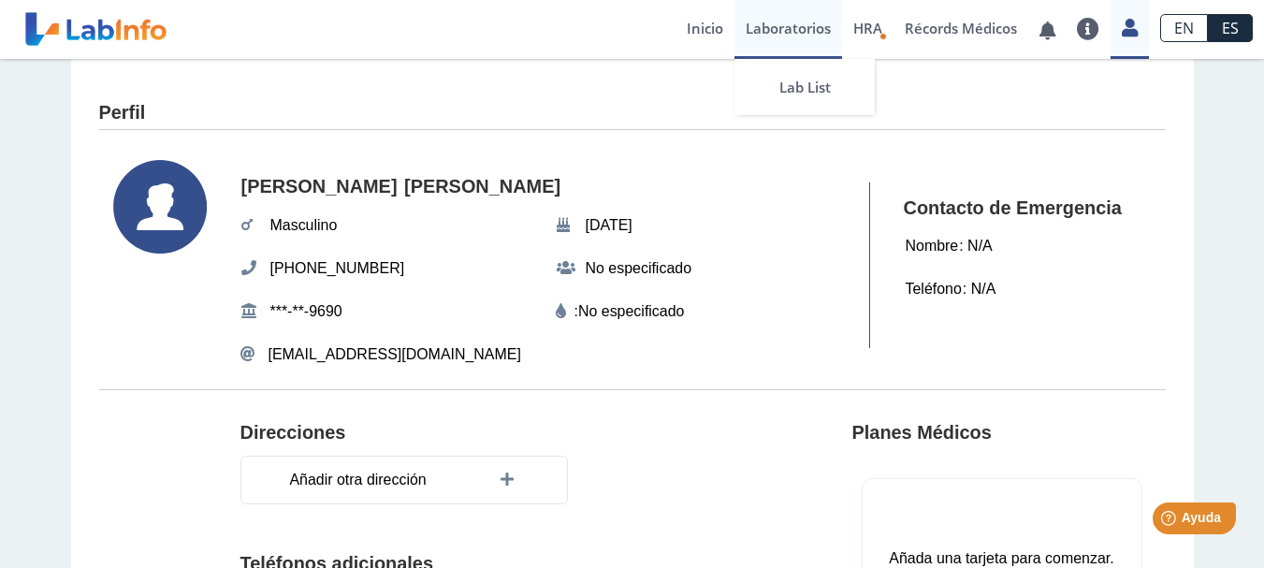
click at [818, 29] on link "Laboratorios" at bounding box center [788, 29] width 108 height 59
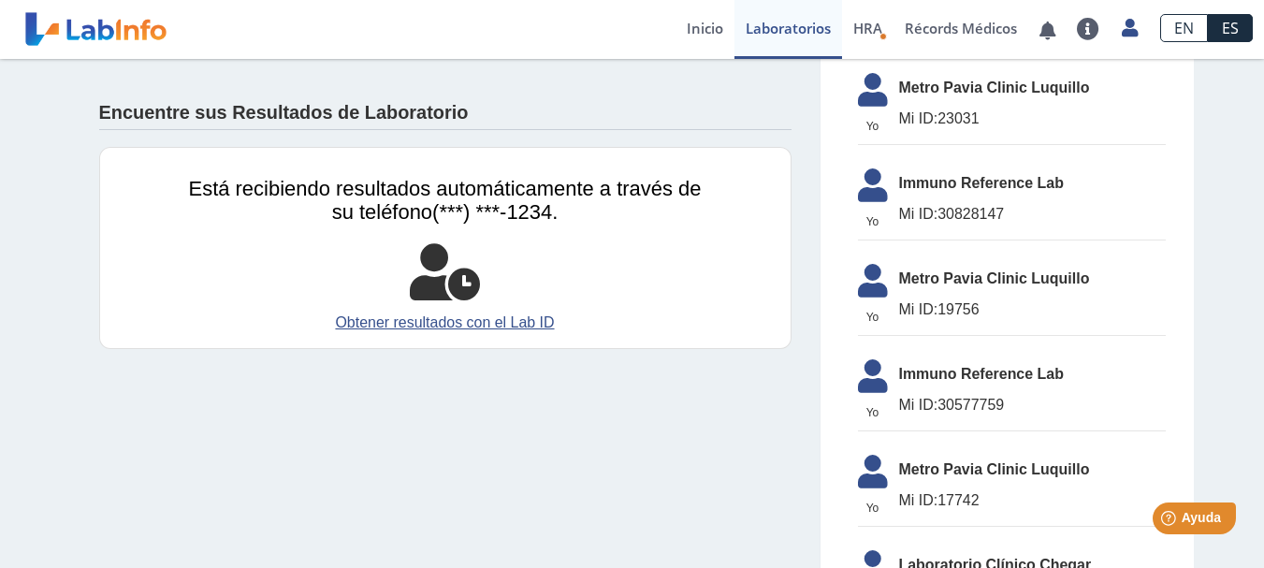
scroll to position [323, 0]
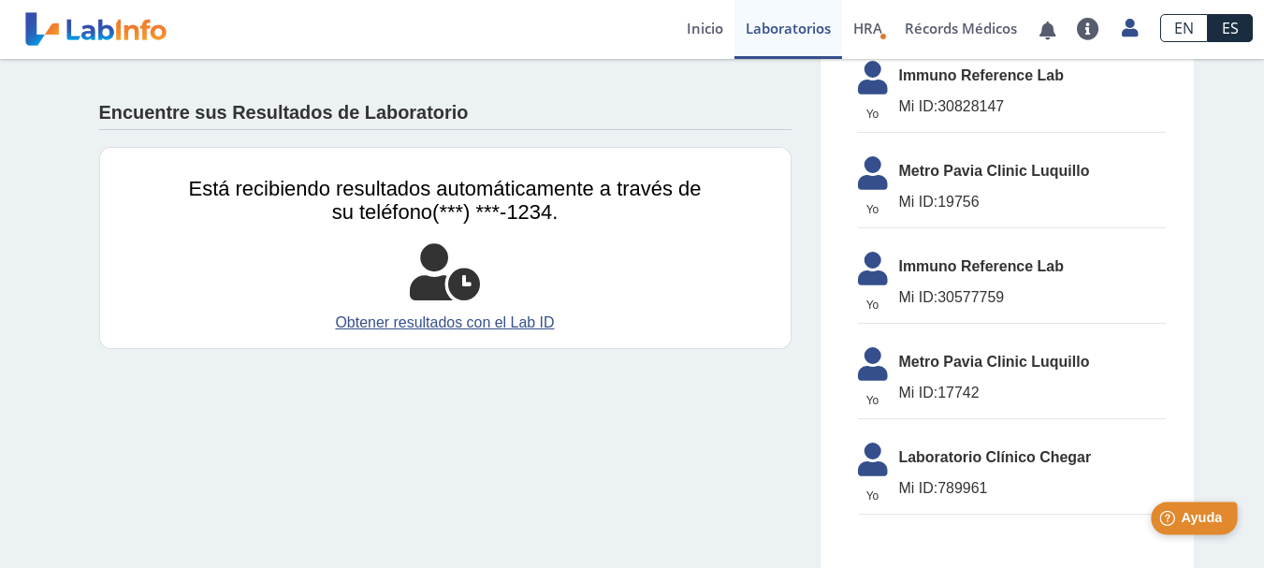
click at [1200, 528] on div "Help Ayuda" at bounding box center [1193, 517] width 87 height 33
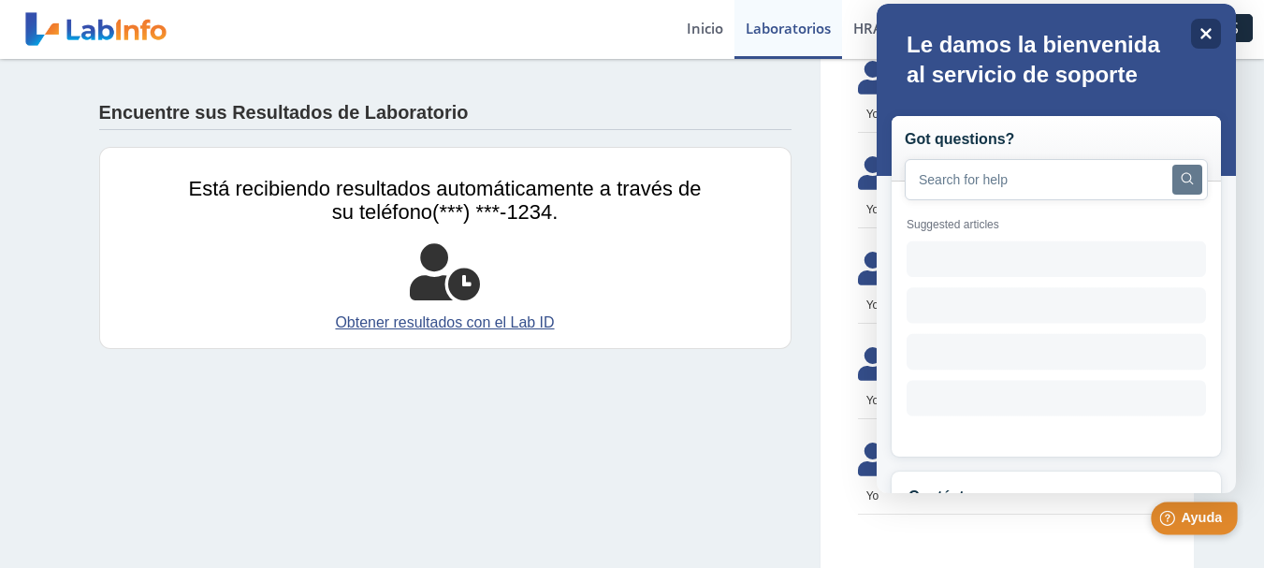
scroll to position [0, 0]
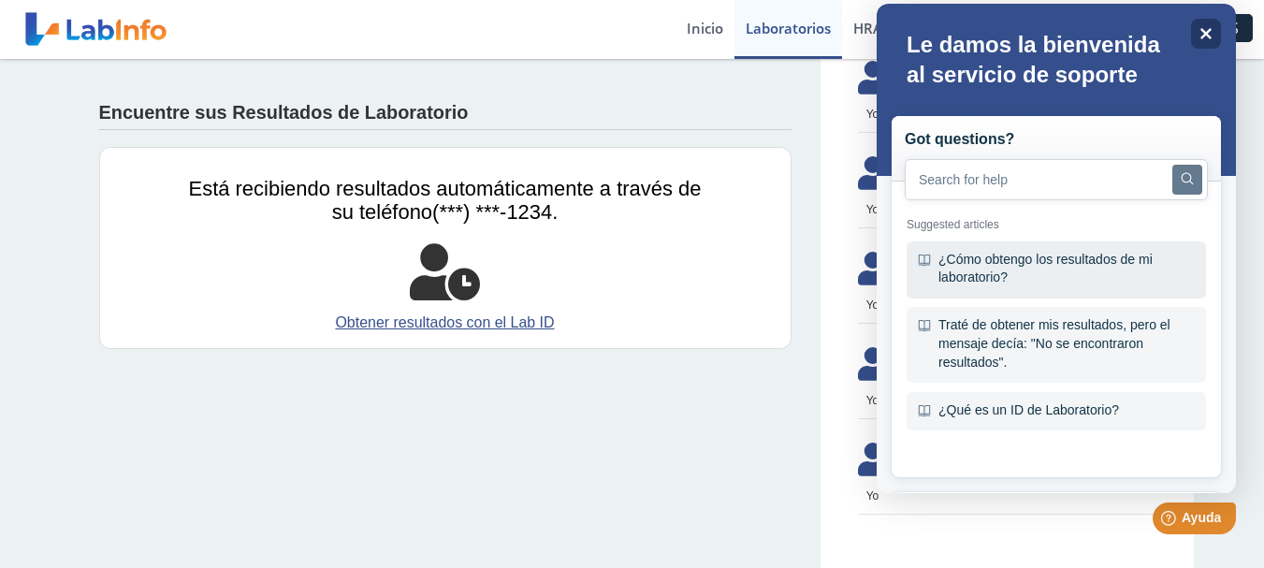
click at [997, 272] on div "¿Cómo obtengo los resultados de mi laboratorio?" at bounding box center [1055, 269] width 299 height 57
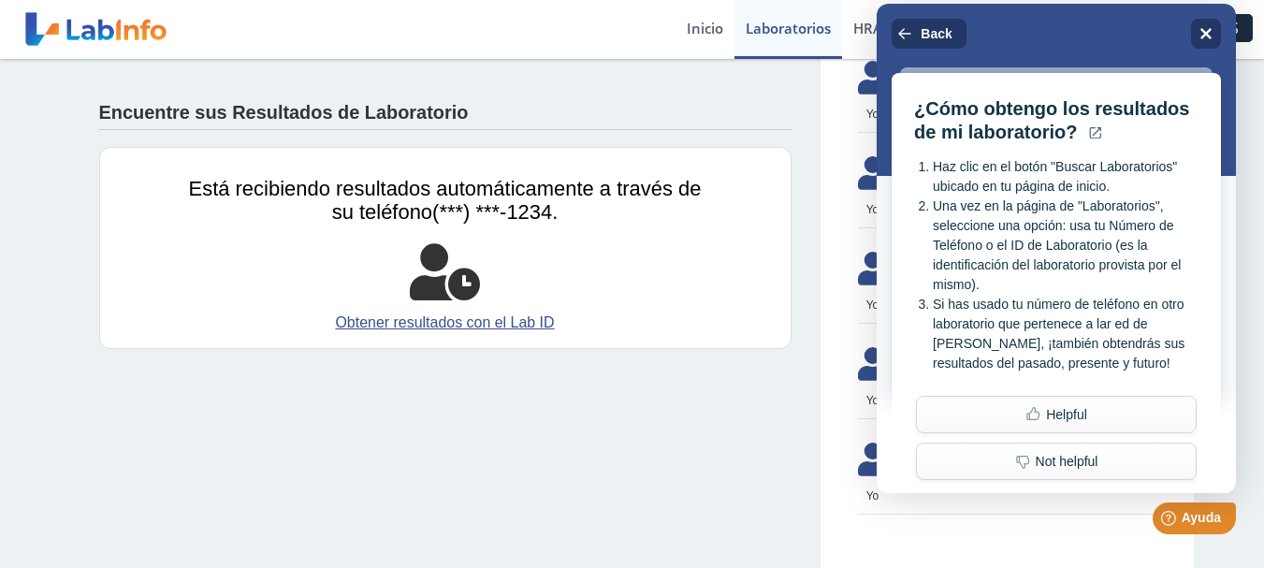
click at [746, 147] on div "Está recibiendo resultados automáticamente a través de su teléfono (***) ***-12…" at bounding box center [445, 248] width 692 height 202
click at [1201, 31] on icon "Close" at bounding box center [1205, 33] width 14 height 14
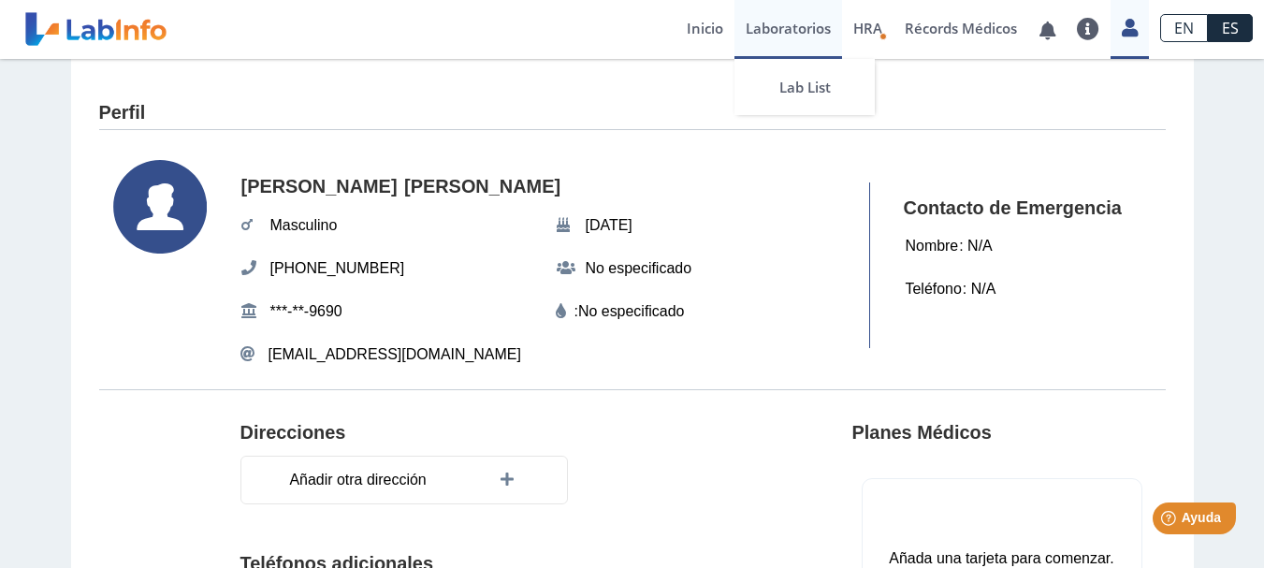
click at [767, 36] on link "Laboratorios" at bounding box center [788, 29] width 108 height 59
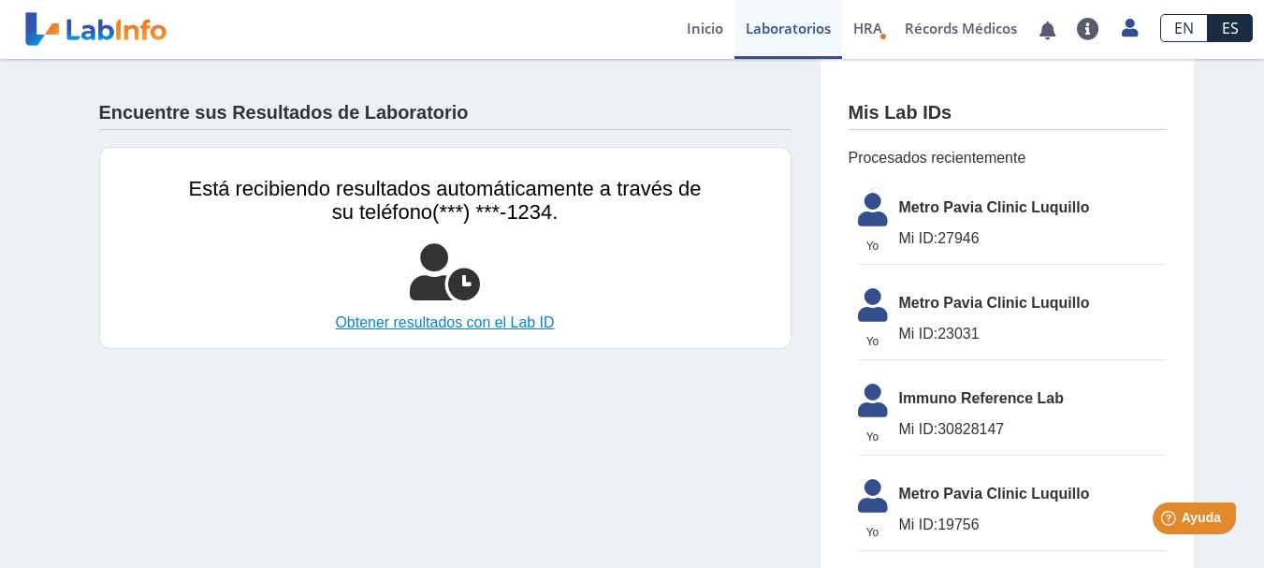
click at [517, 323] on link "Obtener resultados con el Lab ID" at bounding box center [445, 322] width 513 height 22
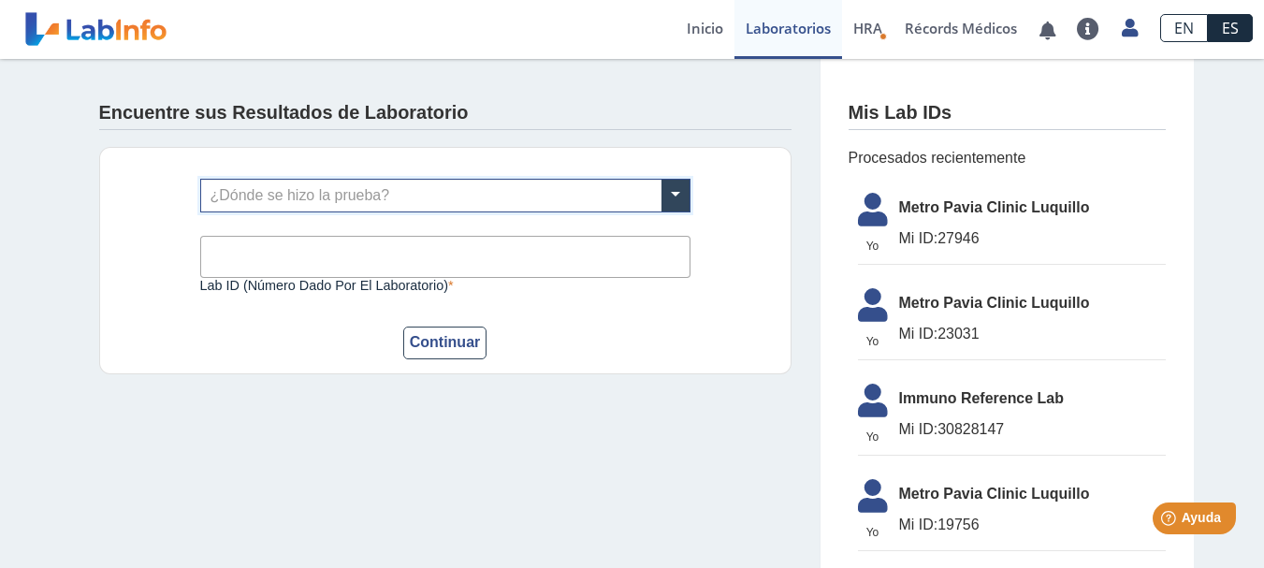
click at [496, 267] on input "Lab ID (número dado por el laboratorio)" at bounding box center [445, 257] width 490 height 42
click at [1223, 518] on div "Help Ayuda" at bounding box center [1193, 517] width 87 height 33
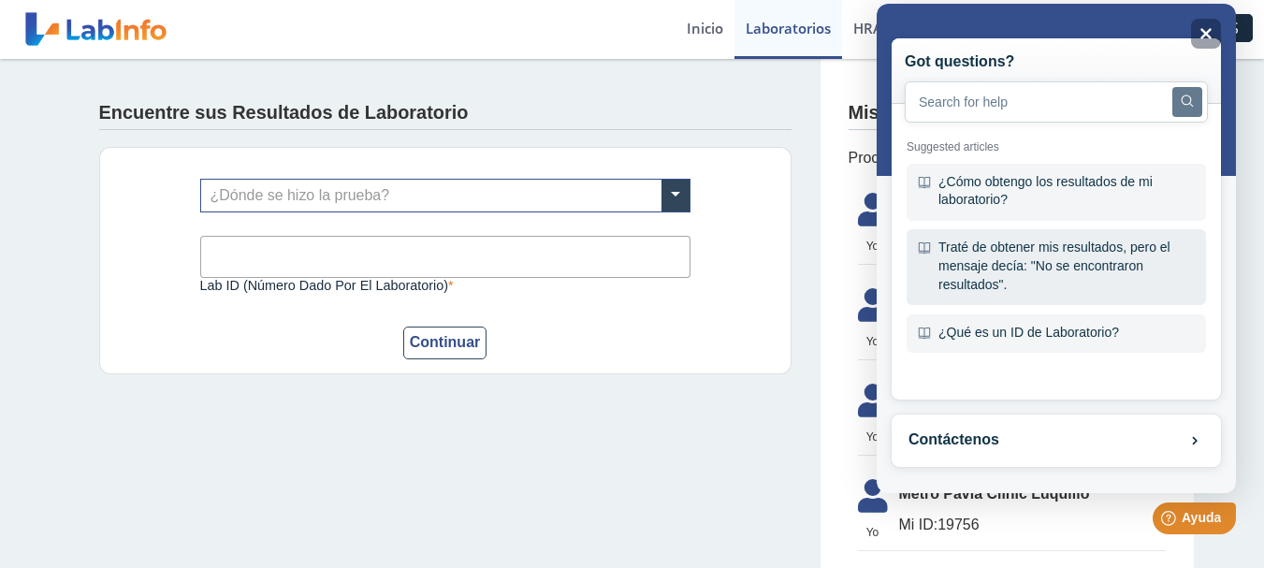
scroll to position [81, 0]
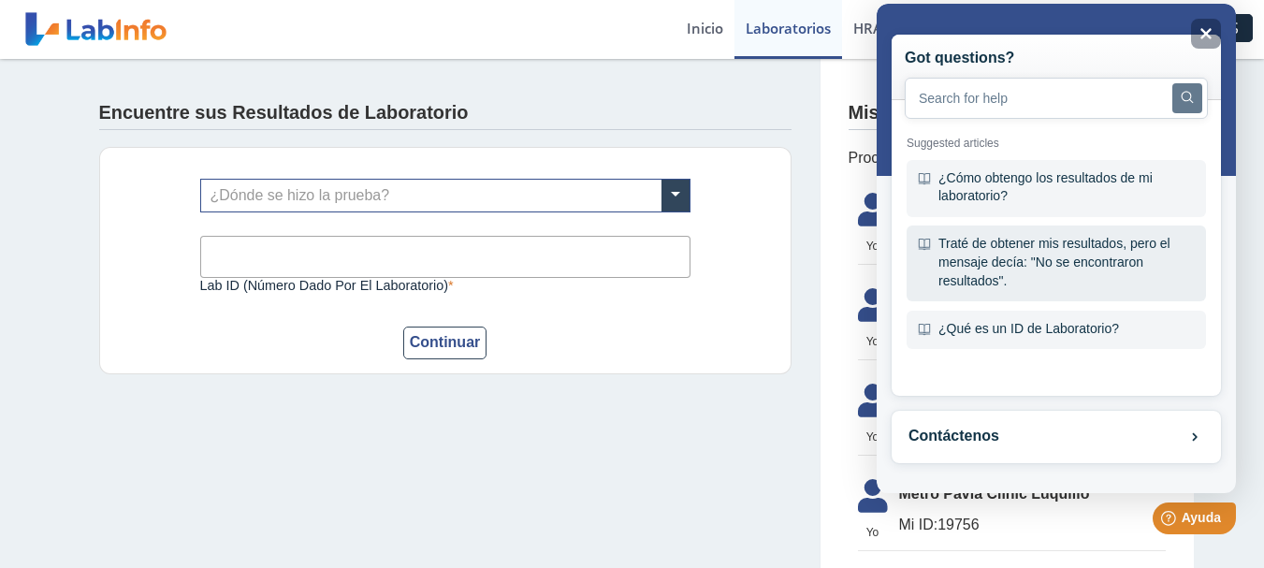
click at [996, 242] on div "Traté de obtener mis resultados, pero el mensaje decía: "No se encontraron resu…" at bounding box center [1055, 263] width 299 height 76
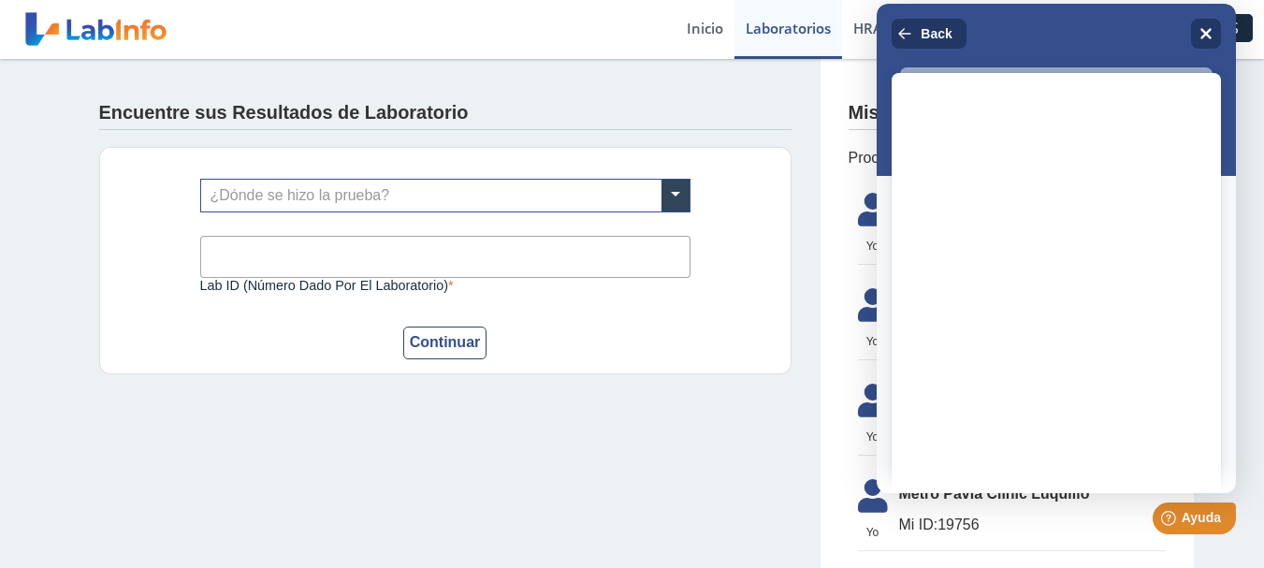
scroll to position [0, 0]
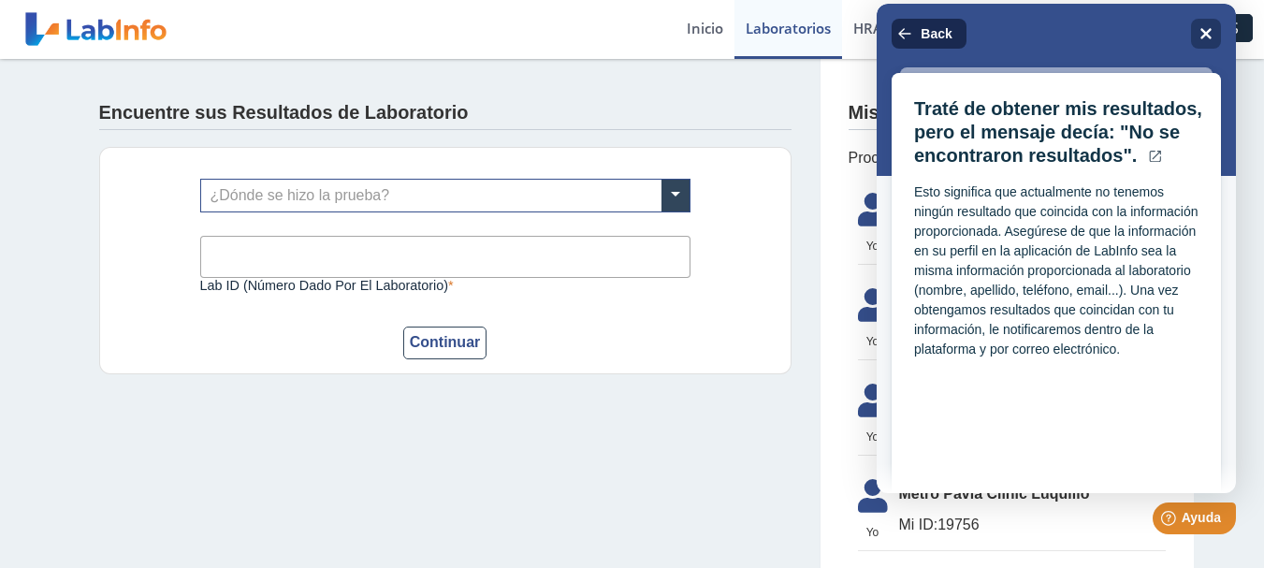
click at [921, 27] on span "Back" at bounding box center [935, 33] width 31 height 15
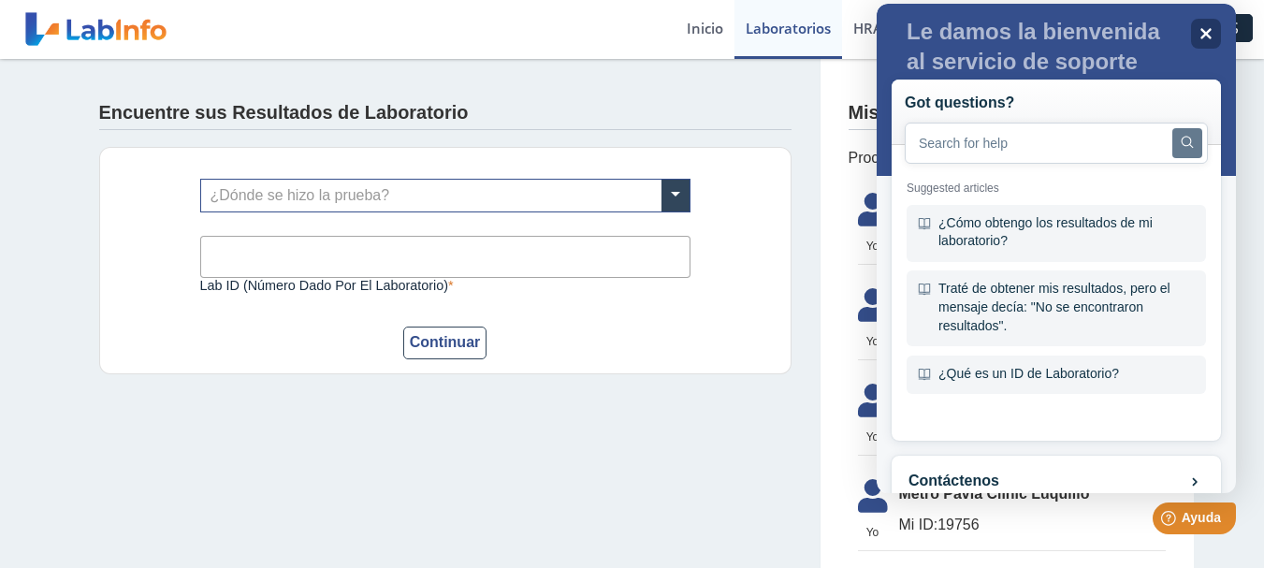
scroll to position [27, 0]
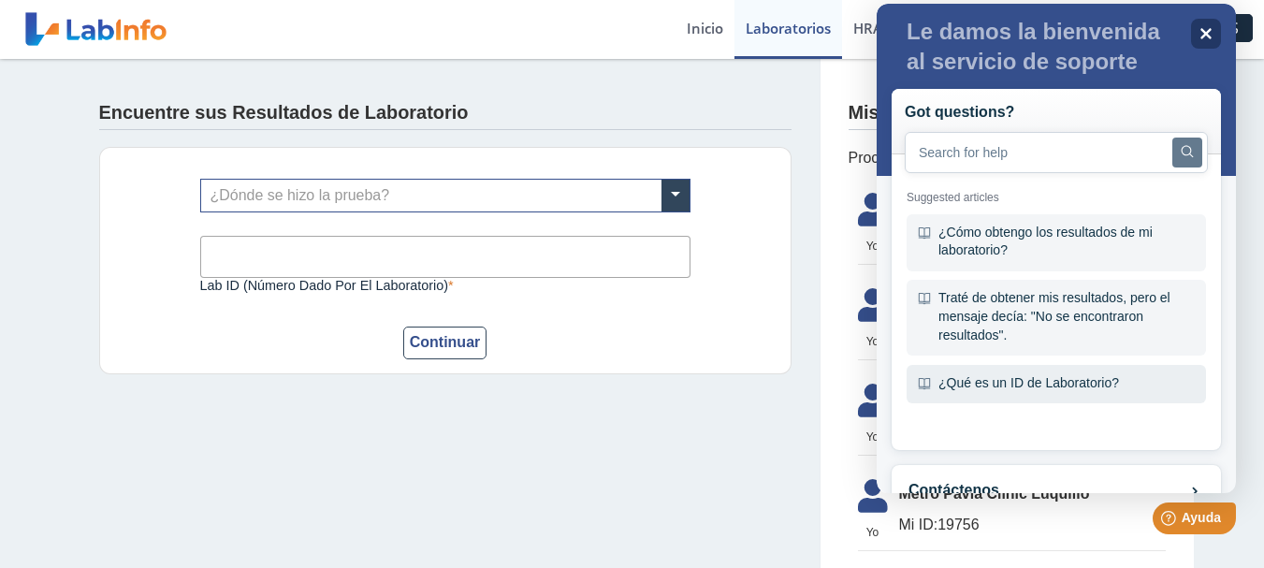
click at [1055, 392] on div "¿Qué es un ID de Laboratorio?" at bounding box center [1055, 384] width 299 height 39
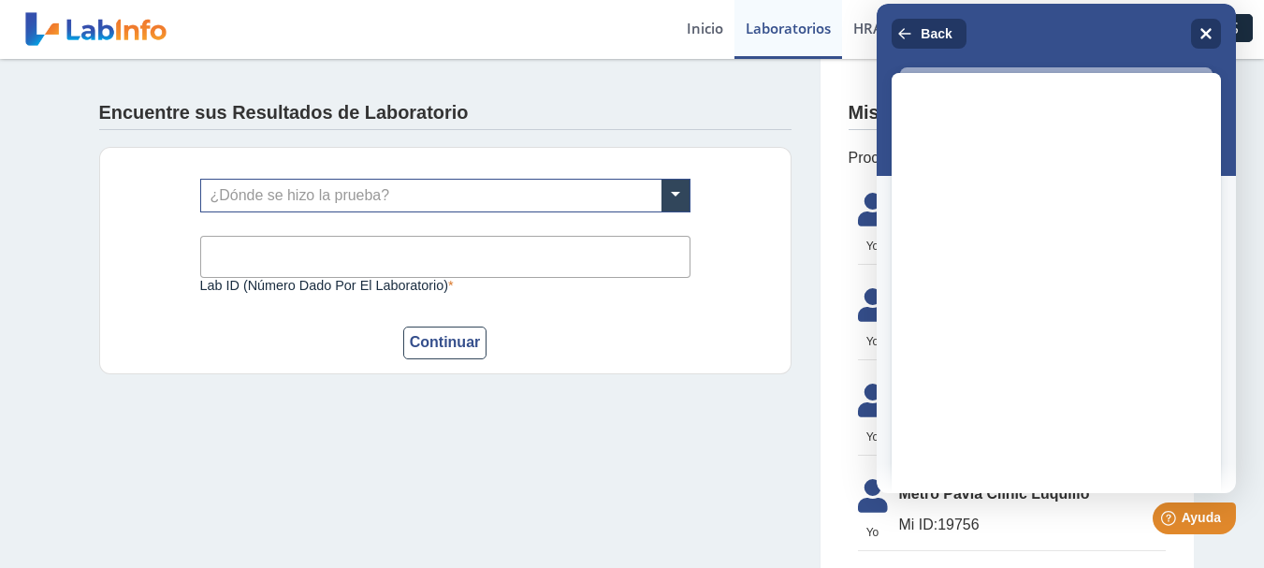
scroll to position [0, 0]
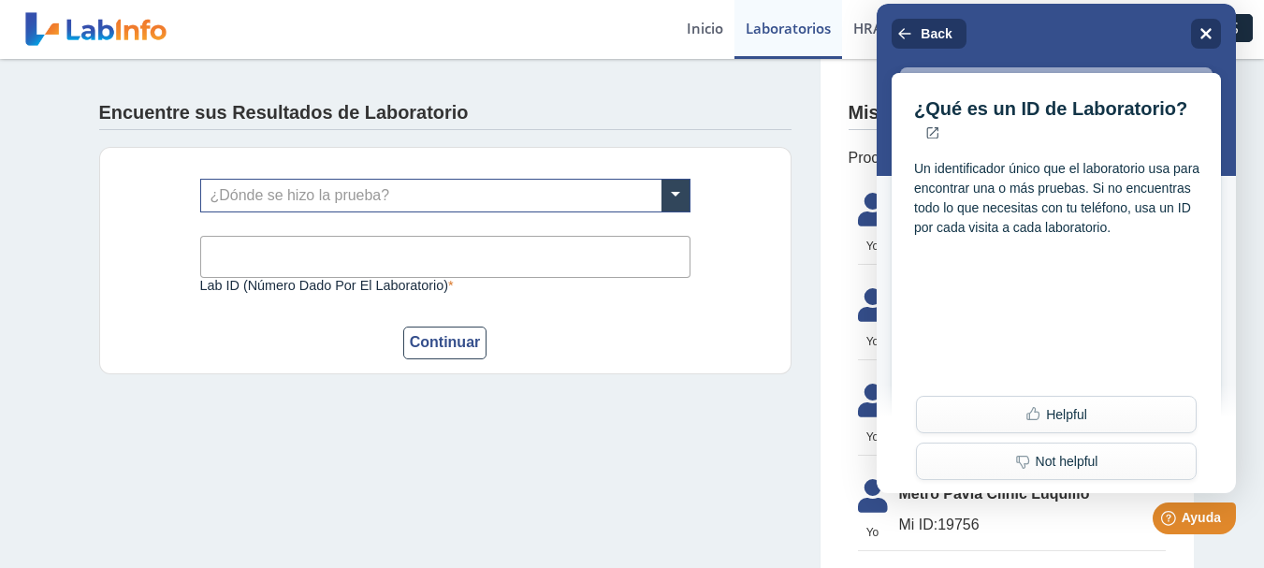
drag, startPoint x: 1044, startPoint y: 306, endPoint x: 1049, endPoint y: 291, distance: 16.0
click at [1049, 291] on div "¿Qué es un ID de Laboratorio? Un identificador único que el laboratorio usa par…" at bounding box center [1060, 261] width 322 height 362
click at [1198, 25] on div "Close" at bounding box center [1206, 34] width 30 height 30
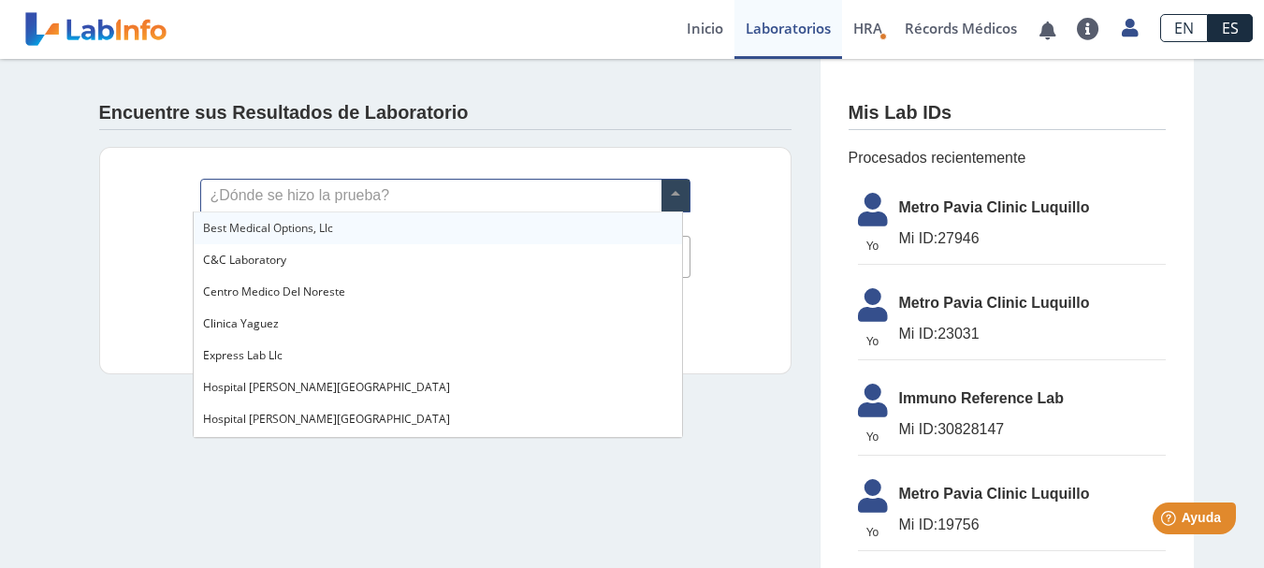
click at [451, 190] on input "text" at bounding box center [445, 196] width 488 height 32
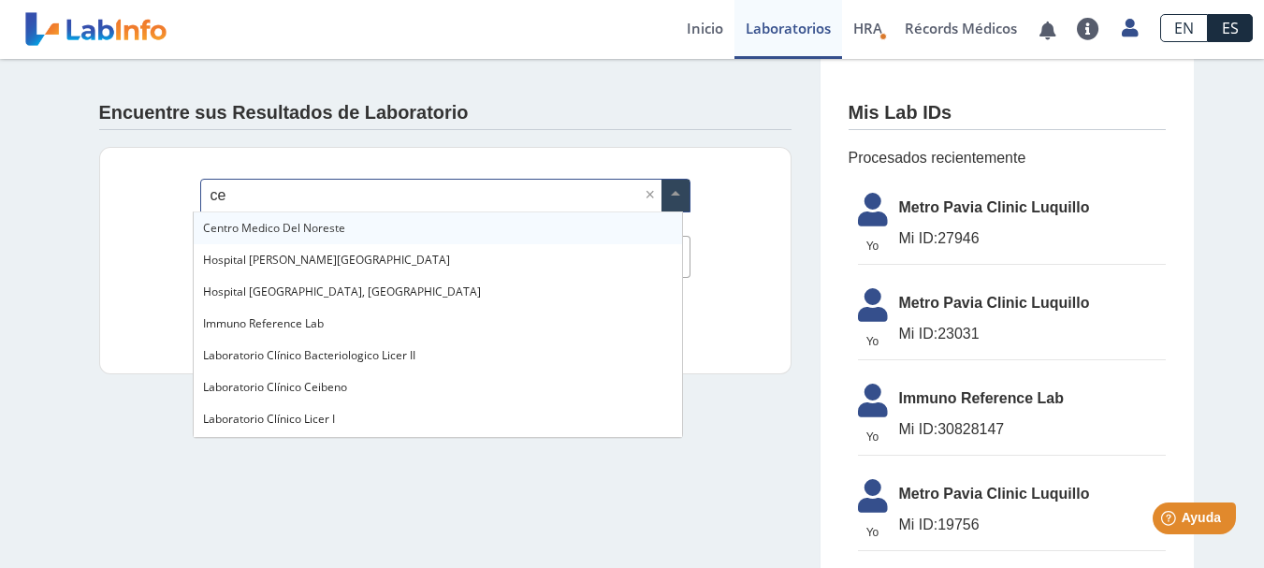
type input "c"
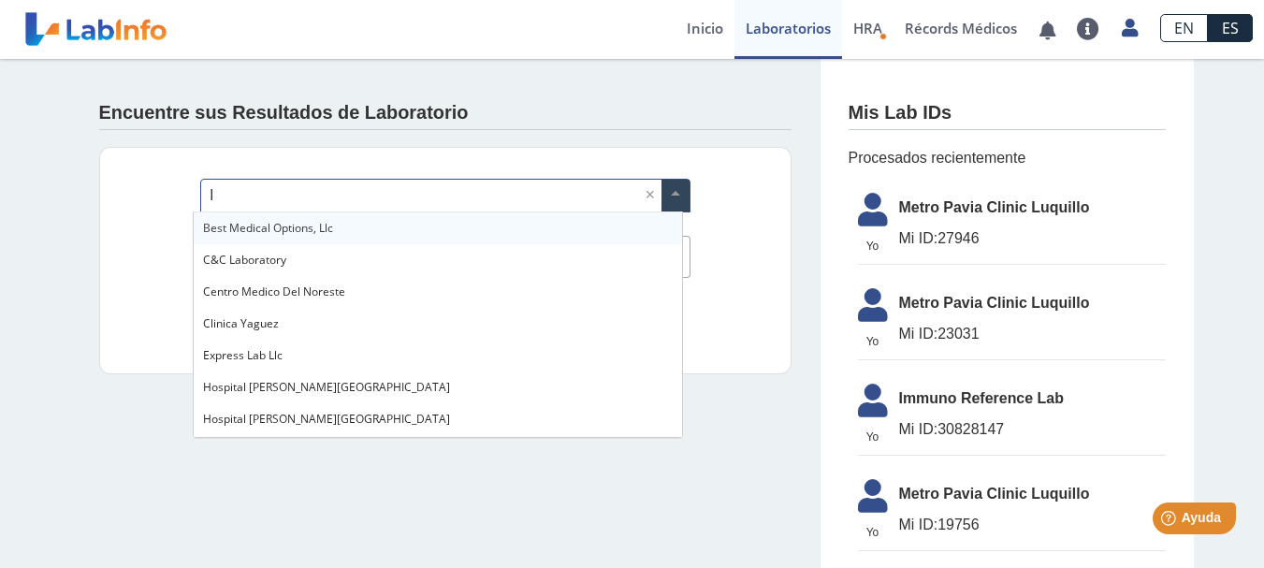
type input "lu"
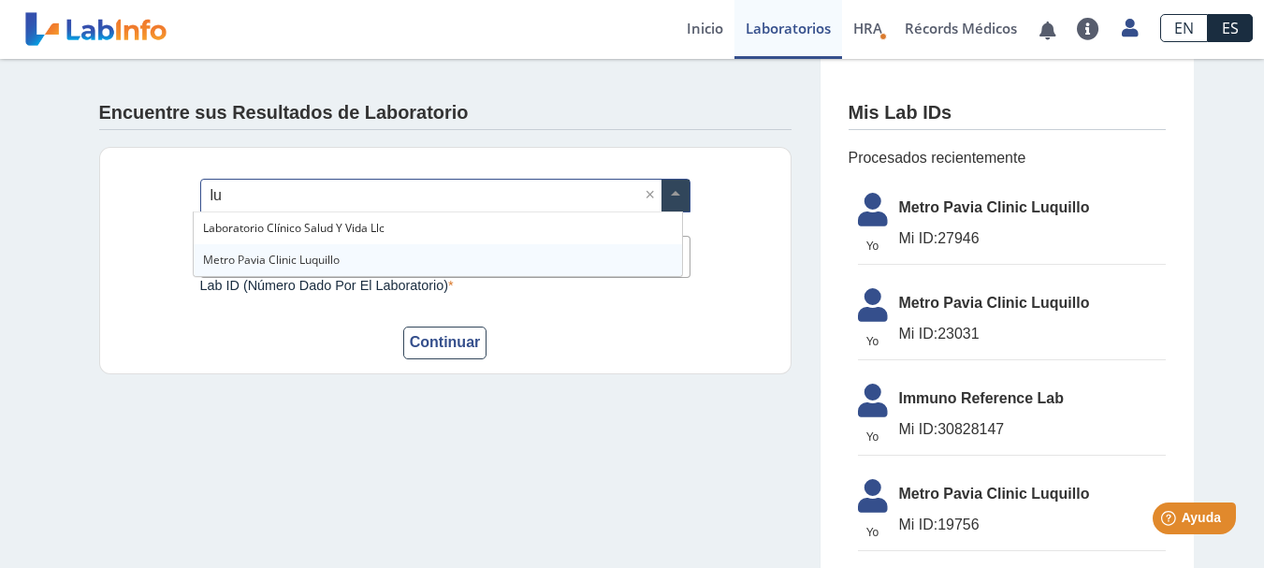
click at [305, 264] on span "Metro Pavia Clinic Luquillo" at bounding box center [271, 260] width 137 height 16
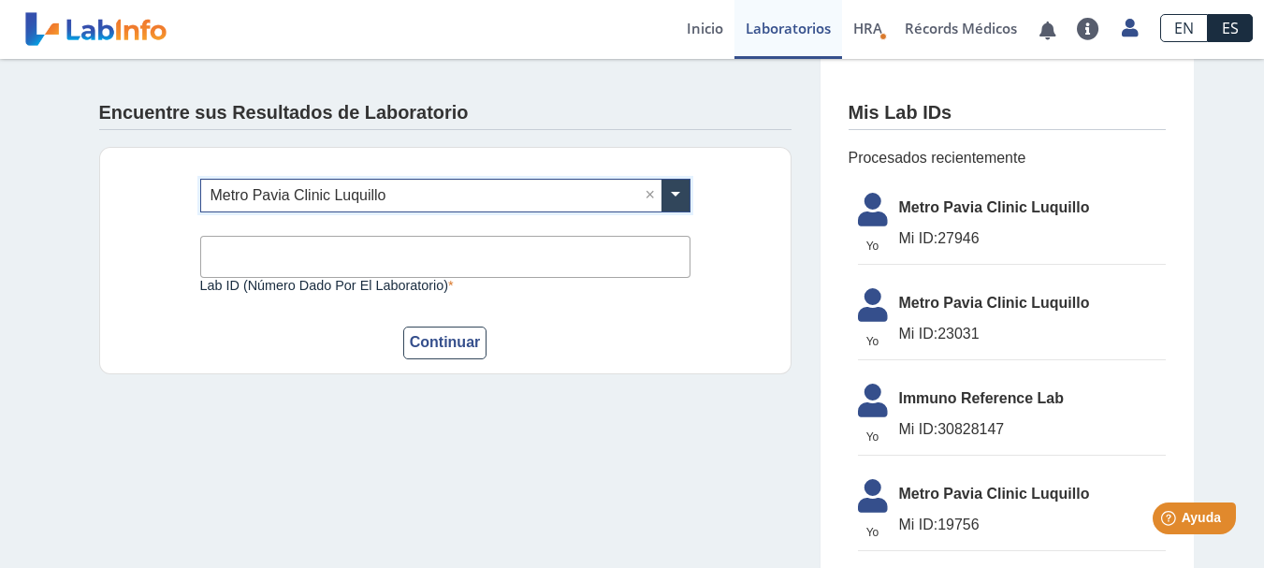
click at [318, 257] on input "Lab ID (número dado por el laboratorio)" at bounding box center [445, 257] width 490 height 42
type input "27946"
click at [403, 326] on button "Continuar" at bounding box center [445, 342] width 84 height 33
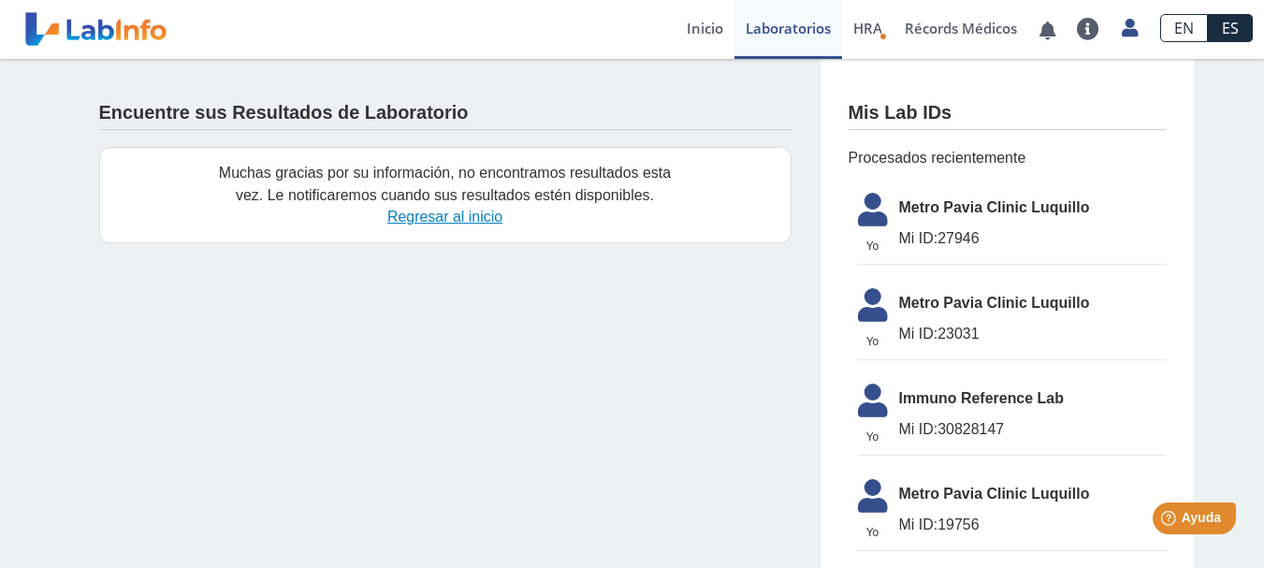
click at [476, 220] on link "Regresar al inicio" at bounding box center [444, 217] width 115 height 16
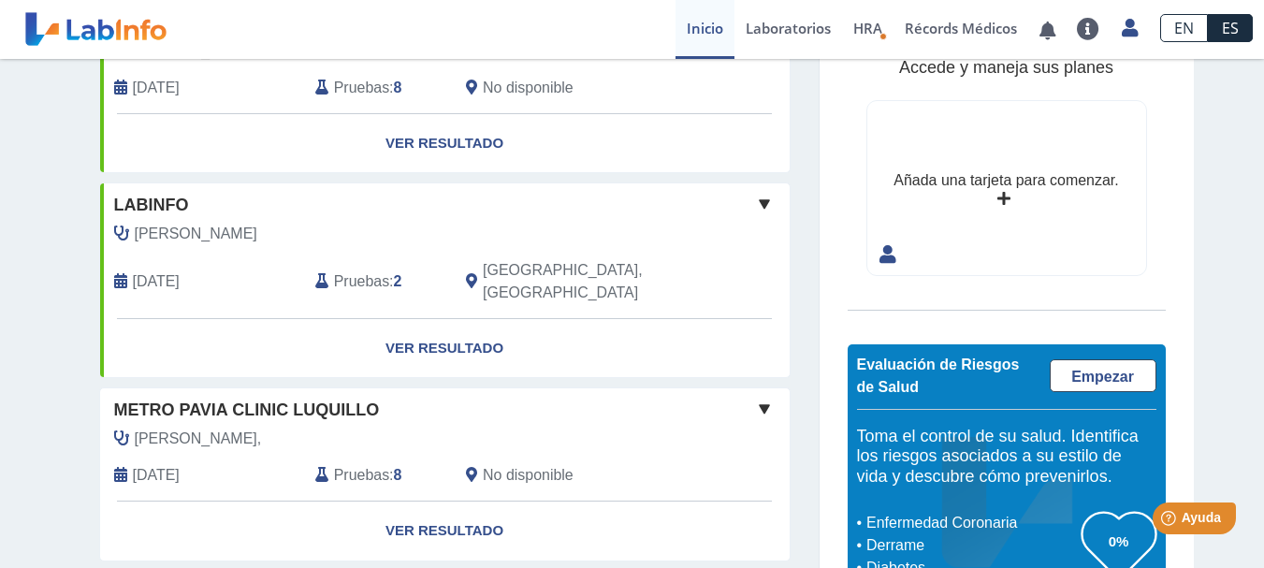
scroll to position [606, 0]
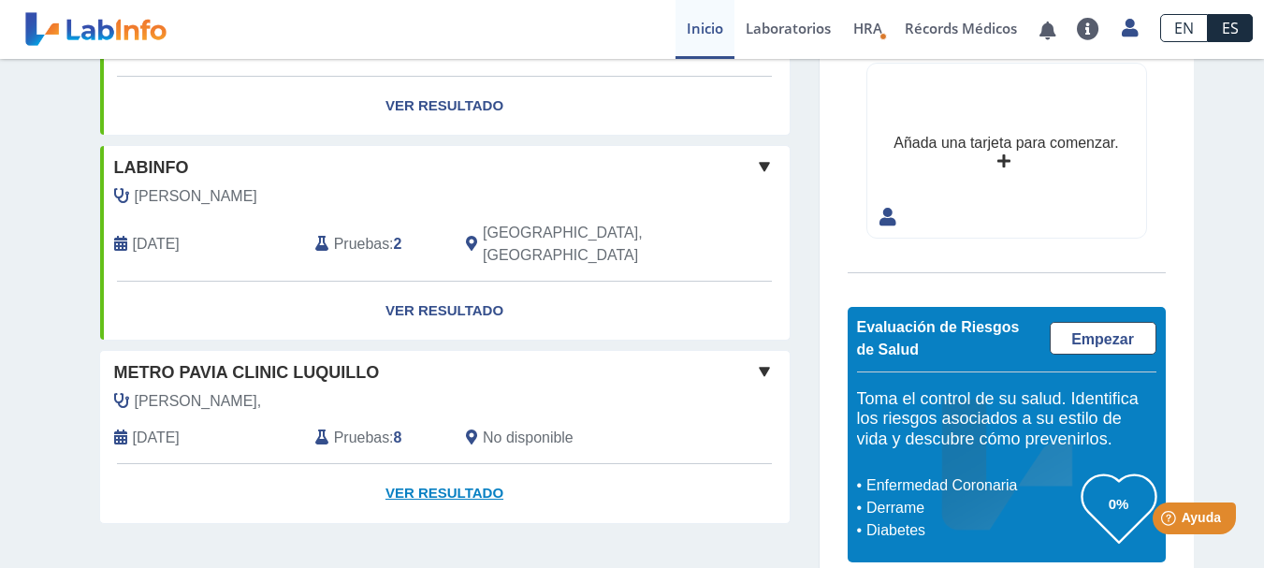
click at [451, 473] on link "Ver Resultado" at bounding box center [444, 493] width 689 height 59
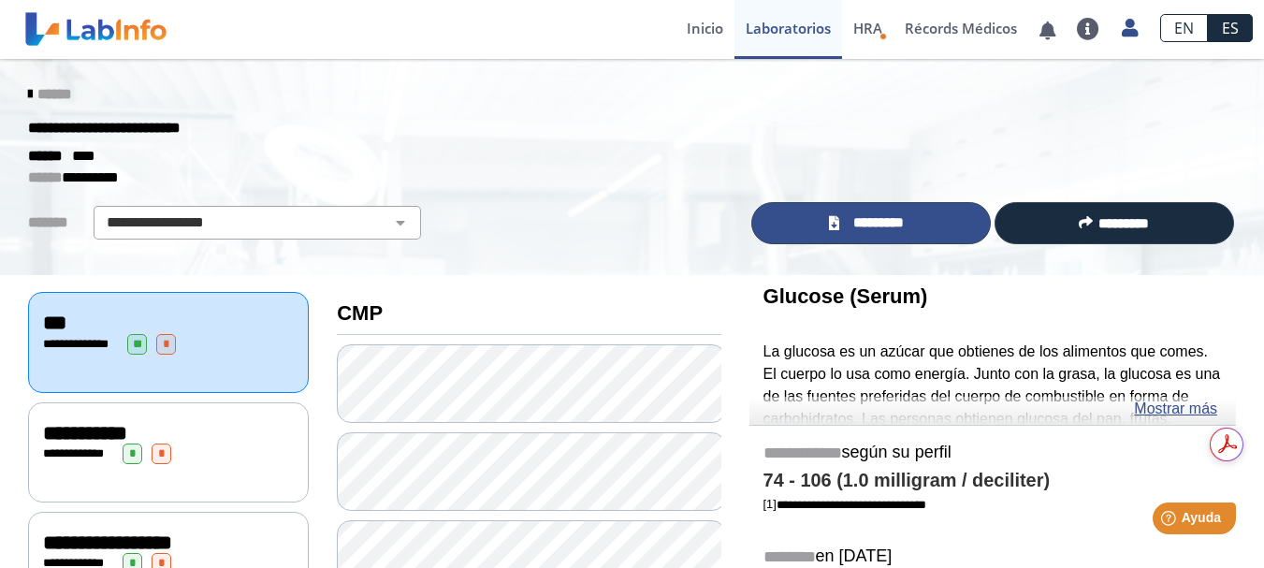
click at [901, 214] on span "*********" at bounding box center [879, 223] width 68 height 22
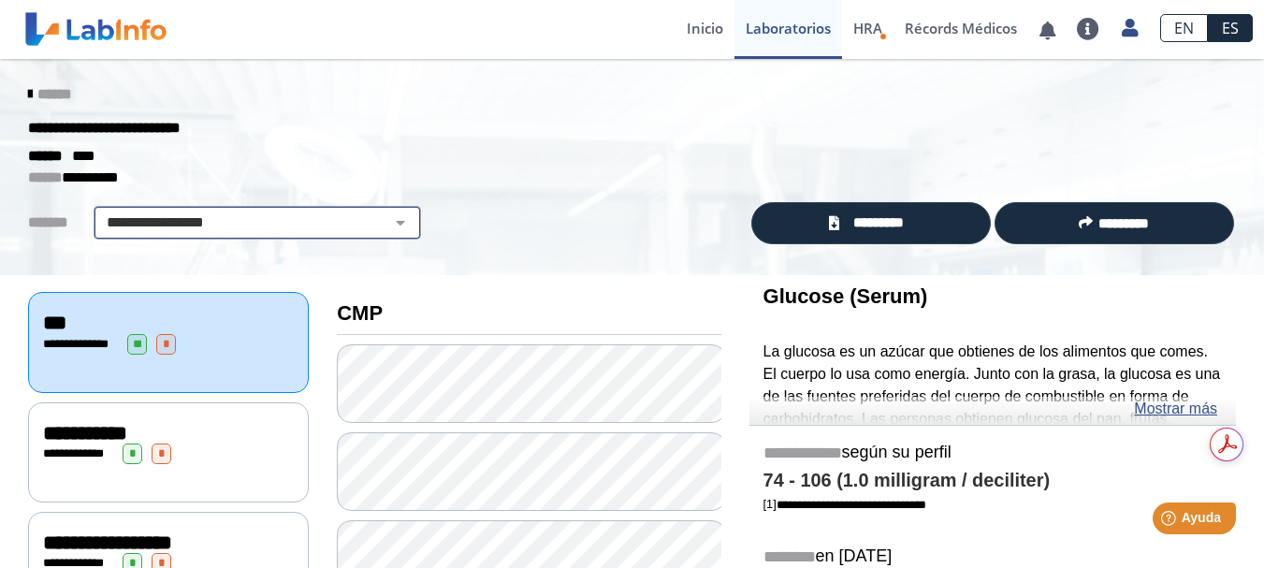
click at [374, 216] on select "**********" at bounding box center [257, 222] width 316 height 22
click at [99, 211] on select "**********" at bounding box center [257, 222] width 316 height 22
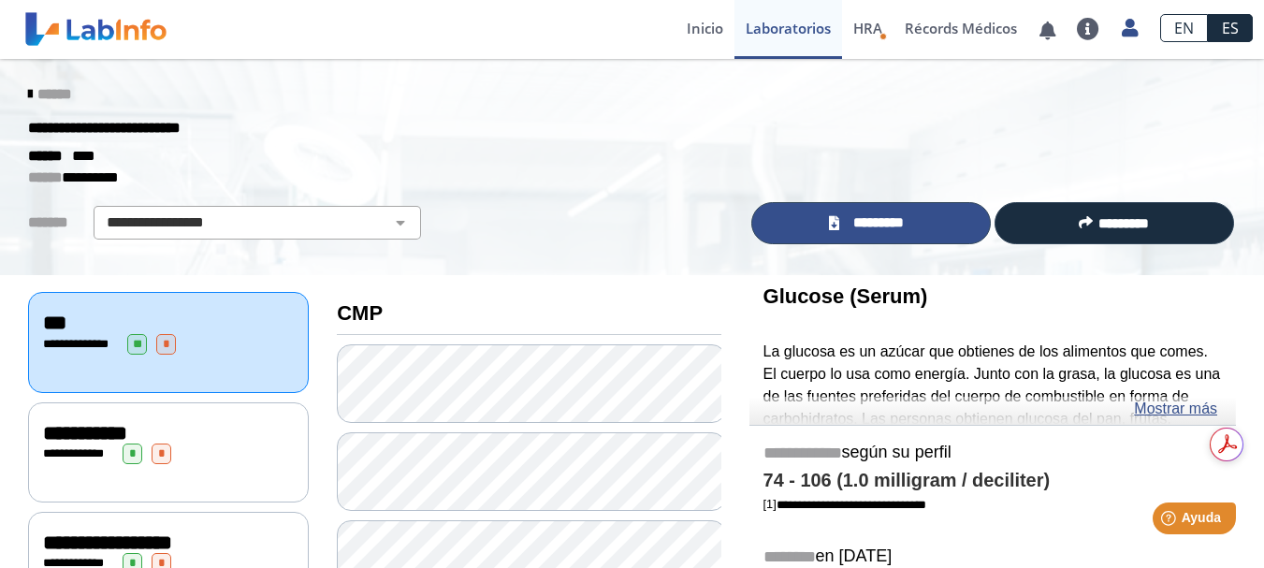
click at [854, 229] on span "*********" at bounding box center [879, 223] width 68 height 22
